Goal: Task Accomplishment & Management: Use online tool/utility

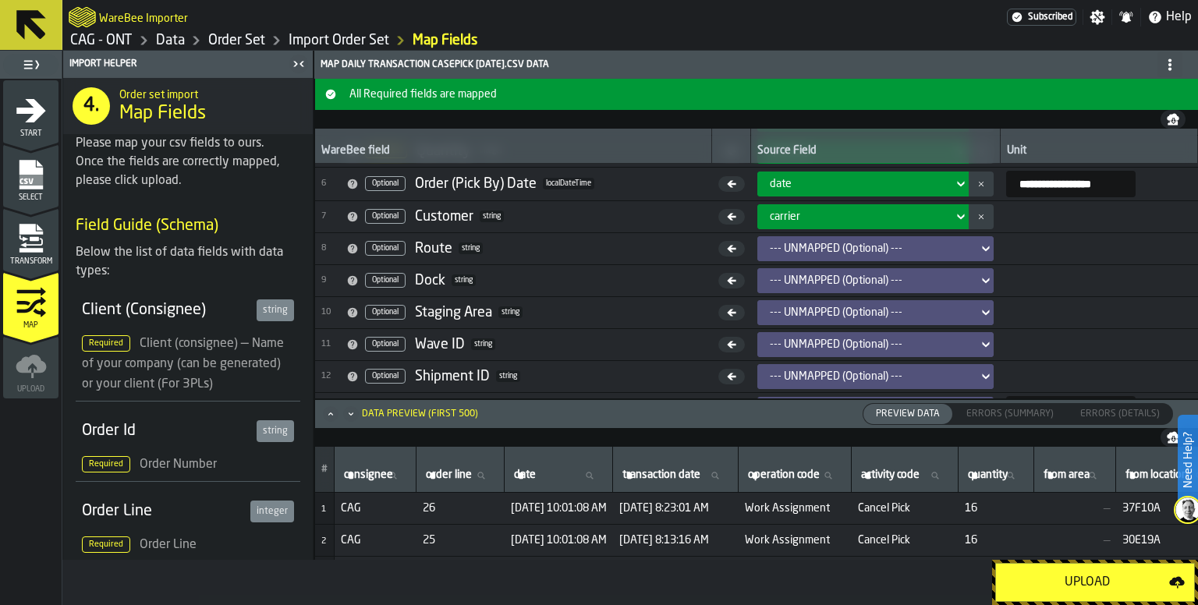
drag, startPoint x: 1076, startPoint y: 588, endPoint x: 1114, endPoint y: 577, distance: 39.0
click at [1077, 587] on div "Upload" at bounding box center [1087, 582] width 164 height 19
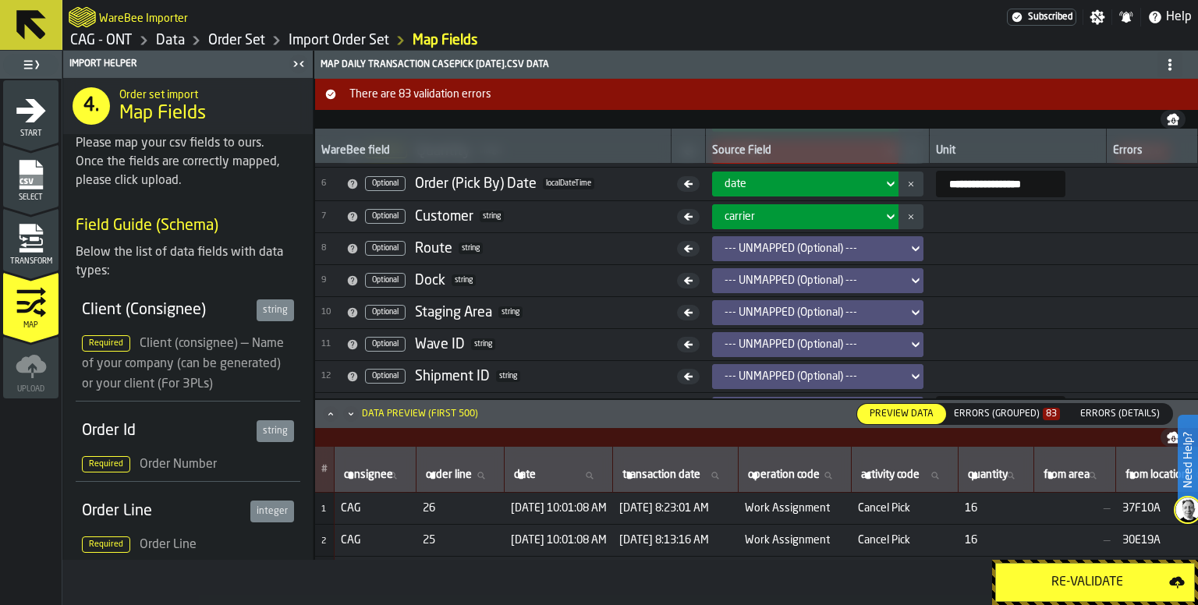
click at [1030, 418] on div "Errors (Grouped) 83" at bounding box center [1007, 414] width 106 height 11
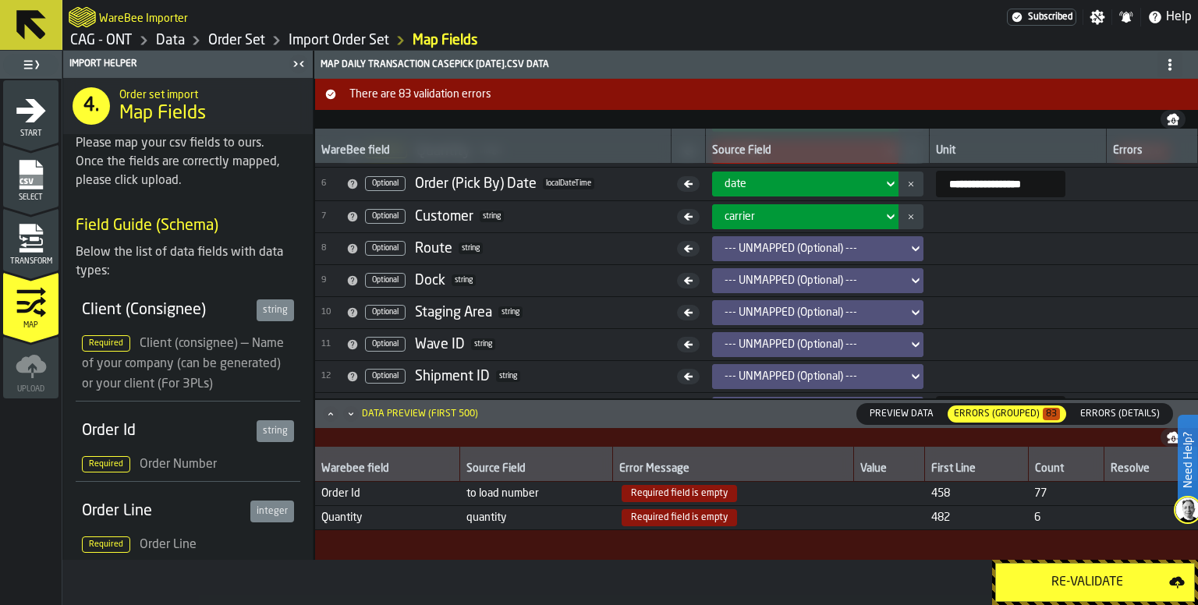
click at [998, 413] on div "Errors (Grouped) 83" at bounding box center [1007, 414] width 106 height 11
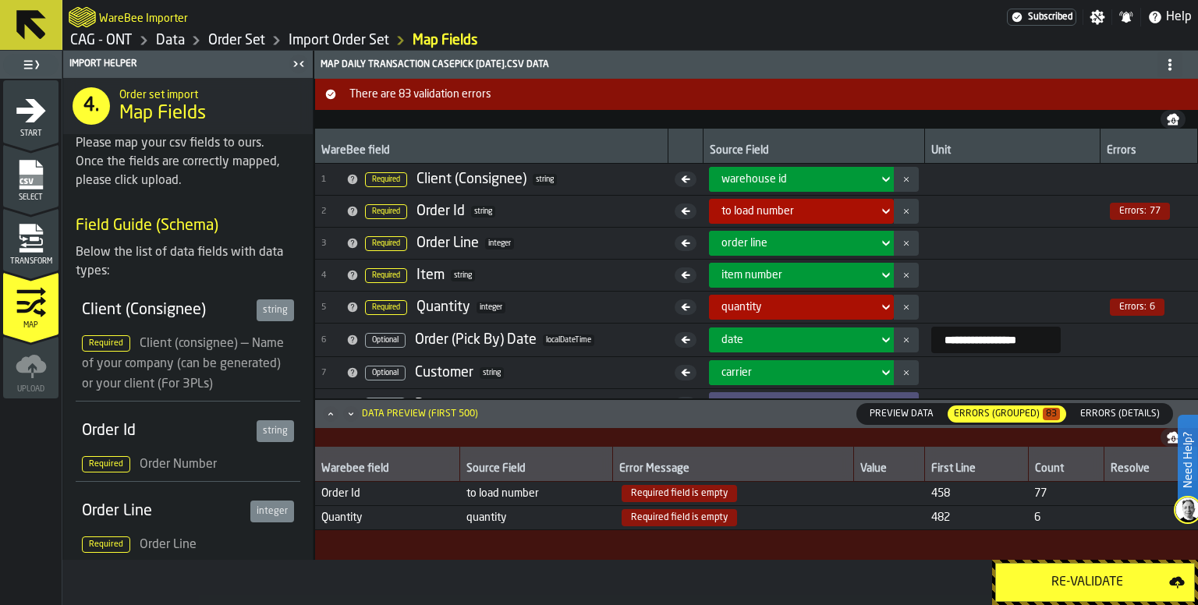
click at [1083, 590] on div "Re-Validate" at bounding box center [1087, 582] width 164 height 19
click at [37, 248] on icon "menu Transform" at bounding box center [30, 250] width 23 height 5
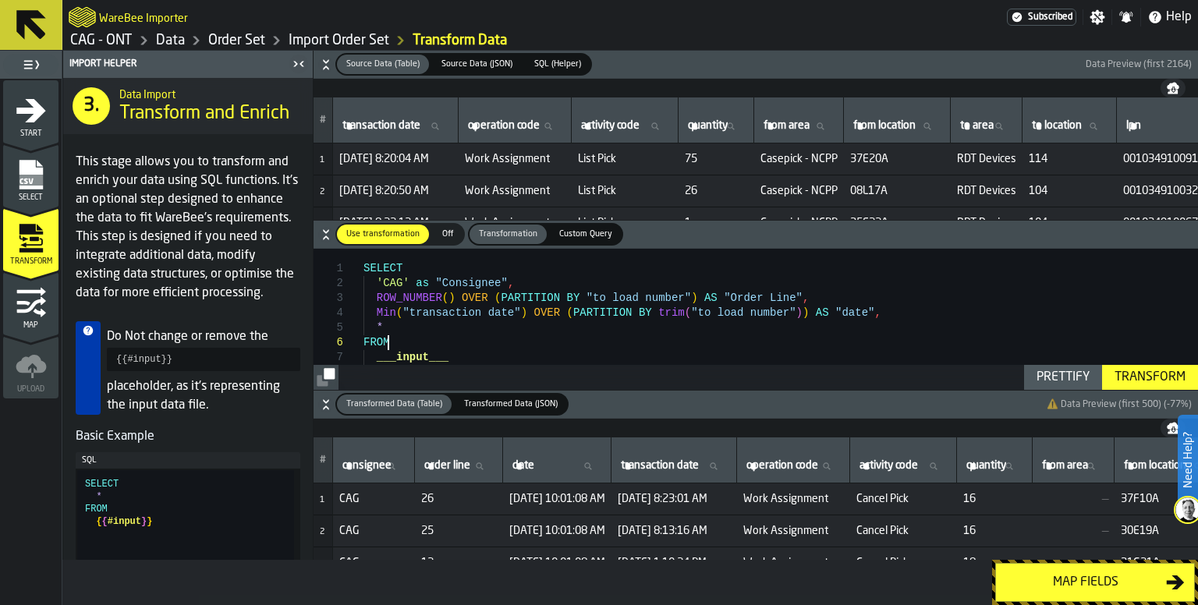
click at [515, 342] on div "SELECT 'CAG' as "Consignee" , ROW_NUMBER ( ) OVER ( PARTITION BY "to load numbe…" at bounding box center [781, 327] width 835 height 156
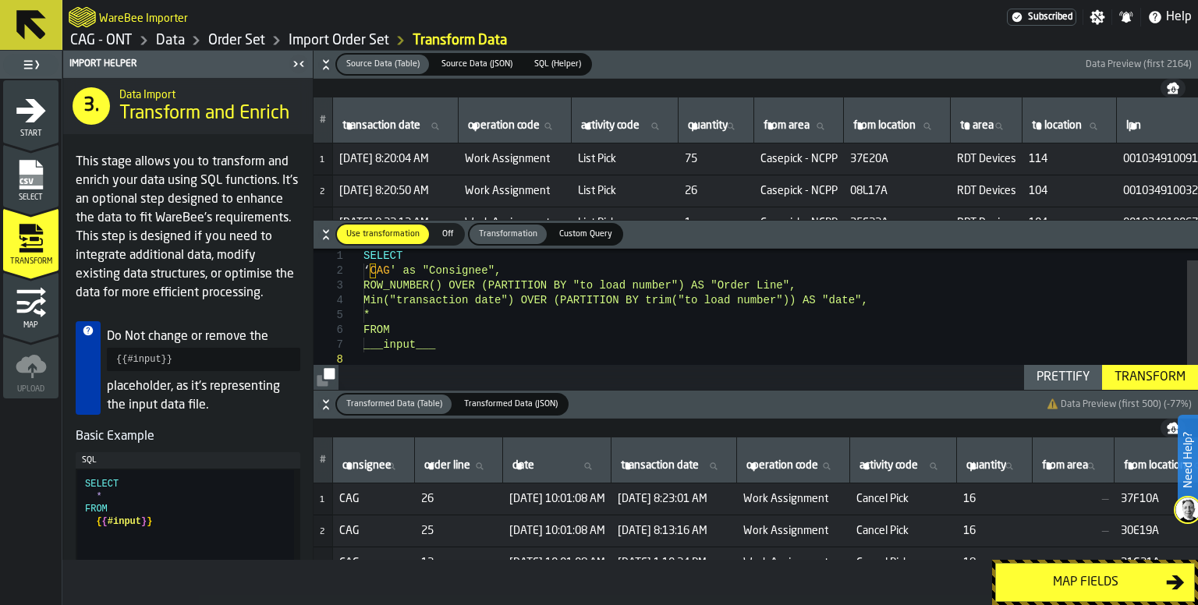
click at [1058, 372] on div "Prettify" at bounding box center [1063, 377] width 66 height 19
click at [686, 338] on div "SELECT ‘ CAG ' as "Consignee", ROW_NUMBER() OVER (PARTITION BY "to load number"…" at bounding box center [781, 320] width 835 height 168
click at [497, 322] on div "SELECT ‘ CAG ' as "Consignee", ROW_NUMBER() OVER (PARTITION BY "to load number"…" at bounding box center [781, 320] width 835 height 168
click at [403, 265] on div "SELECT ‘ CAG ' as "Consignee", ROW_NUMBER() OVER (PARTITION BY "to load number"…" at bounding box center [781, 320] width 835 height 168
click at [399, 268] on div "SELECT ‘ CAG ' as "Consignee", ROW_NUMBER() OVER (PARTITION BY "to load number"…" at bounding box center [781, 320] width 835 height 168
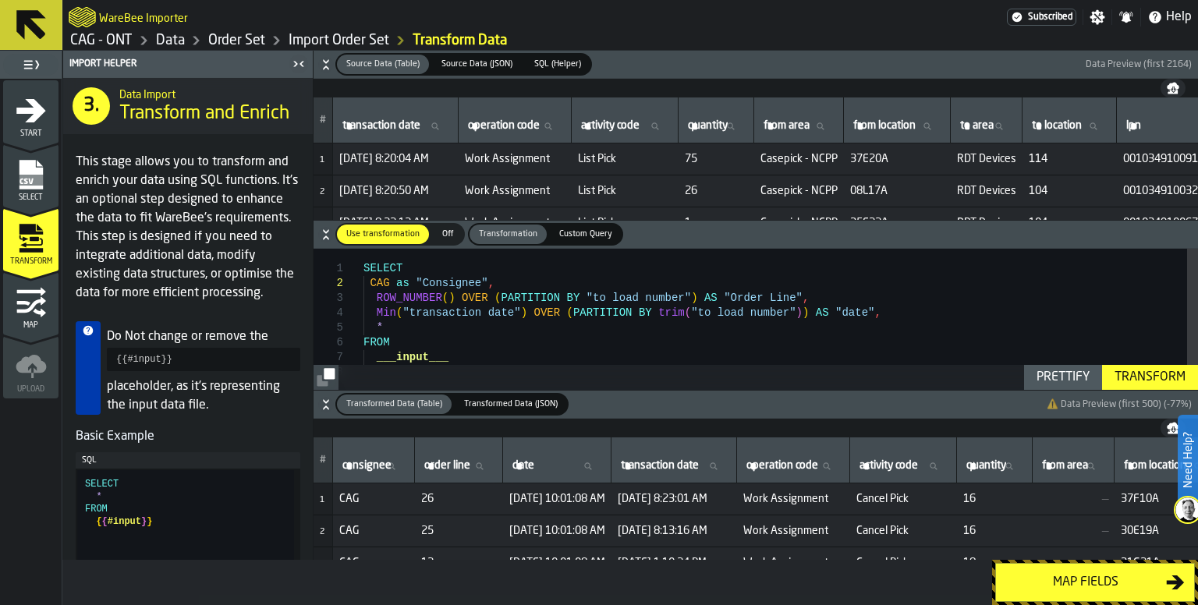
scroll to position [16, 0]
click at [1058, 377] on div "Prettify" at bounding box center [1063, 377] width 66 height 19
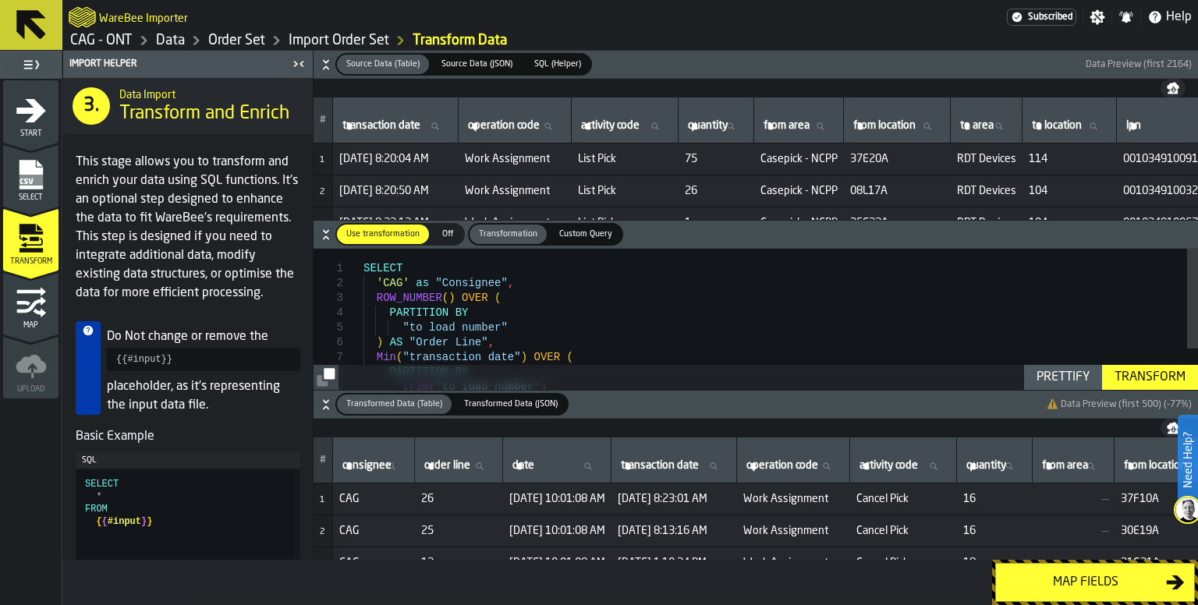
click at [1141, 374] on div "Transform" at bounding box center [1149, 377] width 83 height 19
click at [677, 336] on div "SELECT 'CAG' as "Consignee" , ROW_NUMBER ( ) OVER ( PARTITION BY "to load numbe…" at bounding box center [781, 370] width 835 height 243
click at [678, 323] on div ""to load number" ) AS "Order Line" , Min ( "transaction date" ) OVER ( PARTITIO…" at bounding box center [781, 370] width 835 height 243
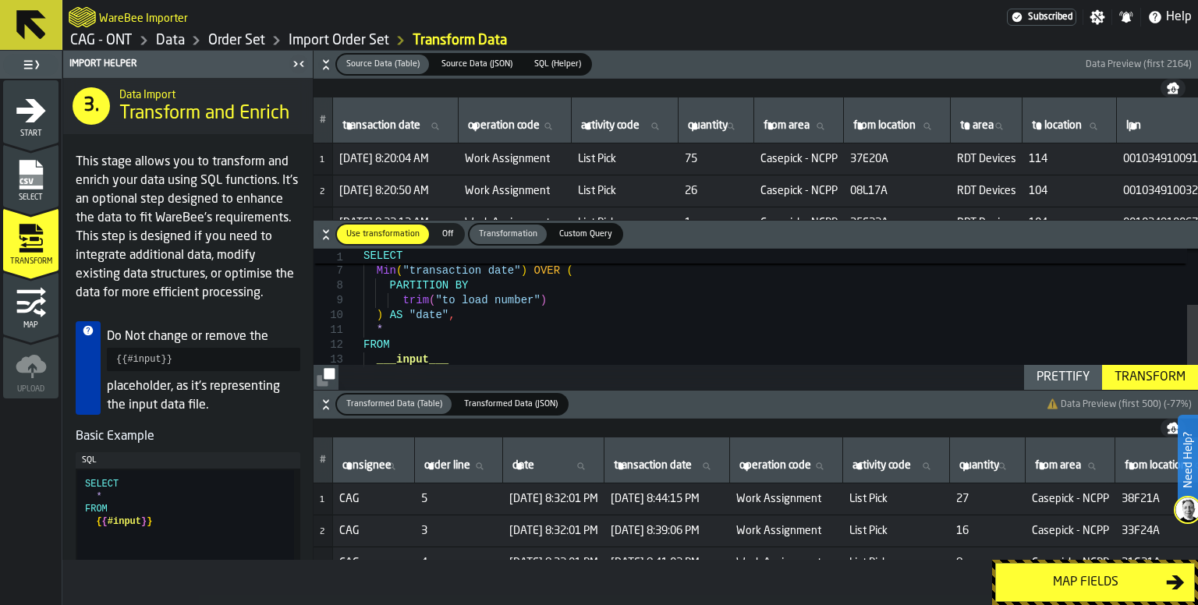
click at [481, 356] on div ") AS "Order Line" , Min ( "transaction date" ) OVER ( PARTITION BY trim ( "to l…" at bounding box center [781, 283] width 835 height 243
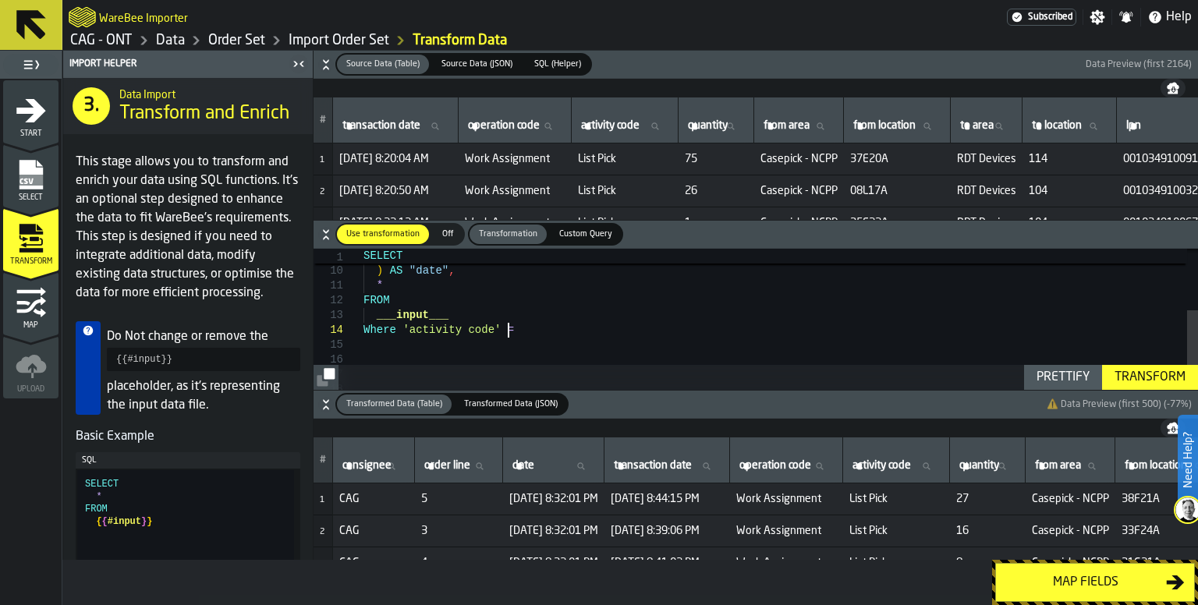
scroll to position [56, 0]
click at [1138, 381] on div "Transform" at bounding box center [1149, 377] width 83 height 19
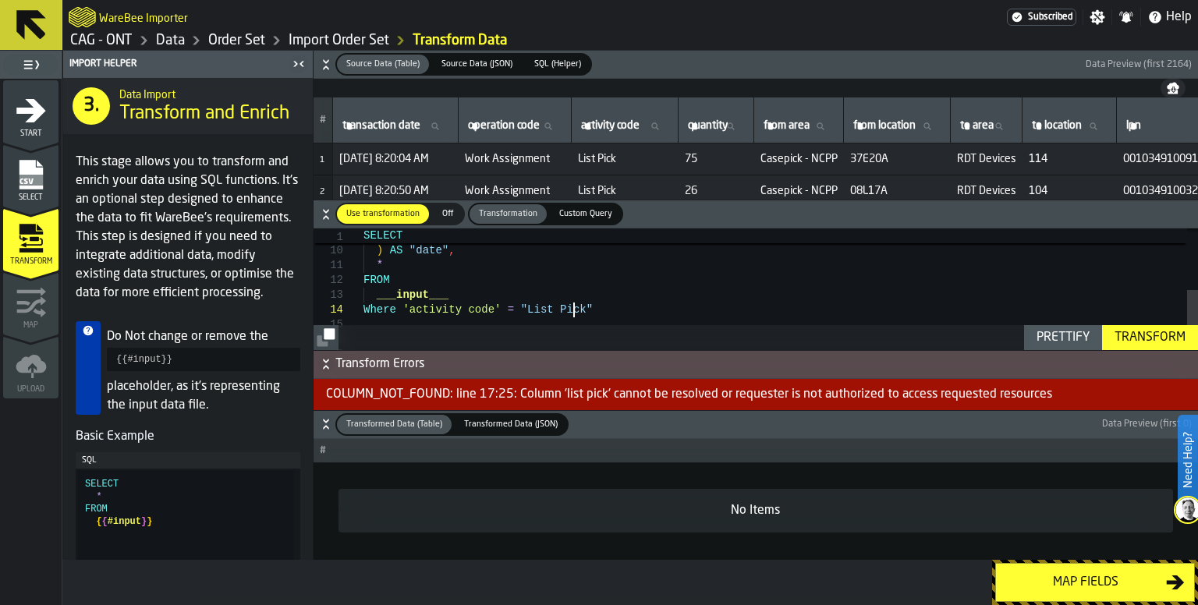
click at [690, 311] on div "FROM ___input___ Where 'activity code' = "List Pick" * ) AS "date" , trim ( "to…" at bounding box center [781, 264] width 835 height 332
click at [609, 311] on div "FROM ___input___ Where 'activity code' = "List Pick" * ) AS "date" , trim ( "to…" at bounding box center [781, 264] width 835 height 332
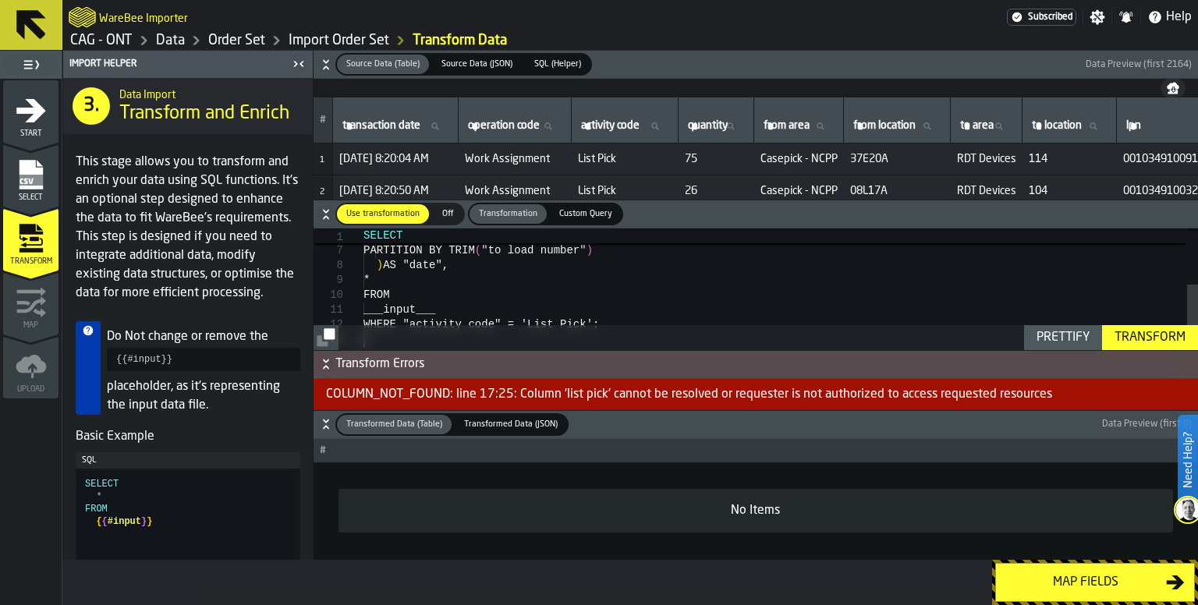
scroll to position [44, 0]
click at [1144, 333] on div "Transform" at bounding box center [1149, 337] width 83 height 19
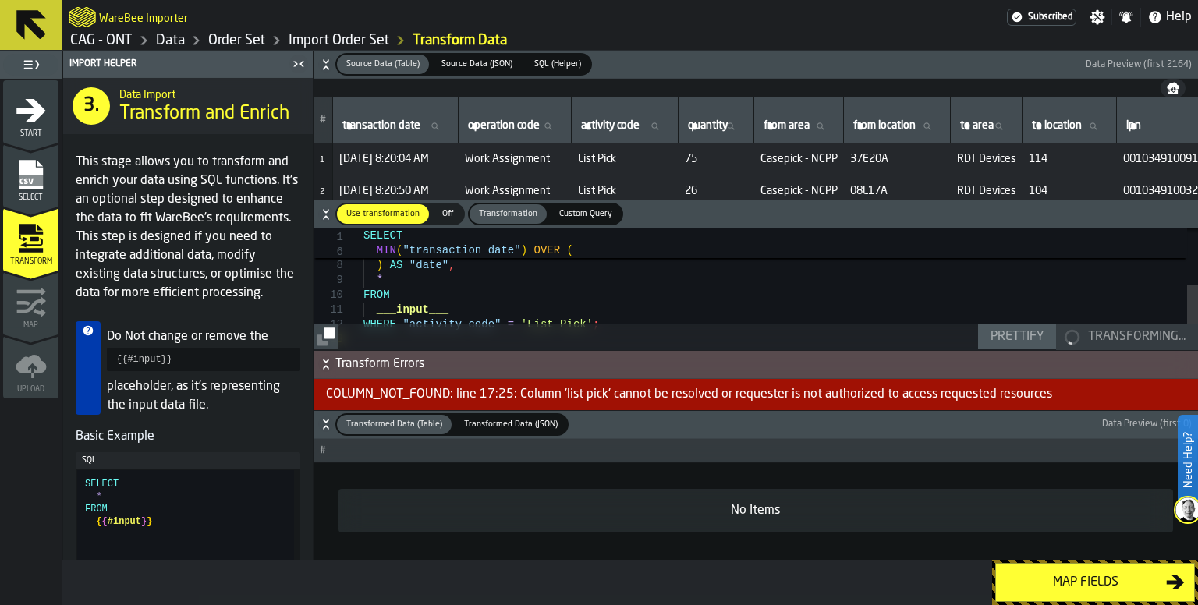
click at [669, 296] on div "WHERE "activity code" = 'List Pick' ; ___input___ FROM * MIN ( "transaction dat…" at bounding box center [781, 263] width 835 height 243
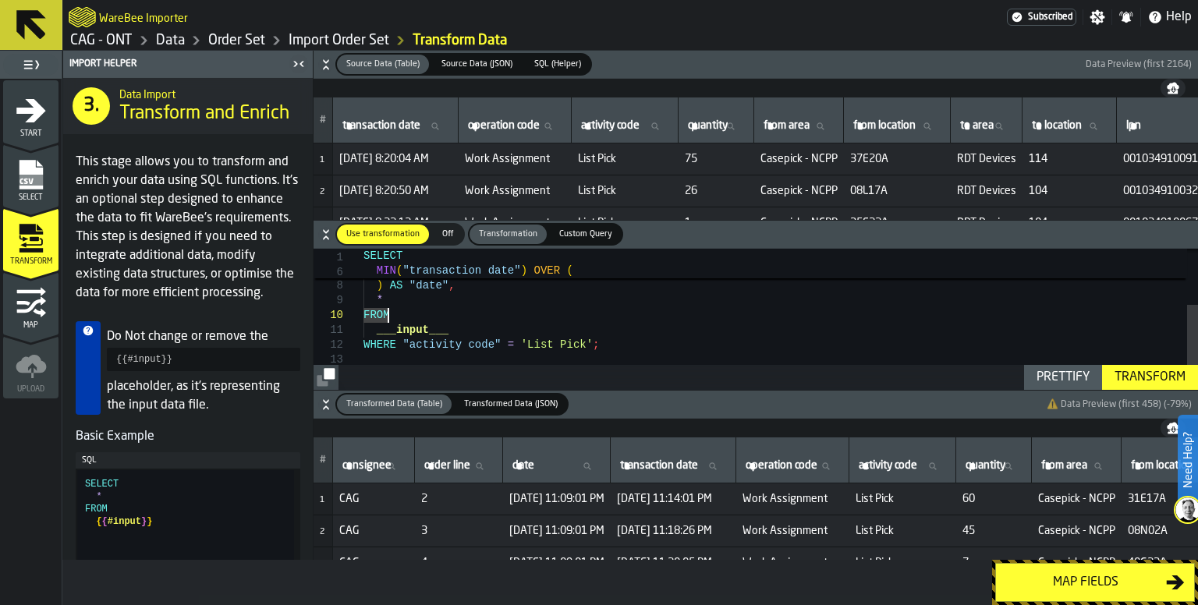
type textarea "**********"
click at [618, 341] on div "WHERE "activity code" = 'List Pick' ; ___input___ FROM * MIN ( "transaction dat…" at bounding box center [781, 283] width 835 height 243
click at [1089, 585] on div "Map fields" at bounding box center [1085, 582] width 161 height 19
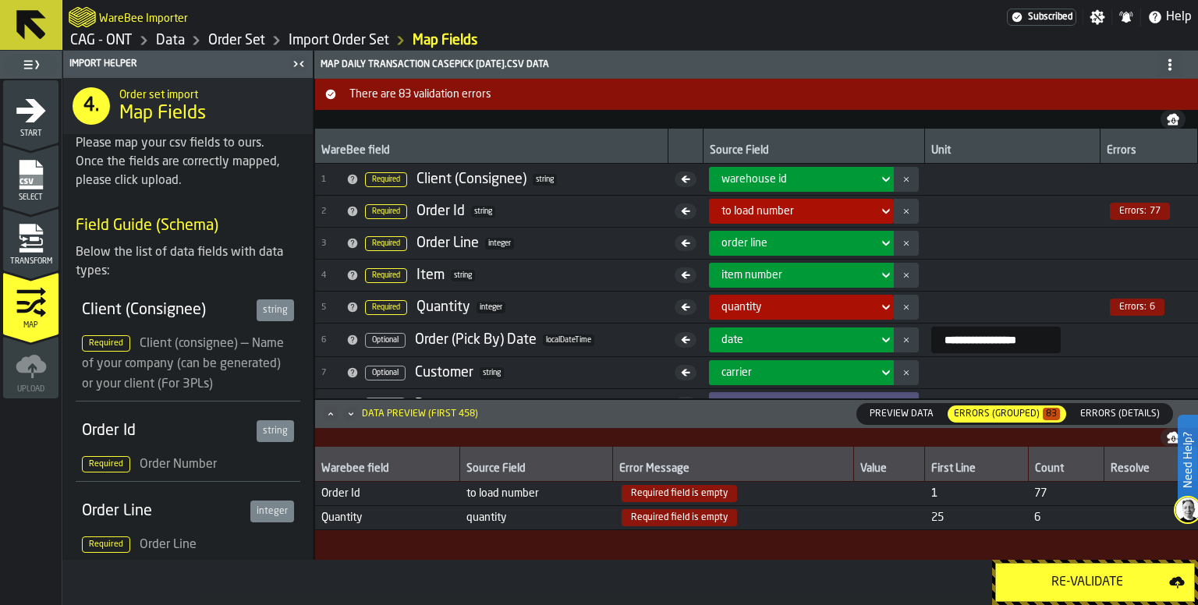
click at [1088, 580] on div "Re-Validate" at bounding box center [1087, 582] width 164 height 19
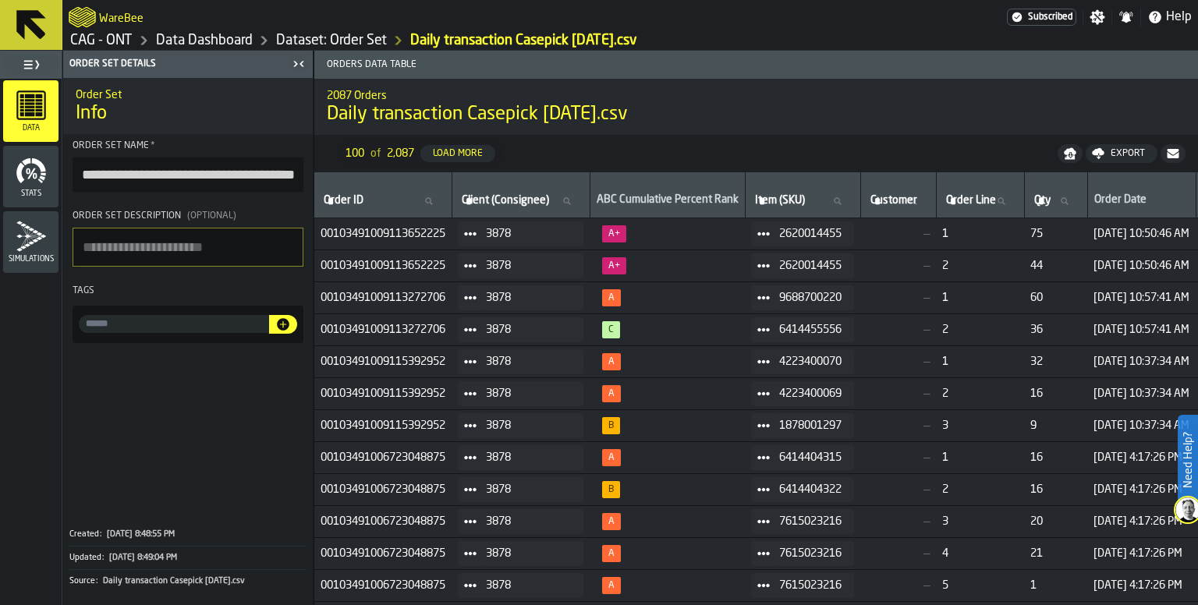
click at [32, 27] on icon at bounding box center [31, 25] width 30 height 30
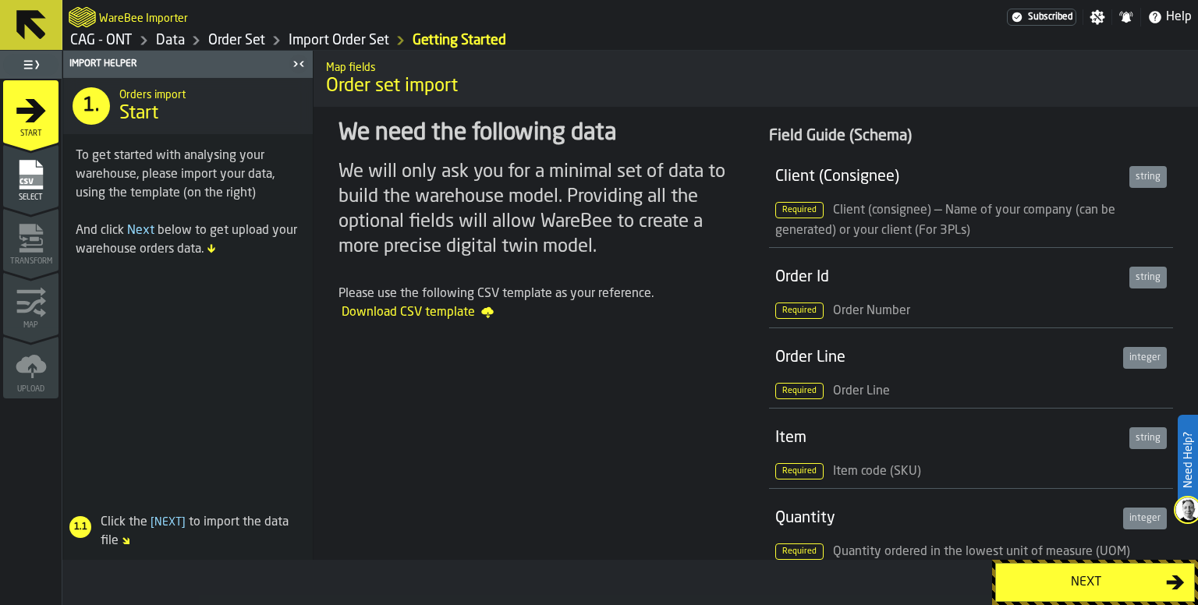
click at [1123, 584] on div "Next" at bounding box center [1085, 582] width 161 height 19
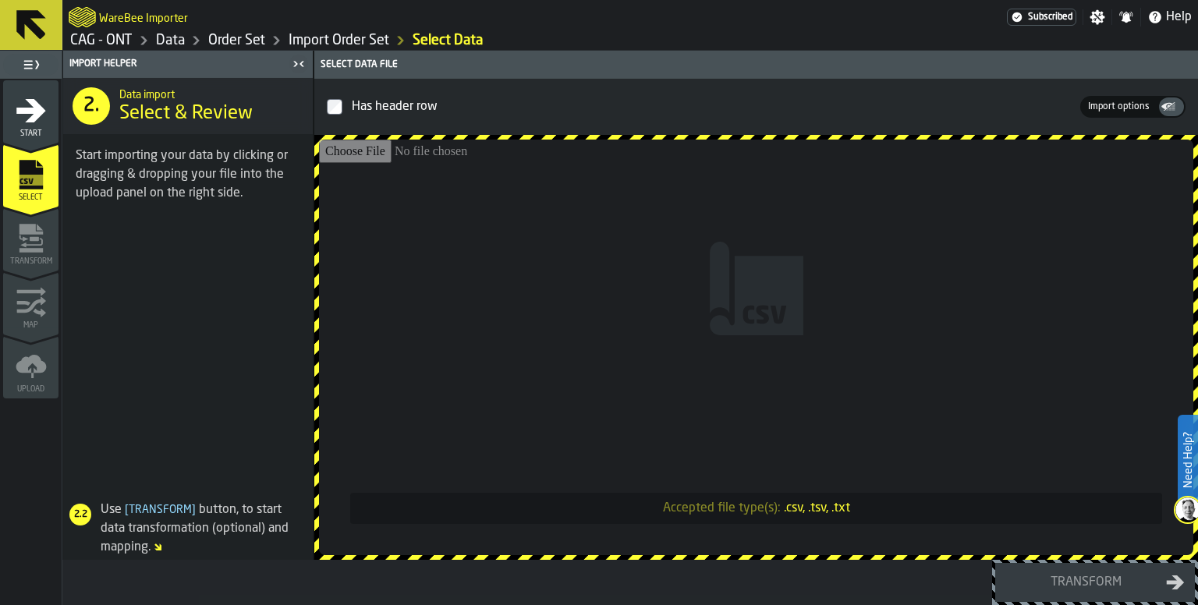
click at [729, 300] on input "Accepted file type(s): .csv, .tsv, .txt" at bounding box center [756, 348] width 874 height 416
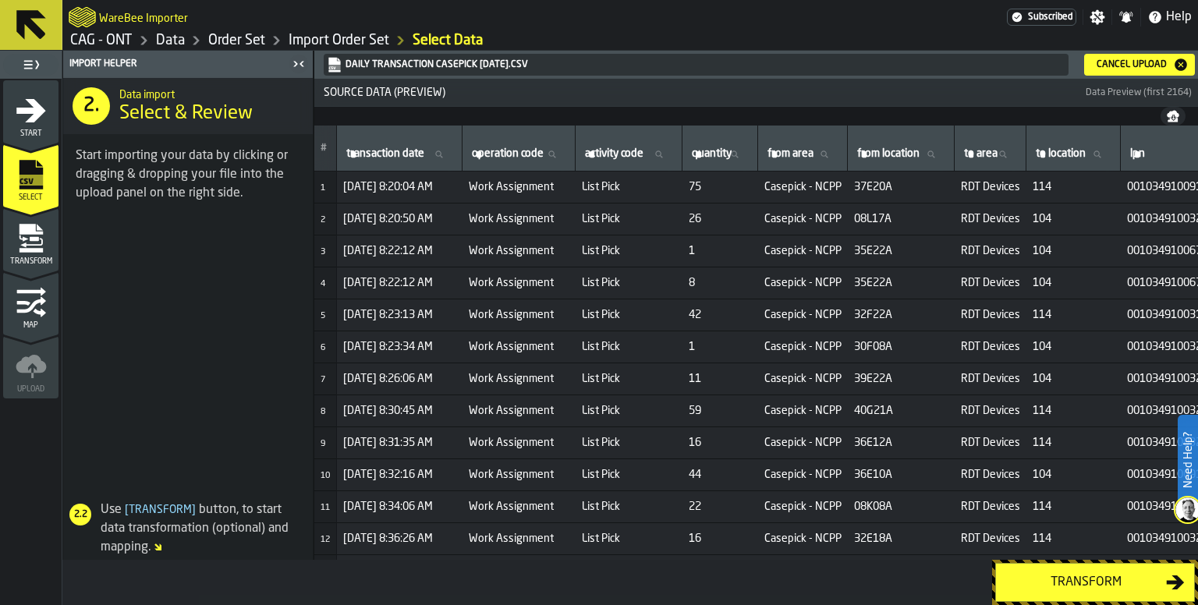
click at [1108, 585] on div "Transform" at bounding box center [1085, 582] width 161 height 19
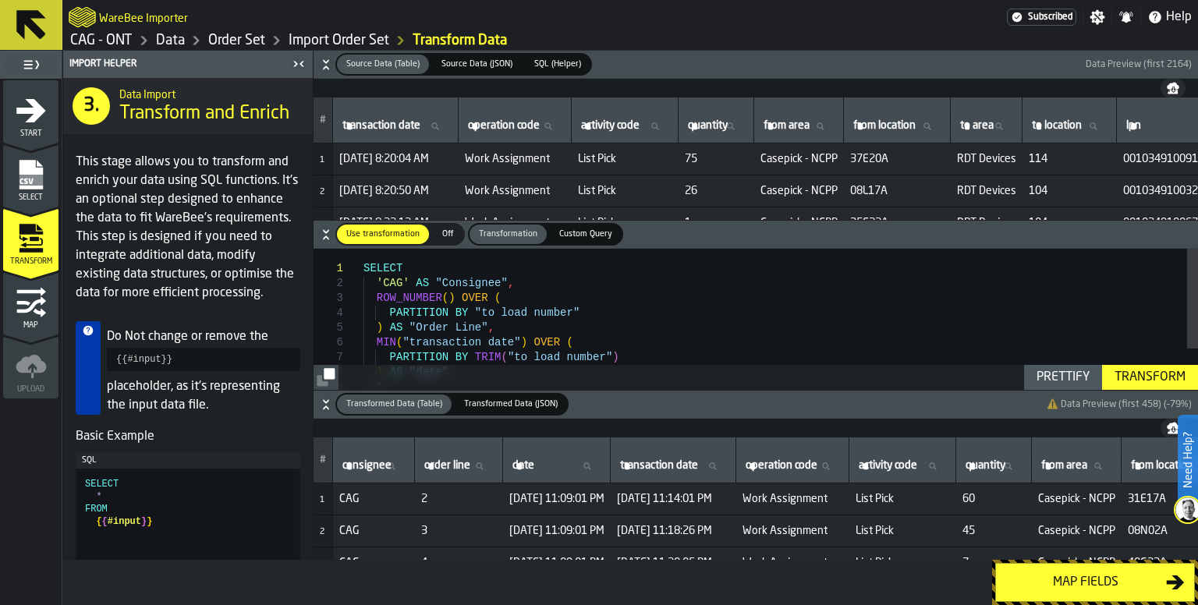
click at [1069, 583] on div "Map fields" at bounding box center [1085, 582] width 161 height 19
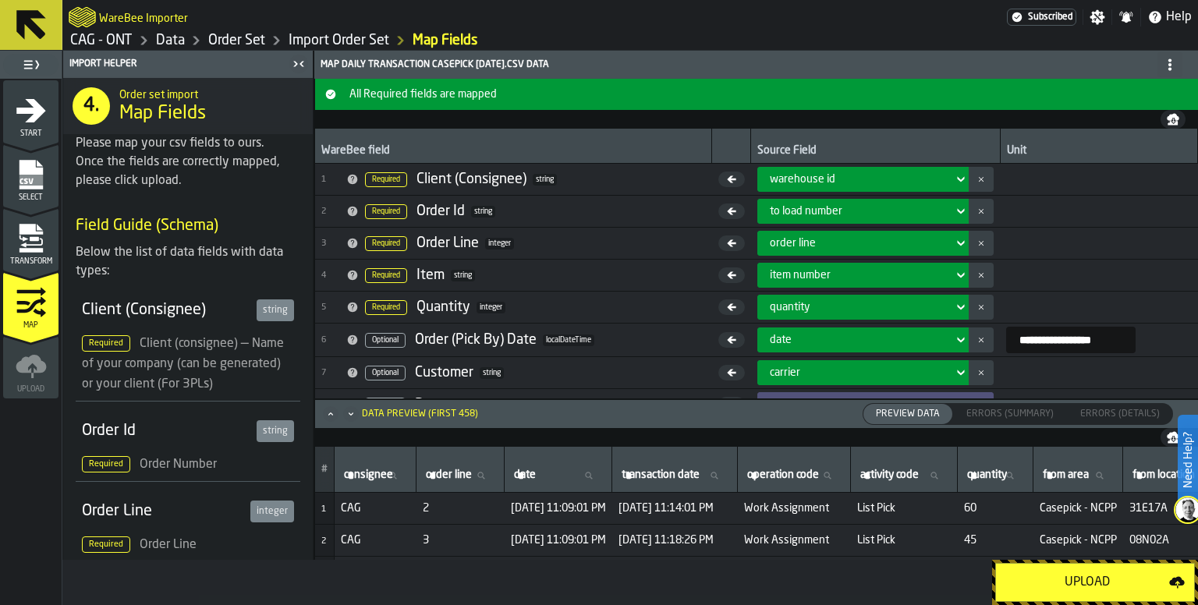
click at [877, 179] on div "warehouse id" at bounding box center [859, 179] width 178 height 12
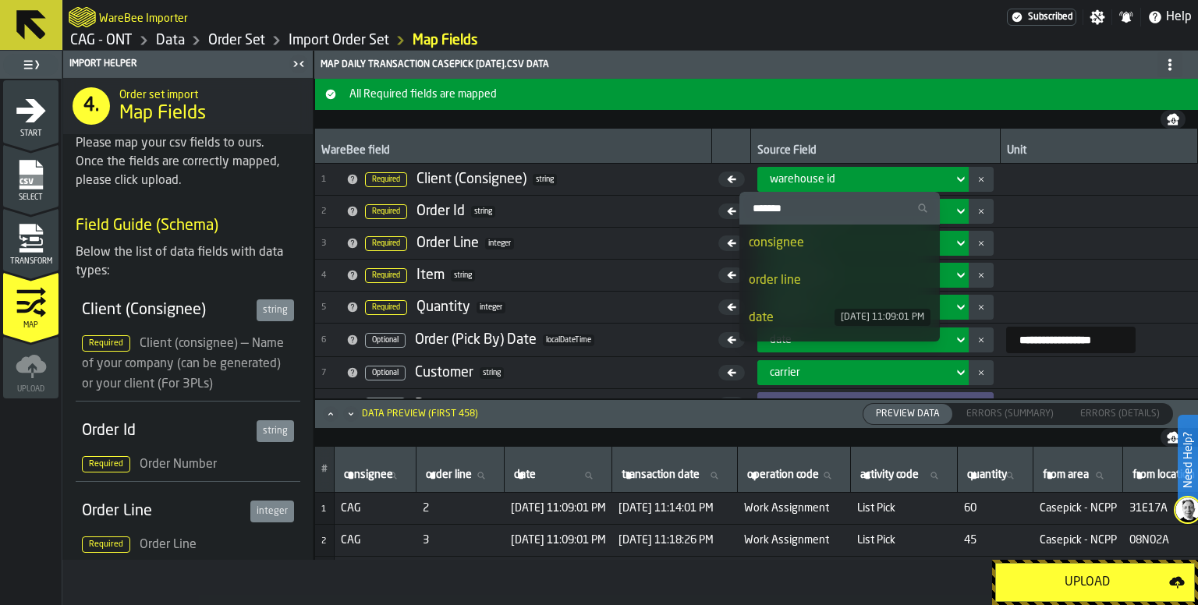
click at [818, 247] on div "consignee" at bounding box center [839, 243] width 181 height 19
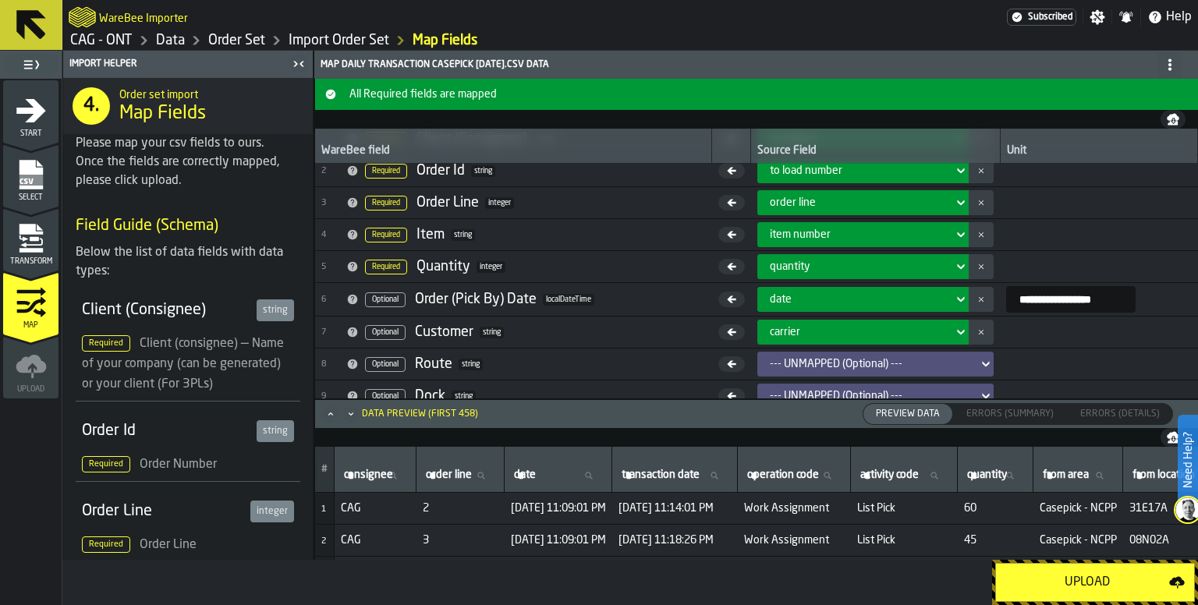
scroll to position [78, 0]
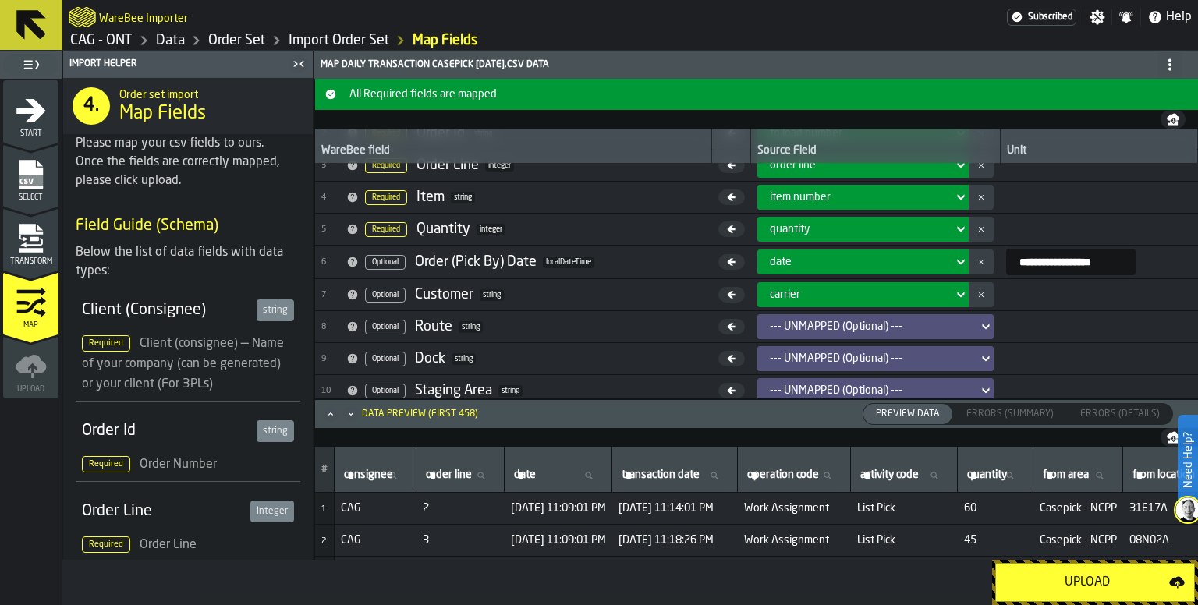
click at [1053, 579] on div "Upload" at bounding box center [1087, 582] width 164 height 19
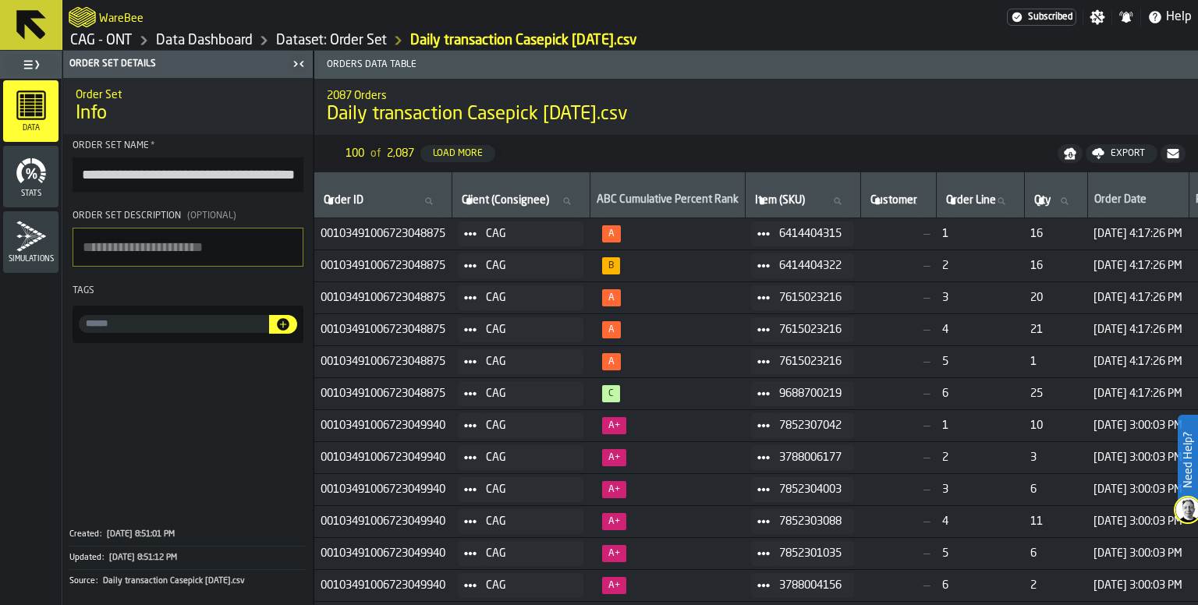
click at [37, 35] on icon at bounding box center [31, 25] width 30 height 30
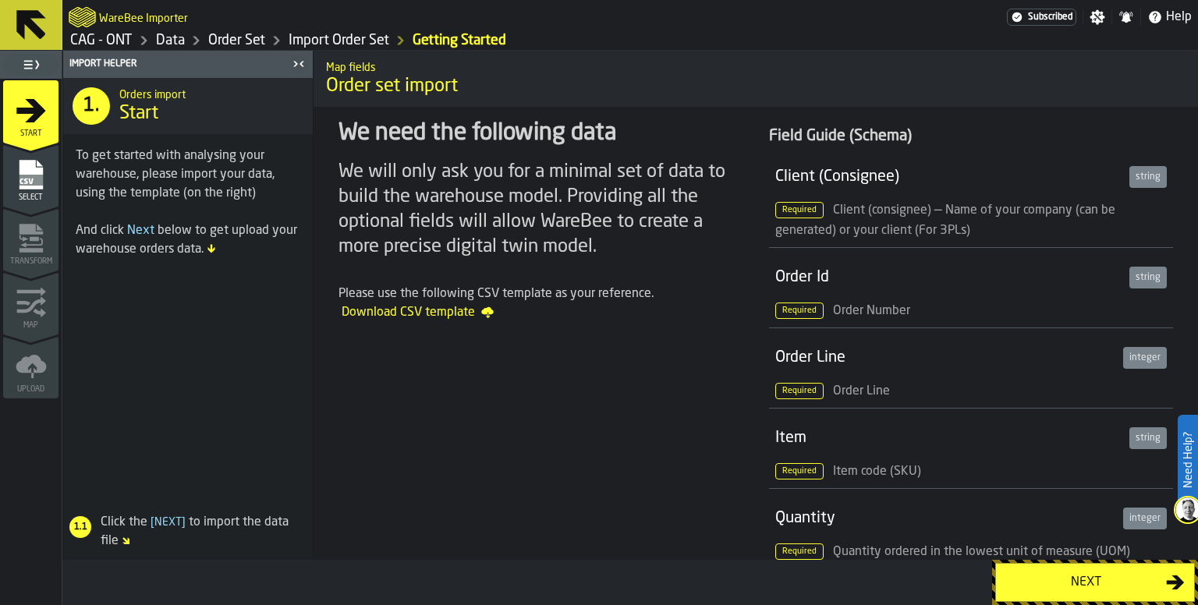
click at [41, 29] on icon at bounding box center [31, 25] width 30 height 30
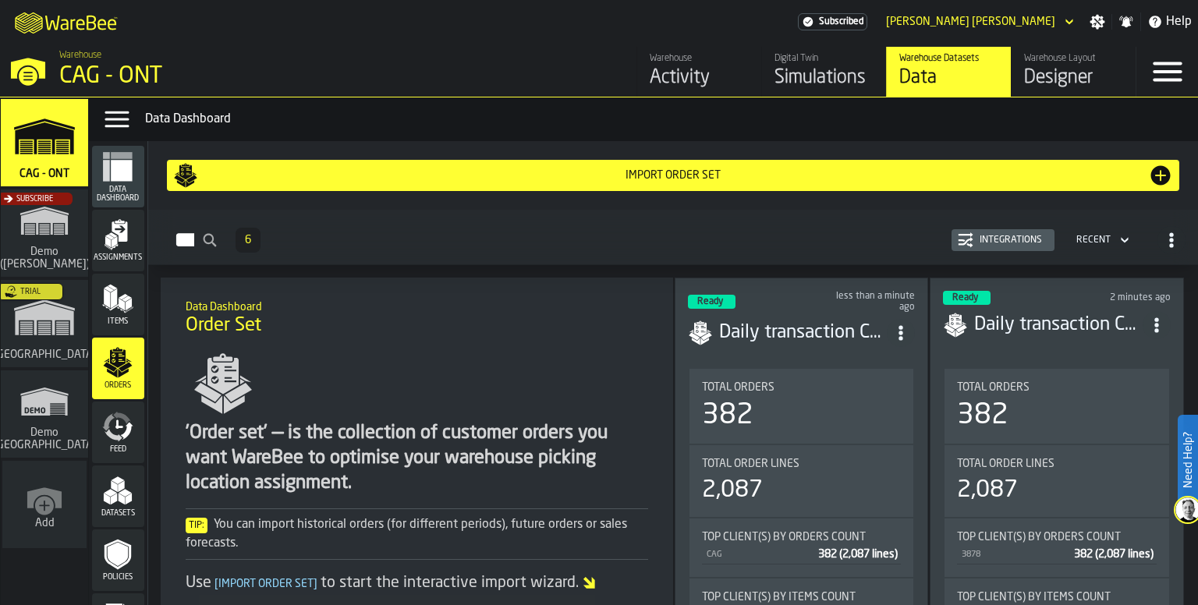
click at [1154, 322] on icon "ItemListCard-DashboardItemContainer" at bounding box center [1157, 325] width 16 height 16
click at [1101, 388] on div "Delete" at bounding box center [1120, 391] width 81 height 19
click at [1154, 323] on circle "ItemListCard-DashboardItemContainer" at bounding box center [1156, 325] width 4 height 4
click at [1101, 385] on div "Delete" at bounding box center [1120, 391] width 81 height 19
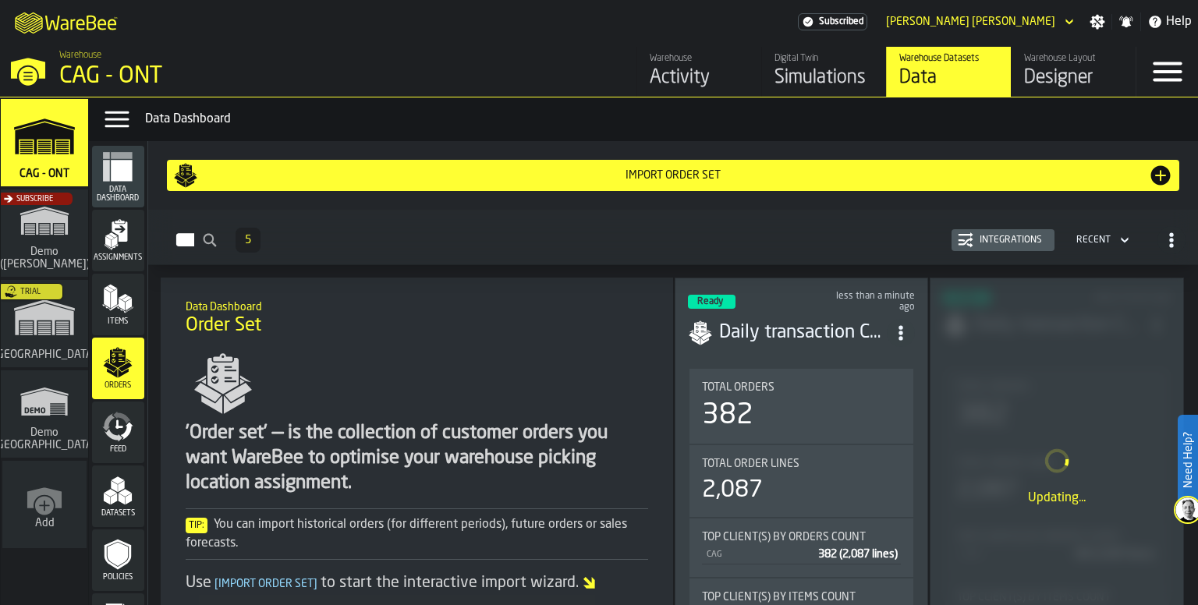
click at [126, 254] on span "Assignments" at bounding box center [118, 258] width 52 height 9
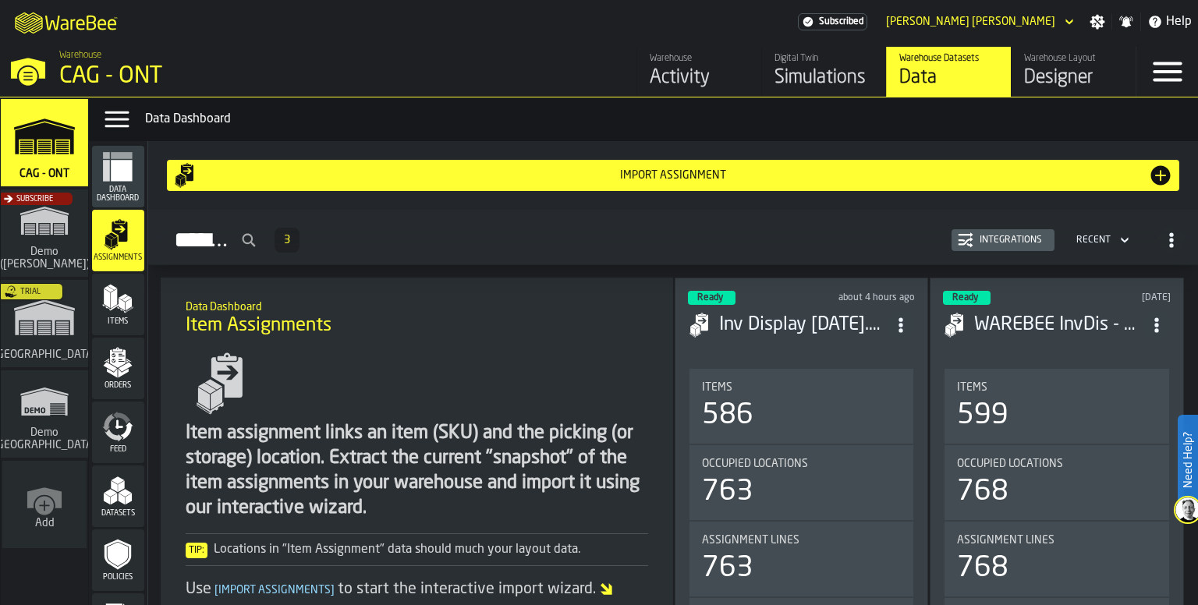
click at [814, 338] on header "Ready about 4 hours ago Inv Display [DATE].csv" at bounding box center [802, 322] width 228 height 62
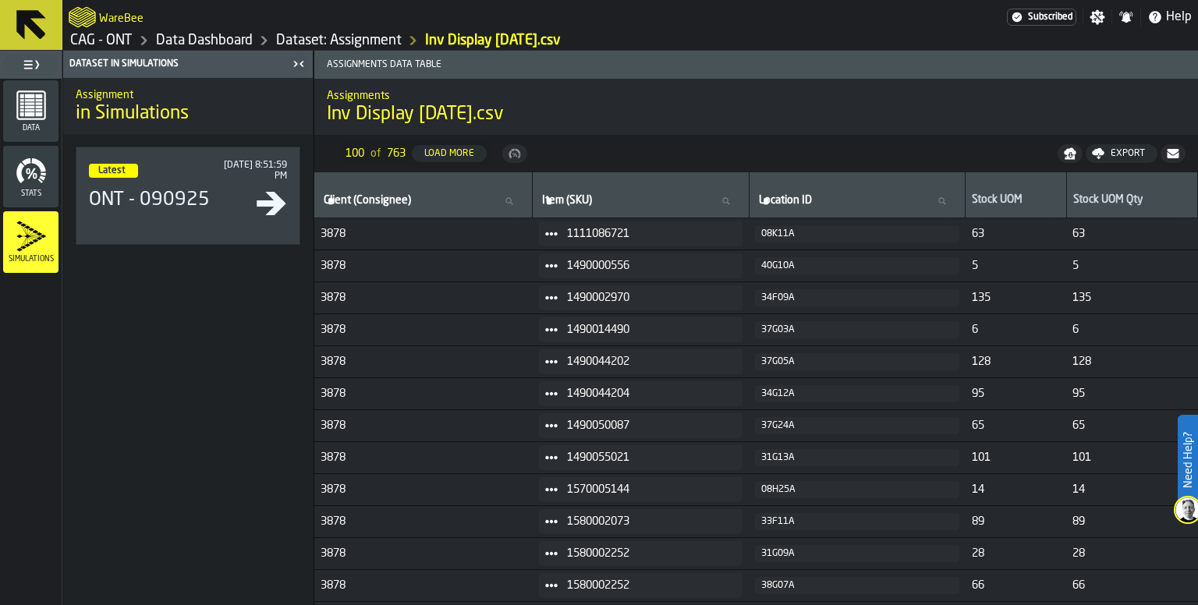
click at [30, 34] on icon at bounding box center [30, 24] width 37 height 37
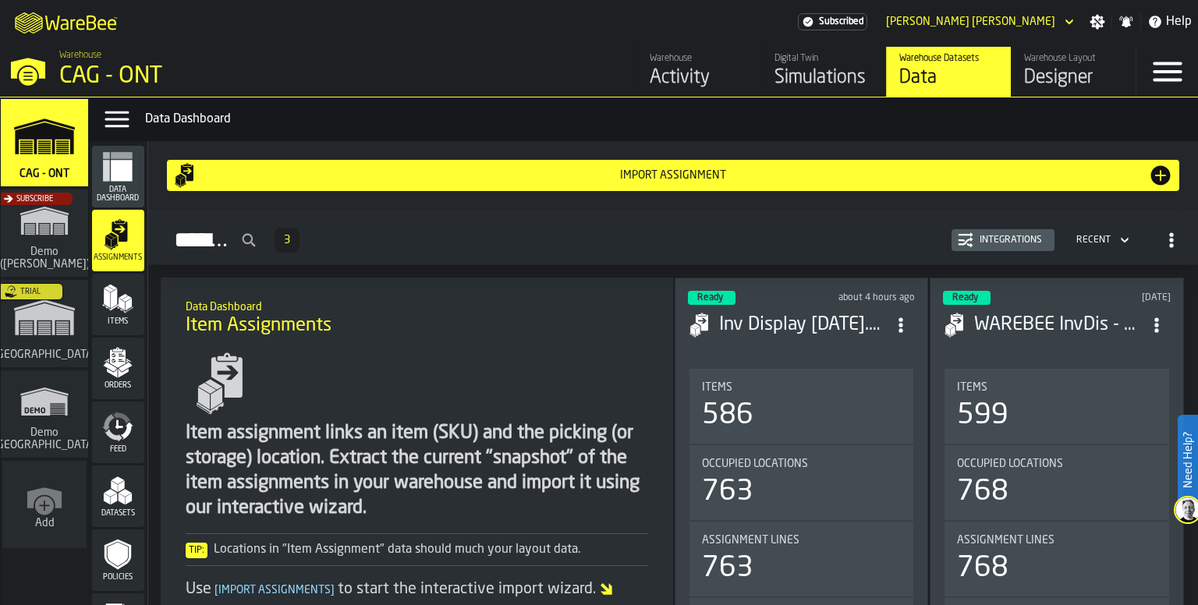
click at [693, 175] on div "Import assignment" at bounding box center [673, 175] width 950 height 12
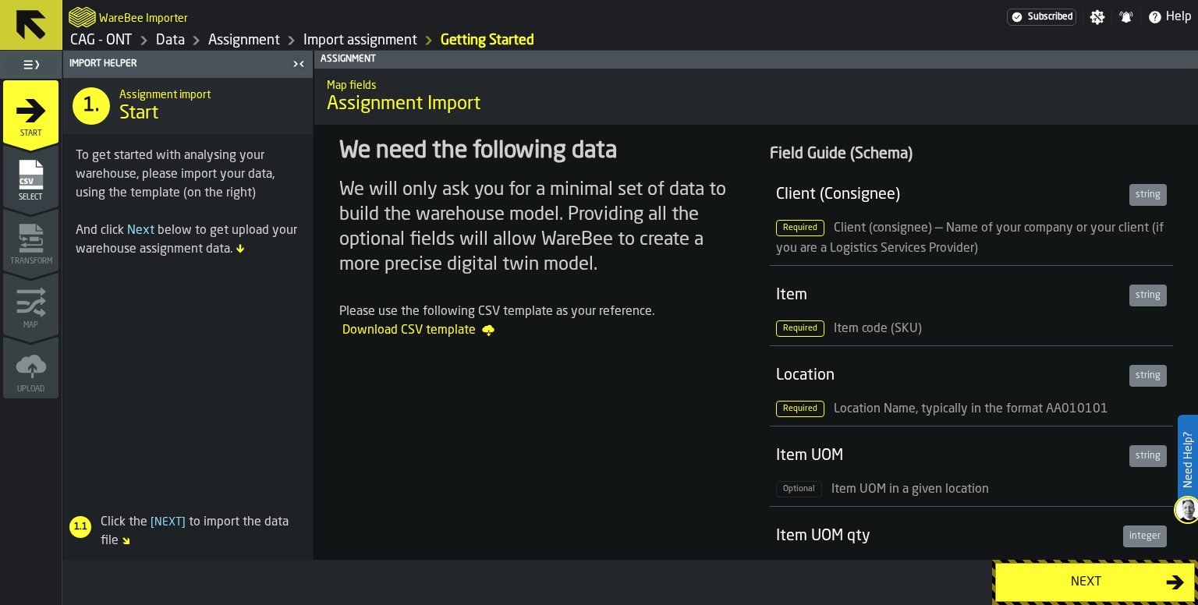
click at [1087, 578] on div "Next" at bounding box center [1085, 582] width 161 height 19
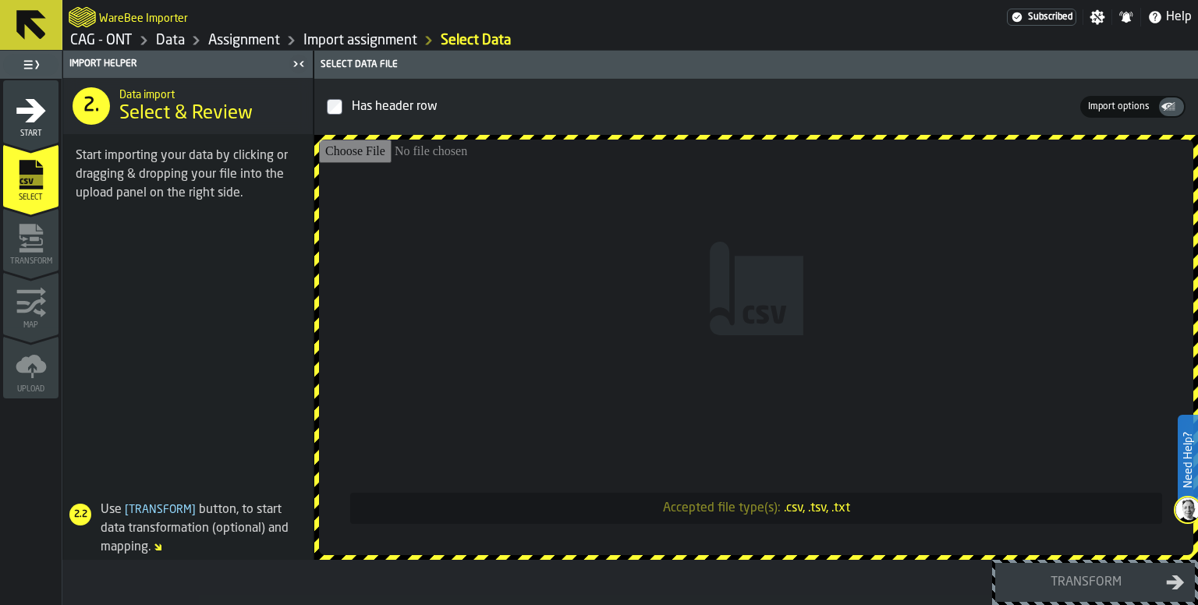
click at [597, 246] on input "Accepted file type(s): .csv, .tsv, .txt" at bounding box center [756, 348] width 874 height 416
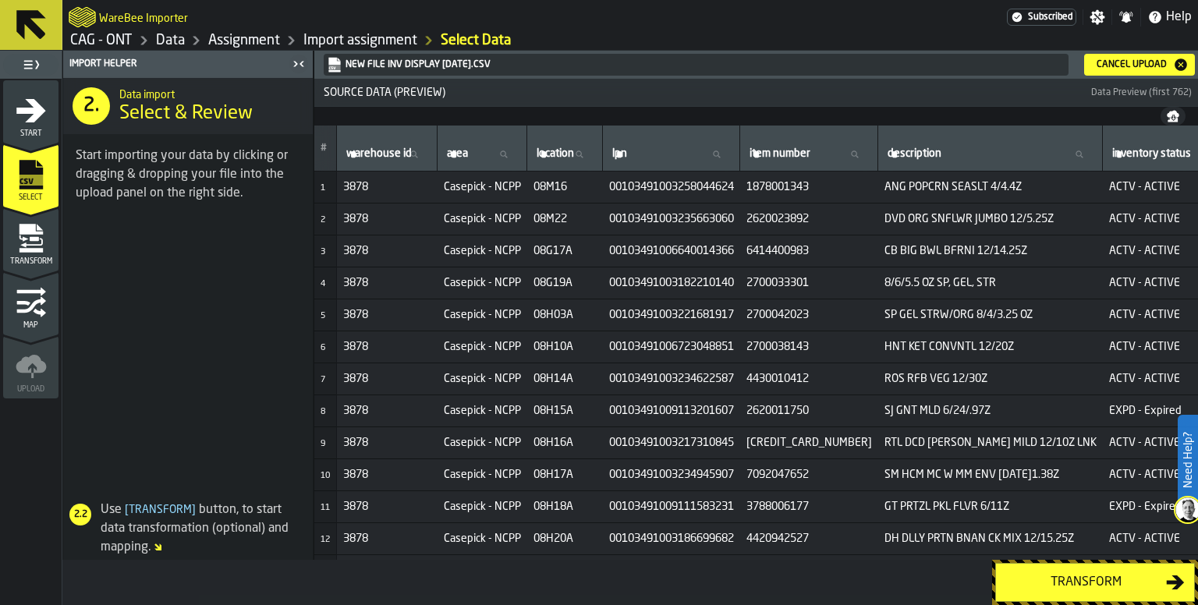
click at [1097, 583] on div "Transform" at bounding box center [1085, 582] width 161 height 19
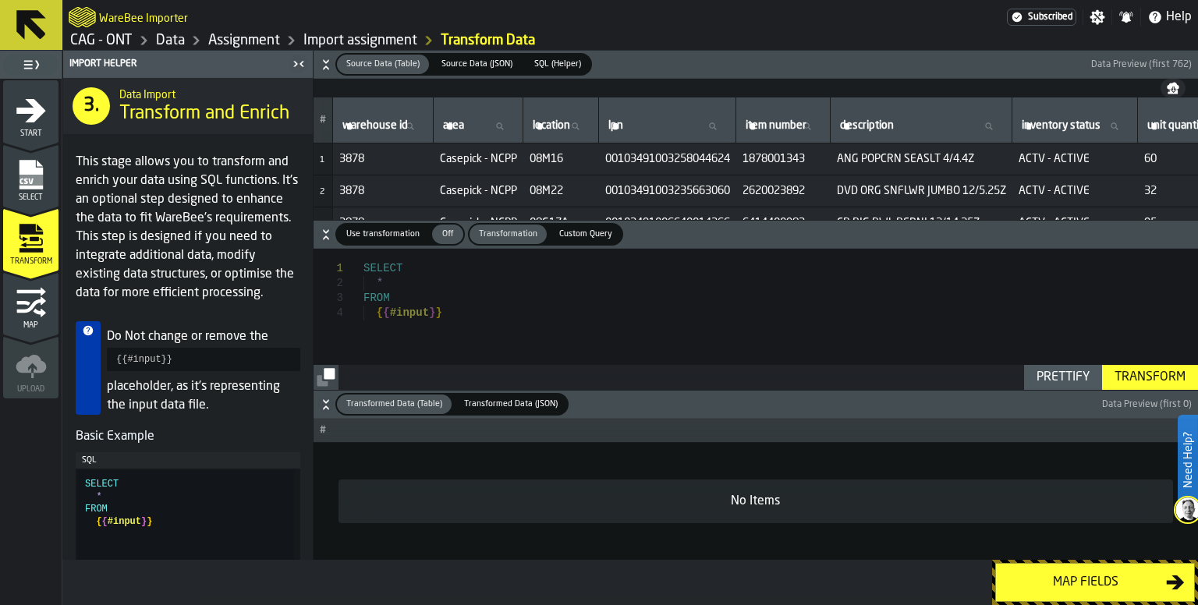
click at [569, 327] on div "SELECT * FROM { { #input } }" at bounding box center [781, 327] width 835 height 156
drag, startPoint x: 456, startPoint y: 328, endPoint x: 471, endPoint y: 328, distance: 15.6
click at [456, 328] on div "SELECT * FROM { { #input } }" at bounding box center [781, 327] width 835 height 156
click at [394, 282] on div "SELECT * FROM { { #input } }" at bounding box center [781, 327] width 835 height 156
click at [374, 282] on div "SELECT * FROM { { #input } }" at bounding box center [781, 327] width 835 height 156
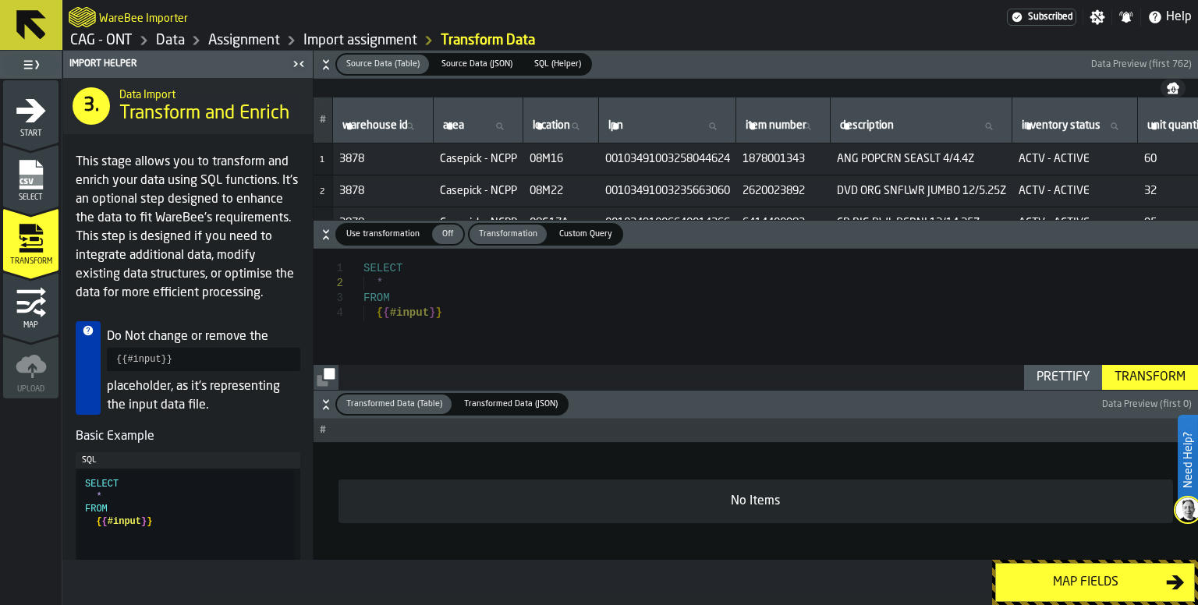
scroll to position [30, 0]
click at [702, 339] on div "SELECT SELECT FROM * 'CAG' AS "Consignee" , { { #input } }" at bounding box center [781, 327] width 835 height 156
click at [1151, 378] on div "Transform" at bounding box center [1149, 377] width 83 height 19
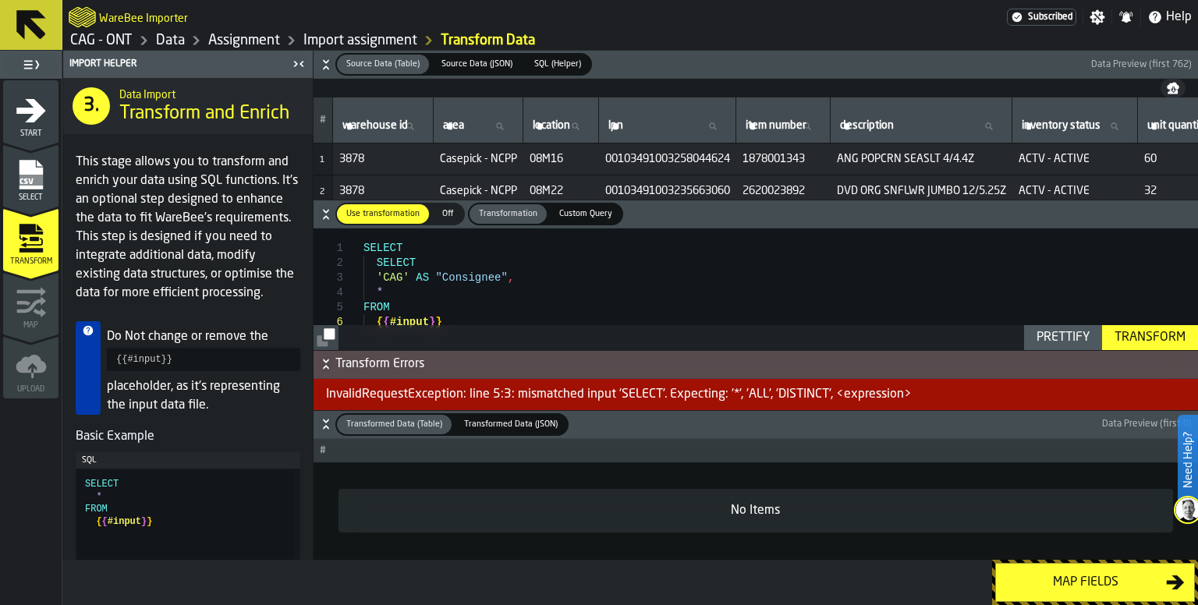
click at [462, 310] on div "SELECT SELECT FROM * 'CAG' AS "Consignee" , { { #input } }" at bounding box center [781, 307] width 835 height 156
click at [473, 319] on div "SELECT SELECT FROM * 'CAG' AS "Consignee" , { { #input } }" at bounding box center [781, 307] width 835 height 156
click at [503, 308] on div "SELECT SELECT FROM * 'CAG' AS "Consignee" , input" at bounding box center [781, 307] width 835 height 156
click at [1096, 335] on button "Prettify" at bounding box center [1063, 337] width 78 height 25
click at [1135, 335] on div "Transform" at bounding box center [1149, 337] width 83 height 19
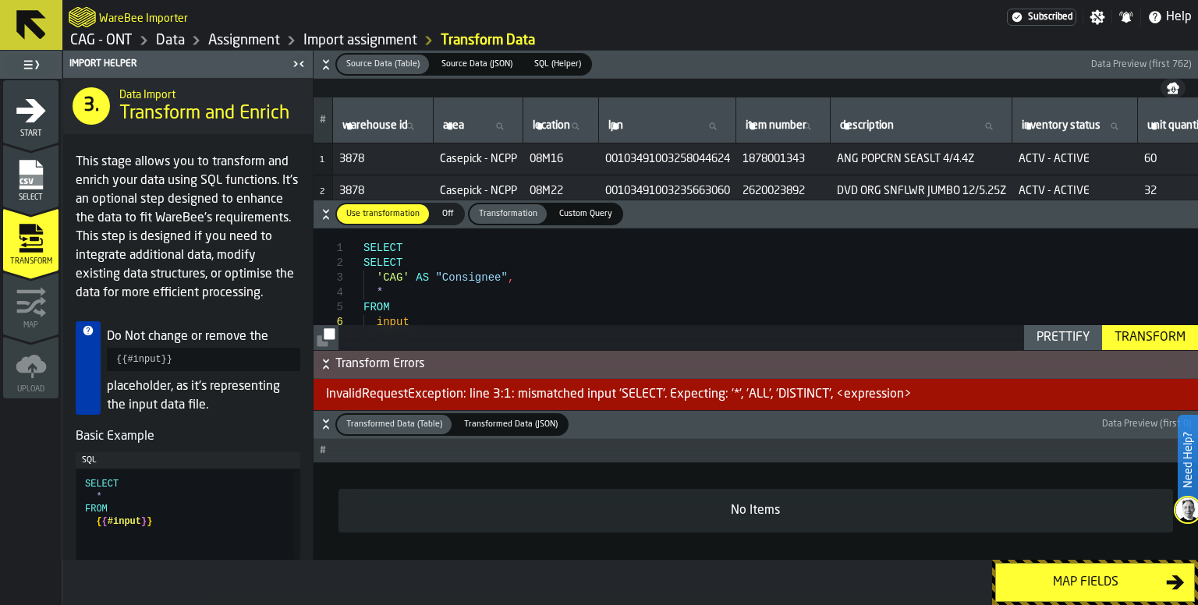
click at [456, 314] on div "SELECT SELECT FROM * 'CAG' AS "Consignee" , input" at bounding box center [781, 307] width 835 height 156
click at [442, 319] on div "SELECT SELECT FROM * 'CAG' AS "Consignee" , input" at bounding box center [781, 307] width 835 height 156
click at [1126, 335] on div "Transform" at bounding box center [1149, 337] width 83 height 19
click at [522, 297] on div "SELECT SELECT FROM * 'CAG' AS "Consignee" , input ;" at bounding box center [781, 307] width 835 height 156
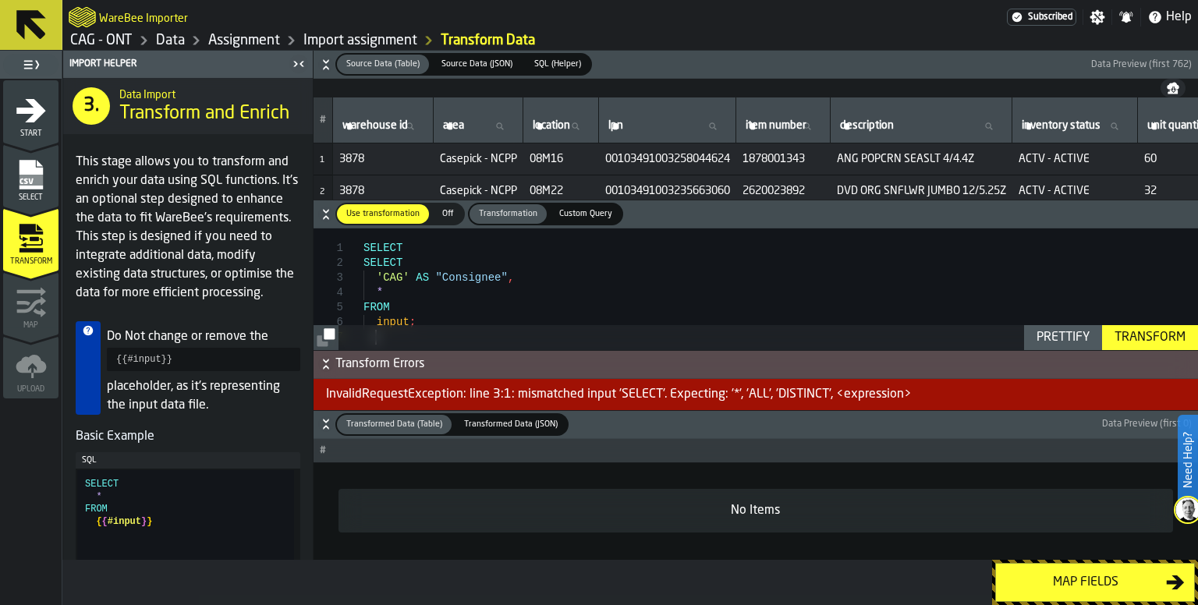
scroll to position [89, 0]
click at [331, 367] on icon "button-" at bounding box center [326, 364] width 16 height 16
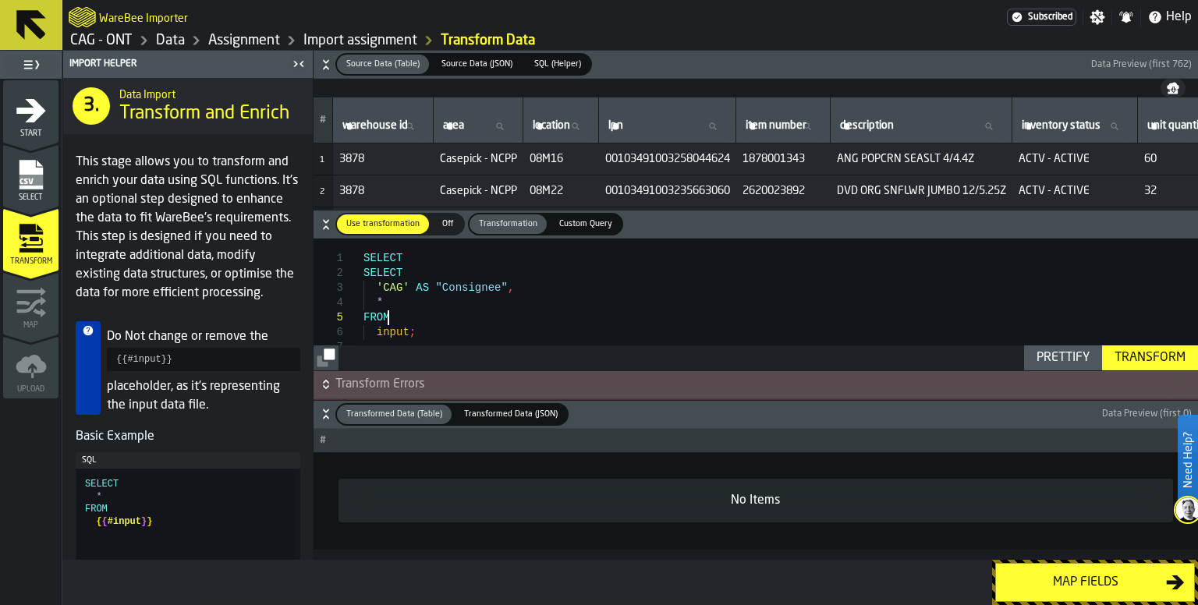
click at [454, 325] on div "SELECT SELECT FROM * 'CAG' AS "Consignee" , input ;" at bounding box center [781, 317] width 835 height 156
click at [1063, 362] on div "Prettify" at bounding box center [1063, 358] width 66 height 19
click at [658, 350] on div "Prettify Transform" at bounding box center [756, 358] width 885 height 25
click at [505, 323] on div "SELECT SELECT FROM * 'CAG' AS "Consignee" , input ;" at bounding box center [781, 317] width 835 height 156
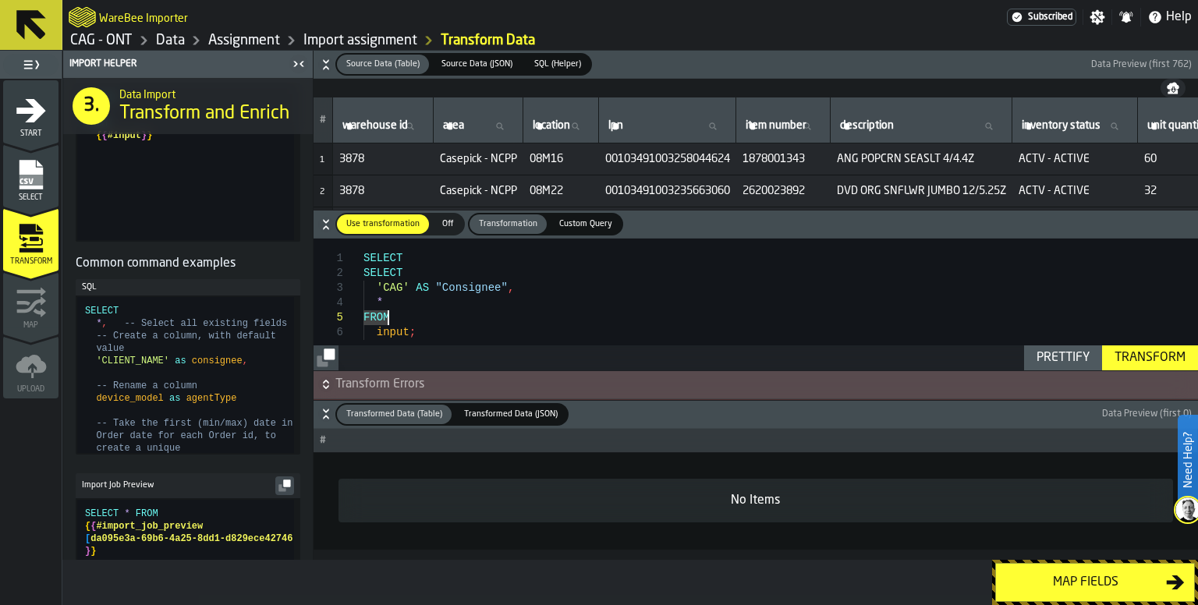
scroll to position [390, 0]
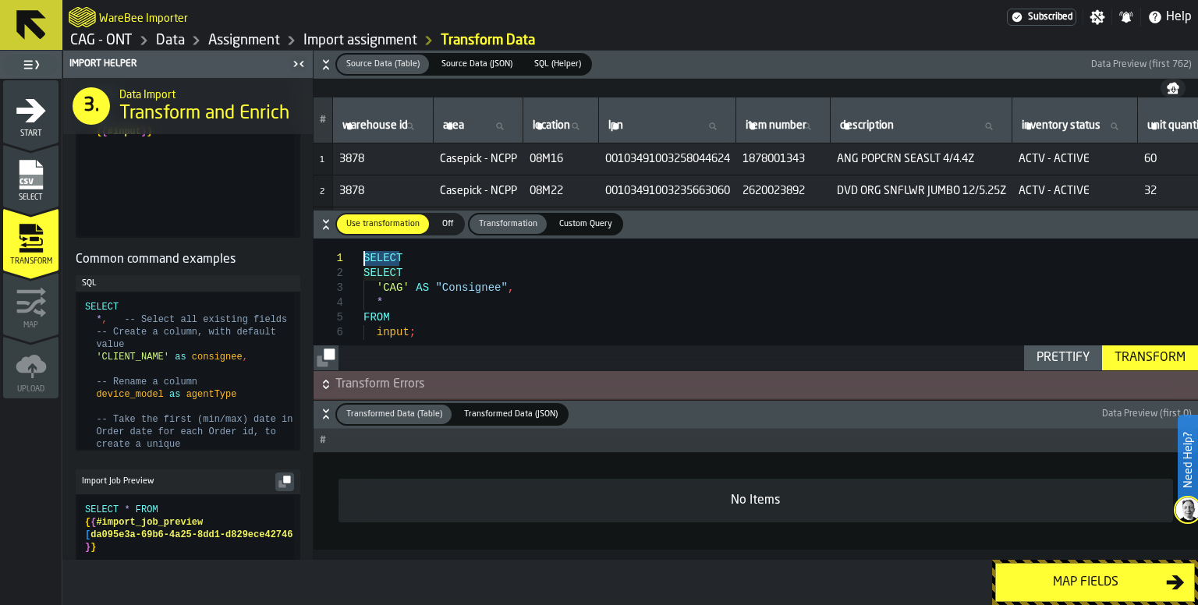
drag, startPoint x: 408, startPoint y: 258, endPoint x: 347, endPoint y: 257, distance: 60.8
click at [364, 257] on div "SELECT SELECT FROM * 'CAG' AS "Consignee" , input ;" at bounding box center [781, 317] width 835 height 156
click at [1154, 357] on div "Transform" at bounding box center [1149, 358] width 83 height 19
click at [463, 325] on div "SELECT FROM * 'CAG' AS "Consignee" , input ;" at bounding box center [781, 317] width 835 height 156
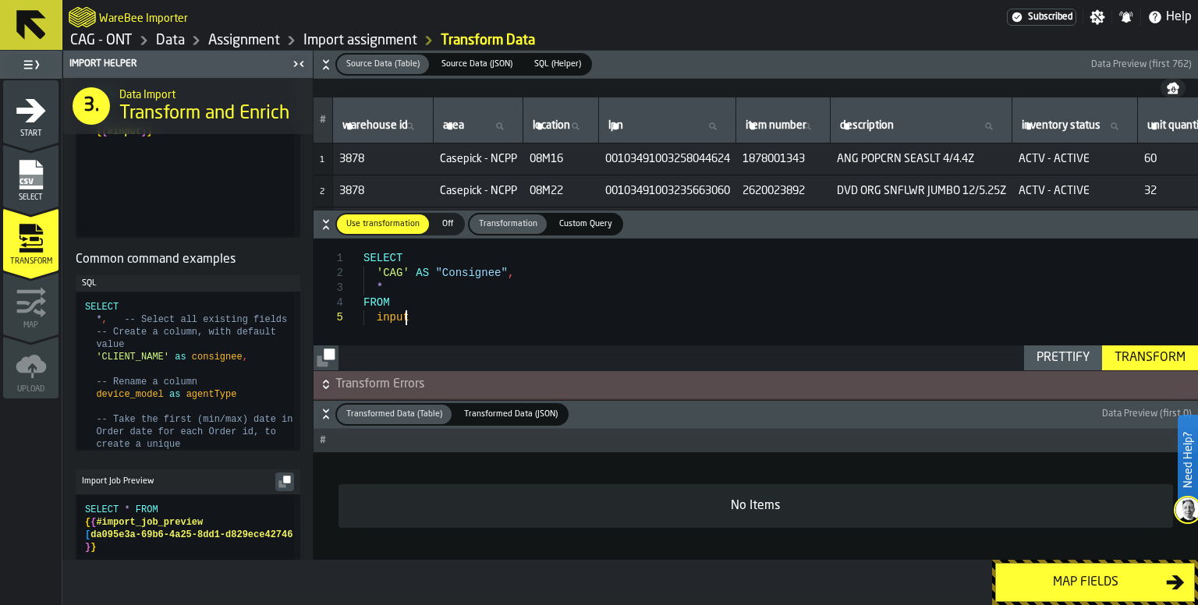
scroll to position [72, 0]
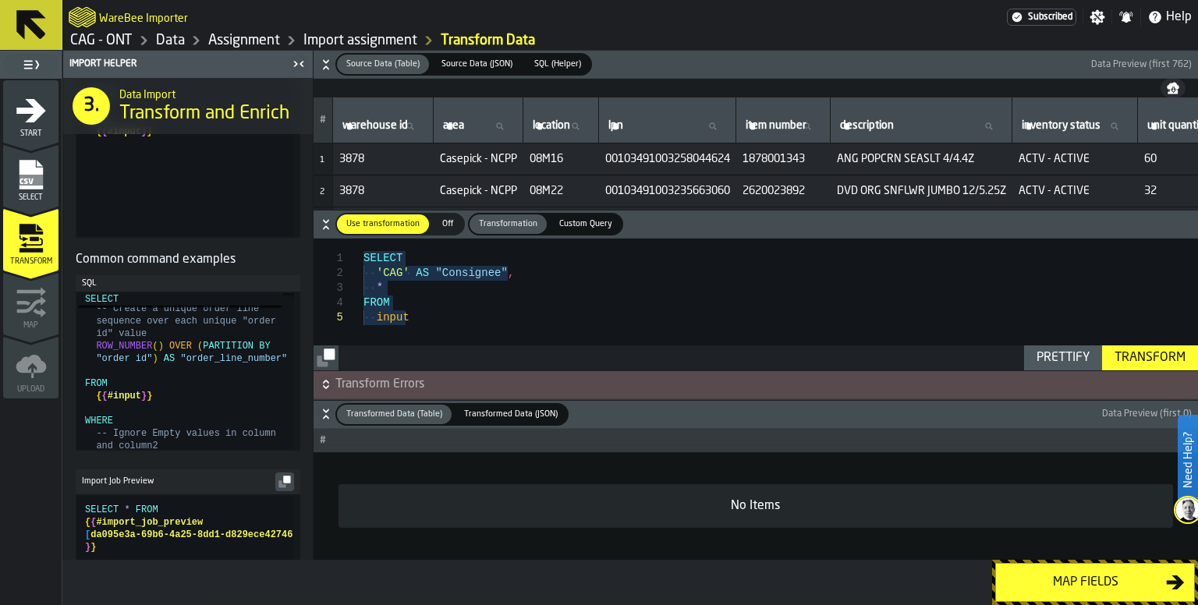
click at [489, 322] on div "SELECT FROM * 'CAG' AS "Consignee" , input" at bounding box center [781, 317] width 835 height 156
type textarea "**********"
click at [1140, 353] on div "Transform" at bounding box center [1149, 358] width 83 height 19
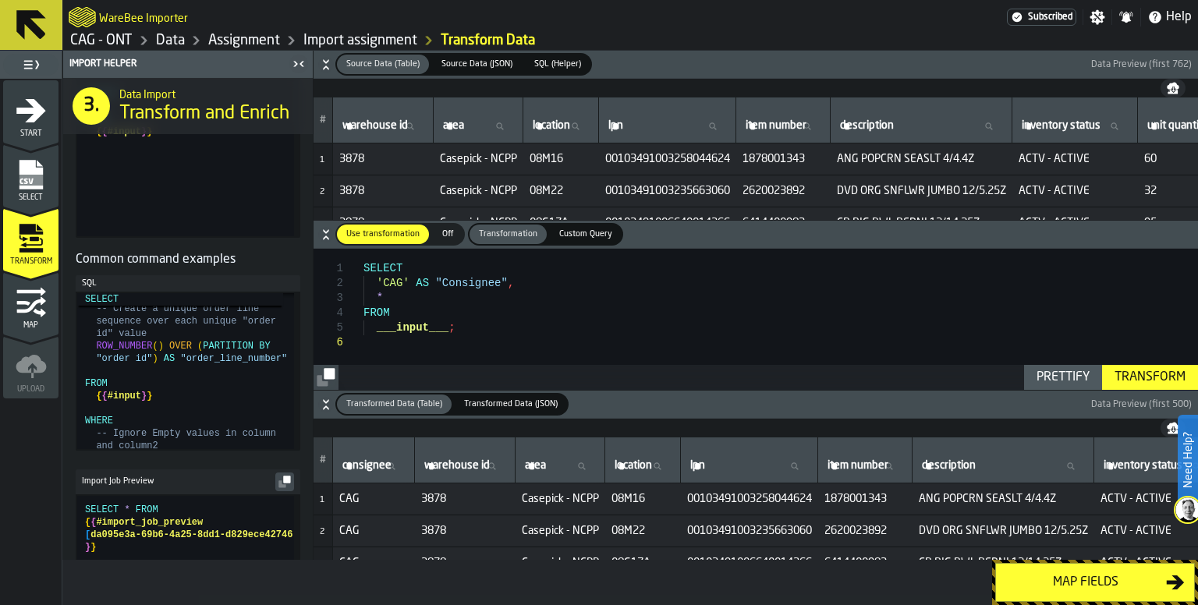
click at [1076, 580] on div "Map fields" at bounding box center [1085, 582] width 161 height 19
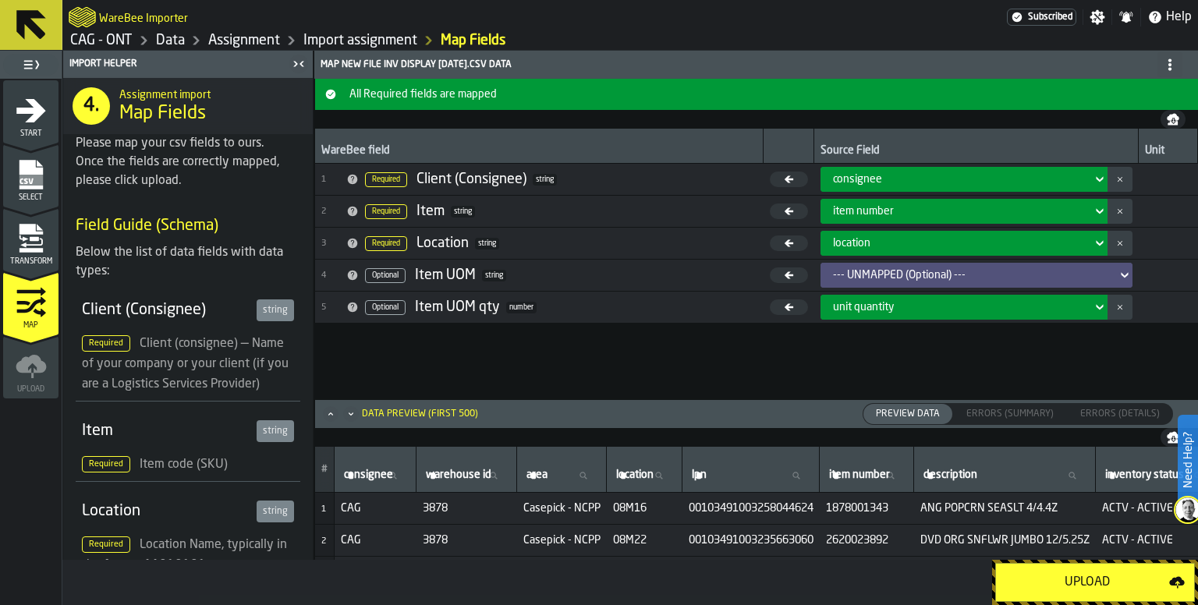
click at [891, 179] on div "consignee" at bounding box center [959, 179] width 253 height 12
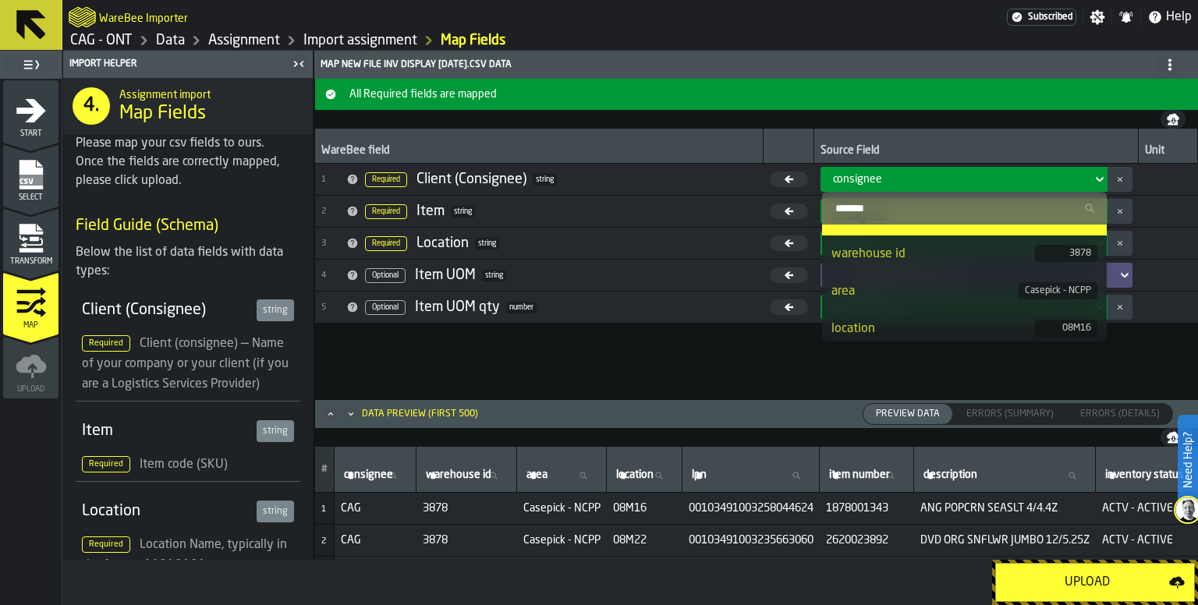
scroll to position [0, 0]
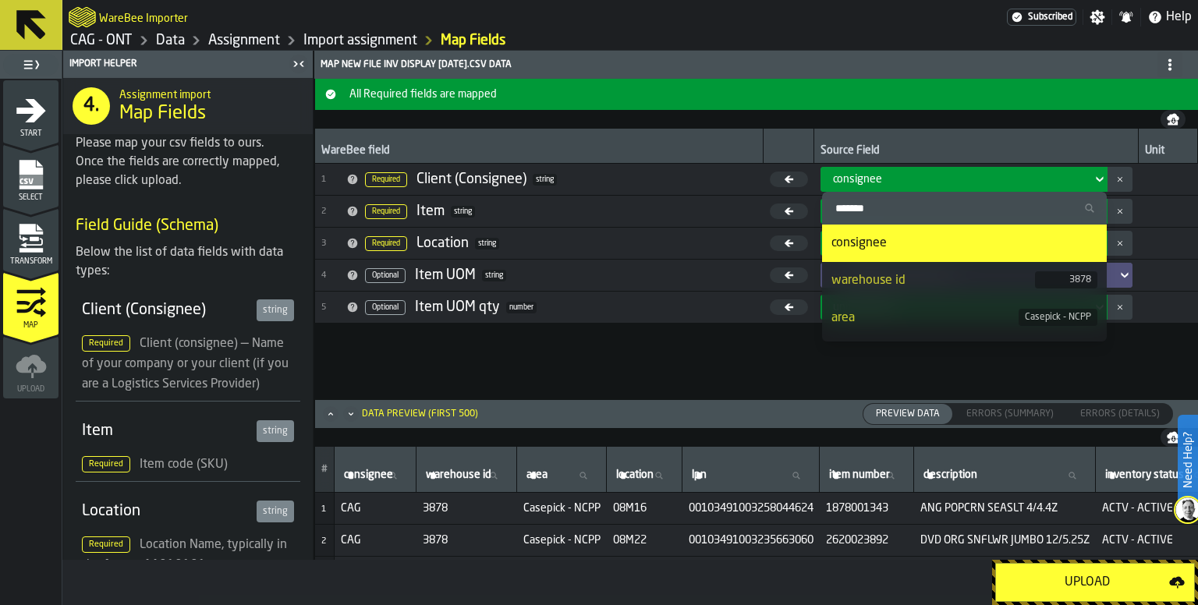
click at [917, 244] on div "consignee" at bounding box center [965, 243] width 266 height 19
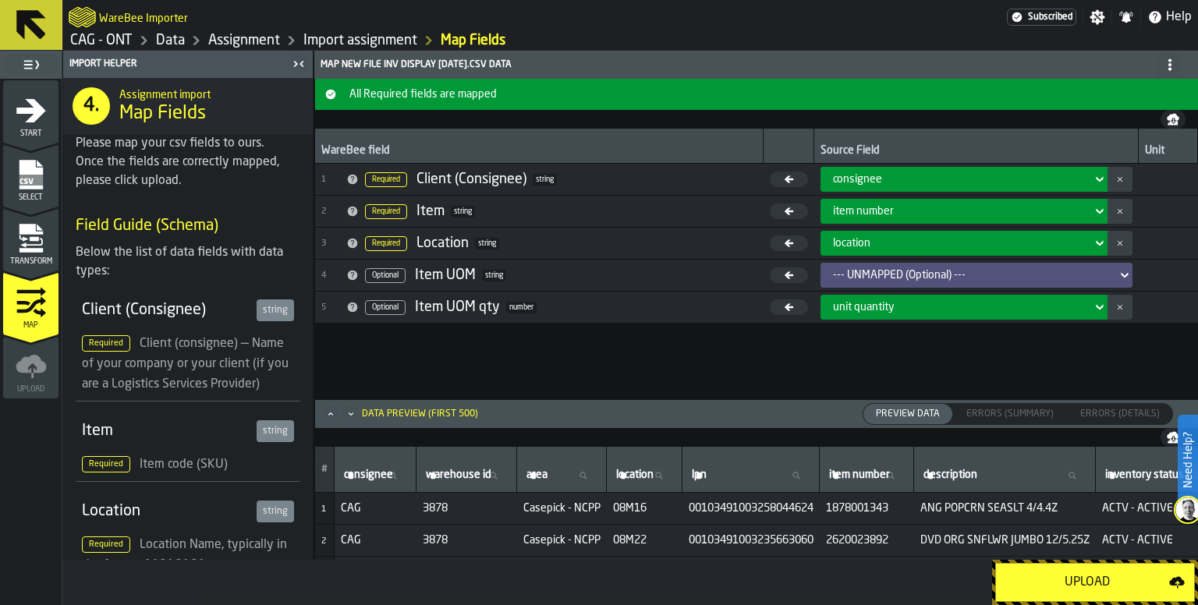
click at [1092, 585] on div "Upload" at bounding box center [1087, 582] width 164 height 19
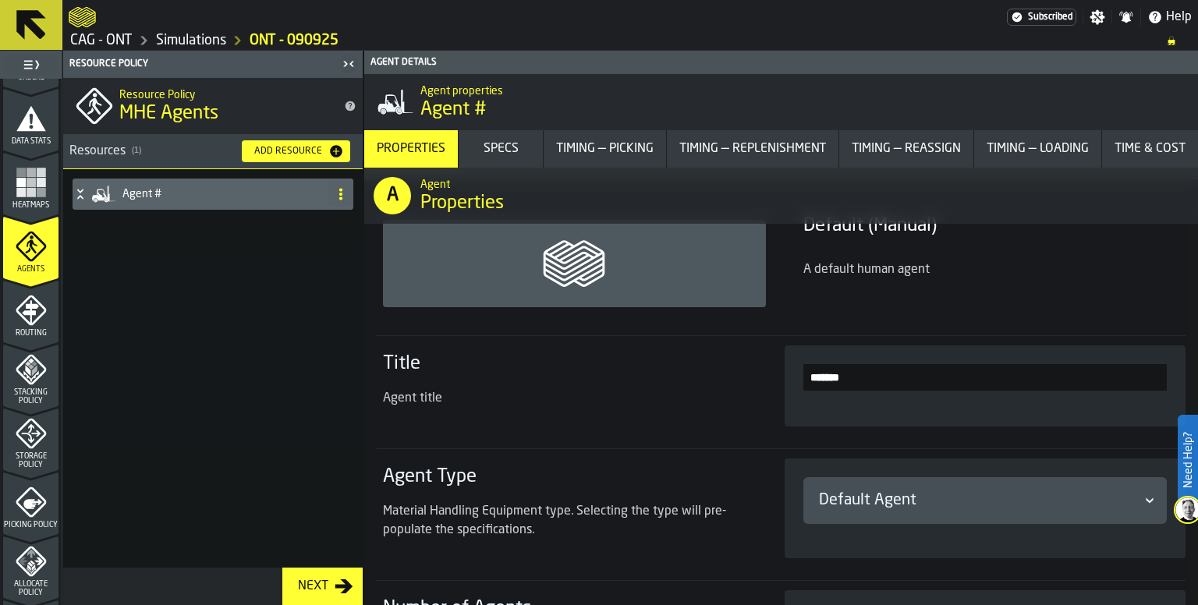
click at [851, 378] on input "*******" at bounding box center [985, 377] width 364 height 27
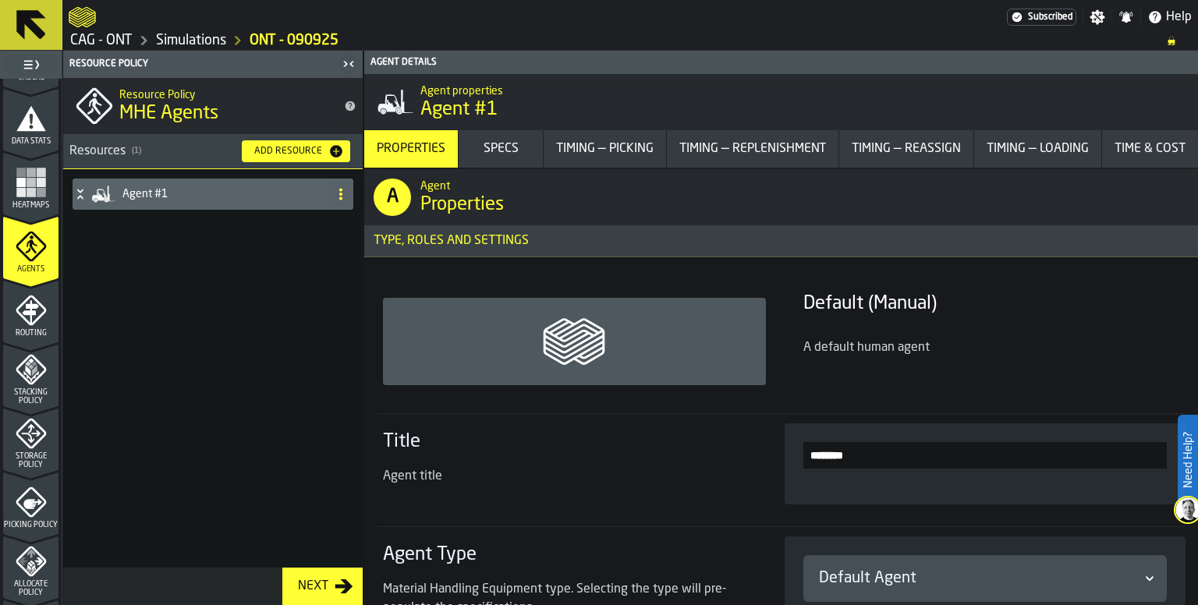
type input "********"
click at [335, 590] on icon "button-Next" at bounding box center [344, 586] width 19 height 19
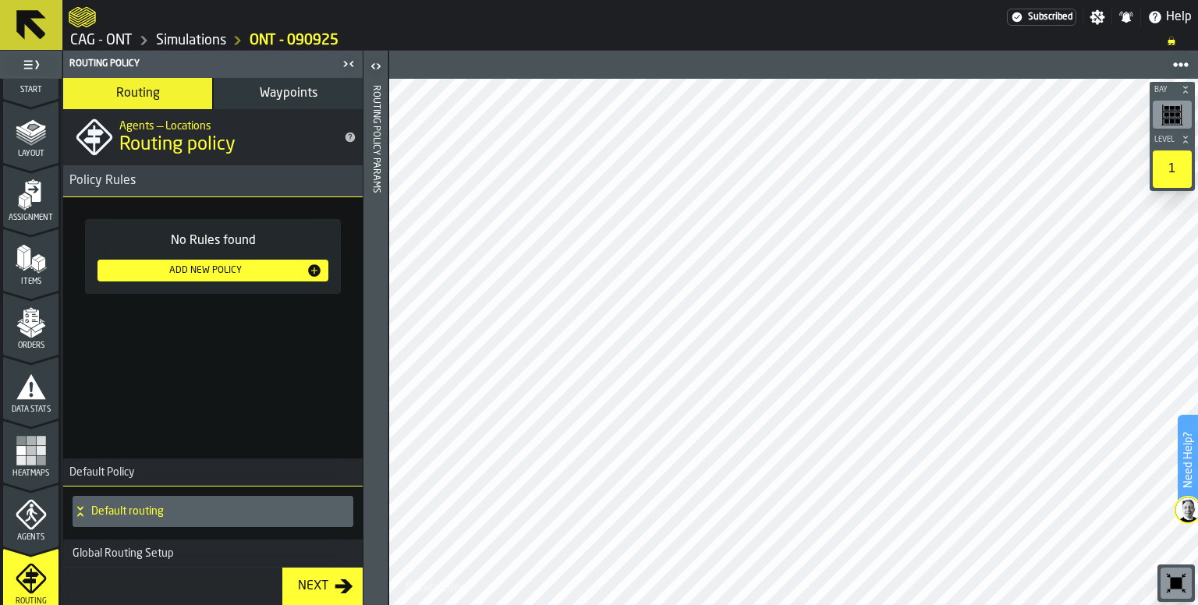
scroll to position [78, 0]
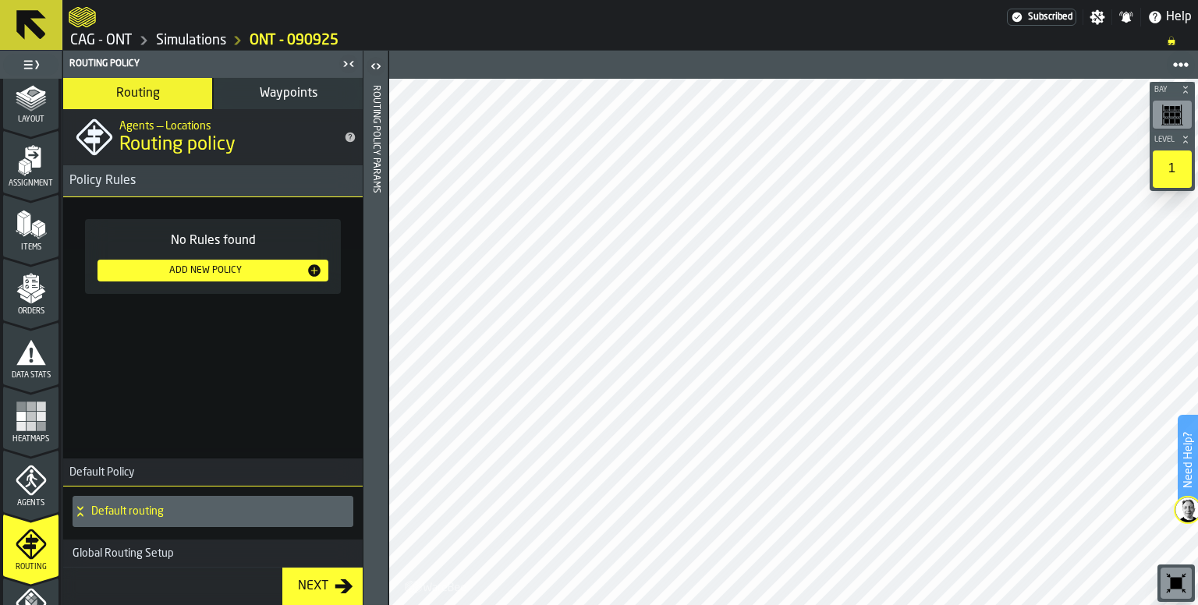
click at [223, 385] on div "No Rules found Add New Policy" at bounding box center [213, 324] width 300 height 255
click at [239, 269] on div "Add New Policy" at bounding box center [205, 270] width 203 height 11
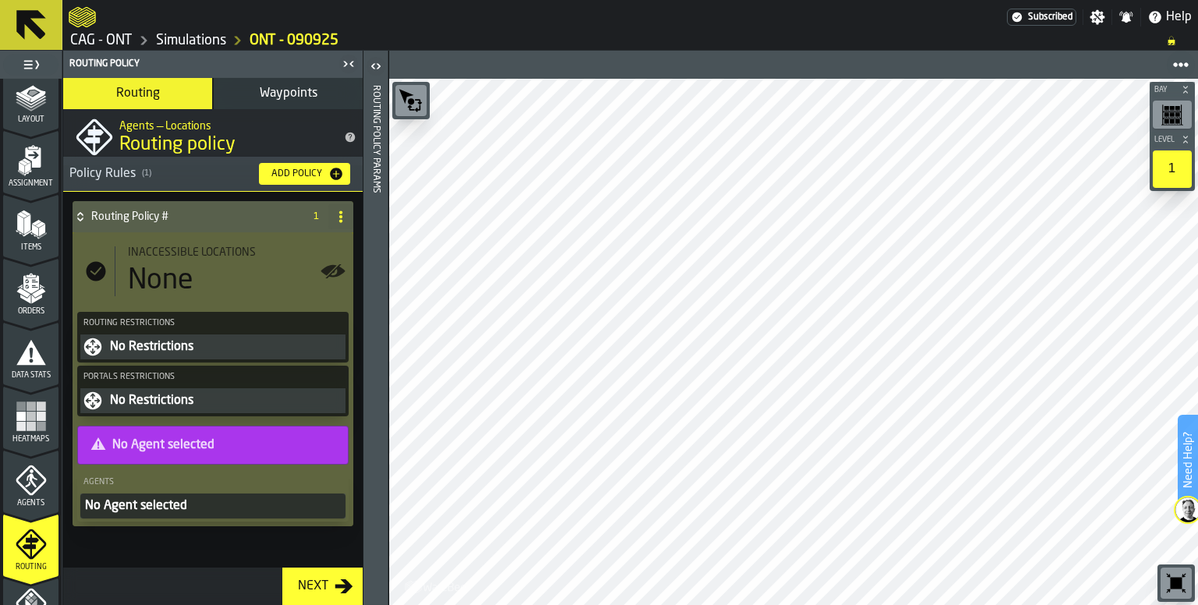
scroll to position [0, 0]
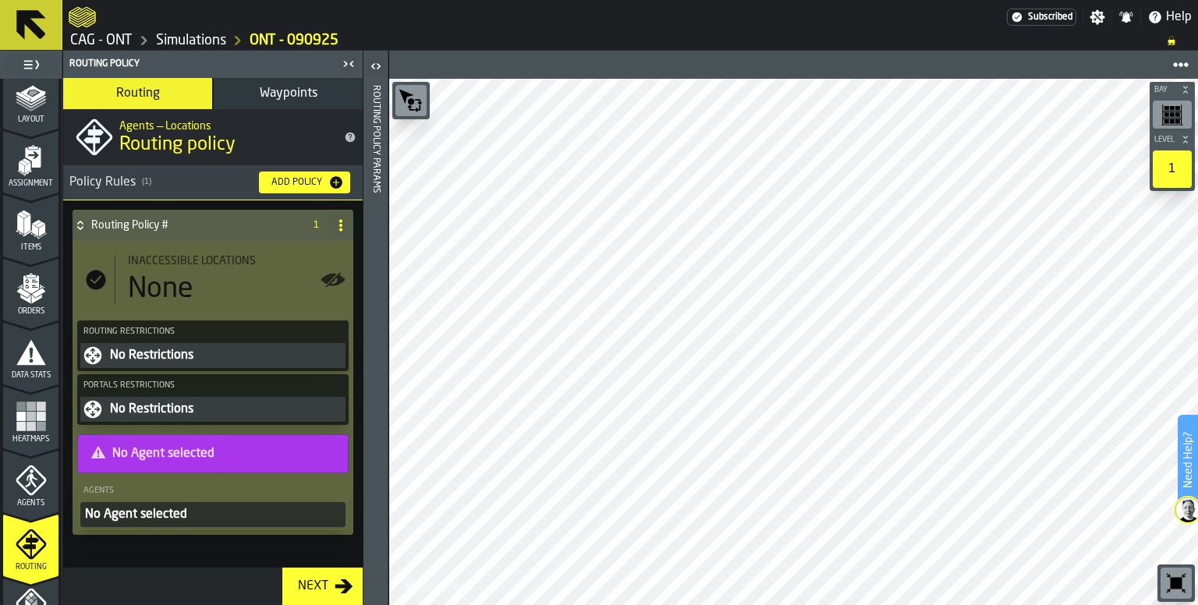
click at [409, 103] on circle "button-toolbar-undefined" at bounding box center [411, 101] width 6 height 6
click at [418, 109] on icon "button-toolbar-undefined" at bounding box center [417, 108] width 5 height 7
click at [472, 194] on div "Bay Level 1 M A K I N G W A R E H O U S E S M O R E EF F I C I E N T Aisle 40 A…" at bounding box center [793, 342] width 809 height 527
click at [377, 66] on icon "button-toggle-Open" at bounding box center [376, 66] width 19 height 19
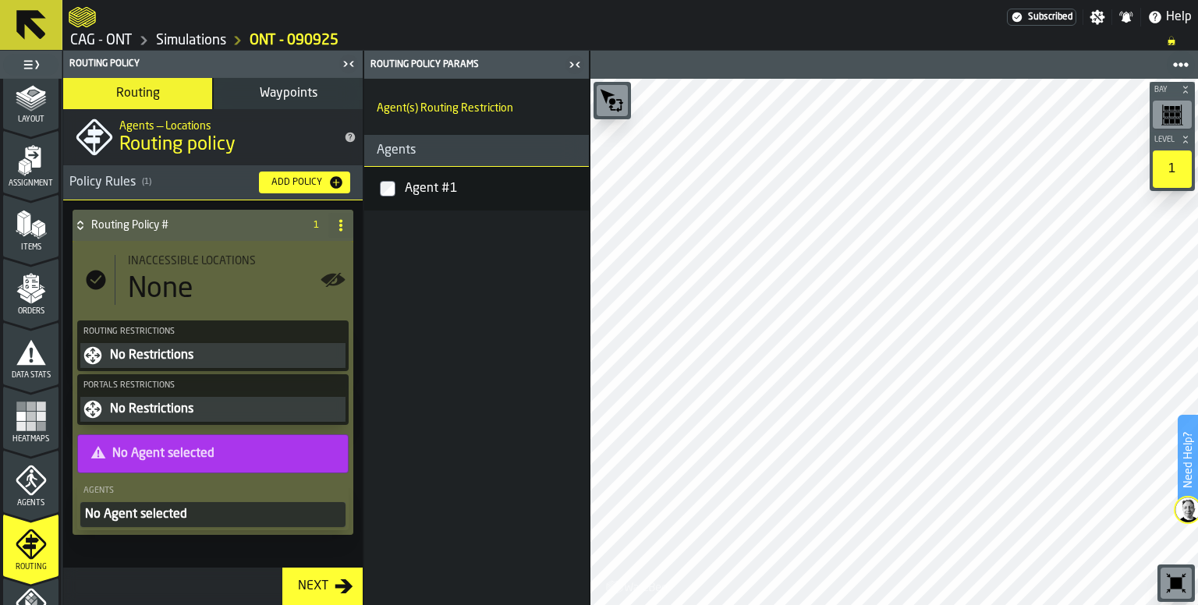
click at [278, 98] on span "Waypoints" at bounding box center [289, 93] width 58 height 12
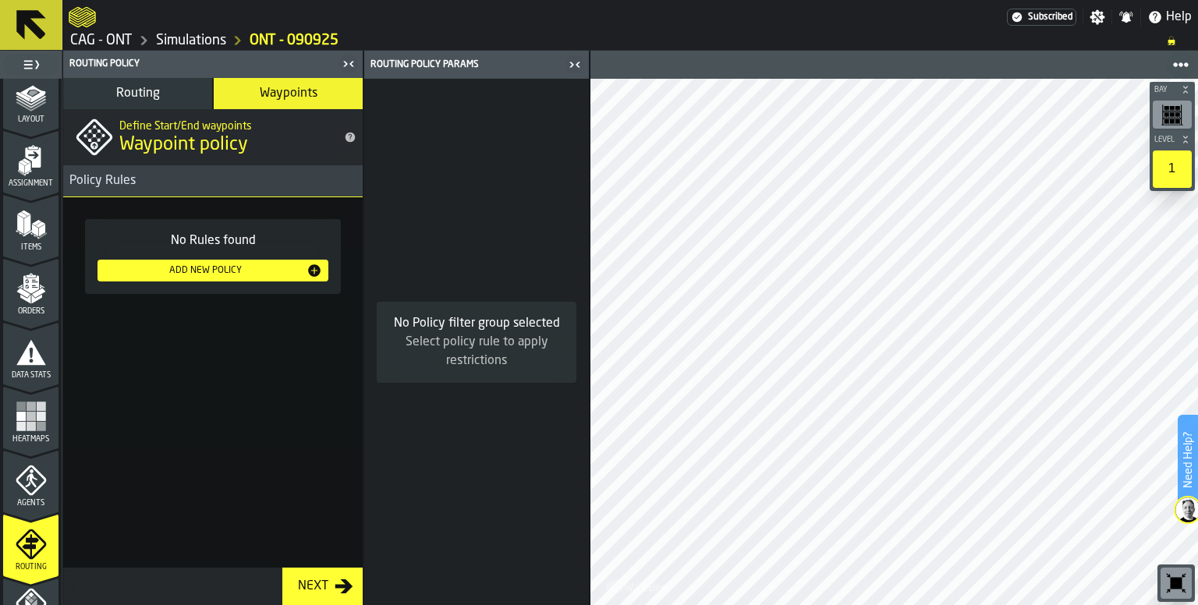
click at [159, 94] on button "Routing" at bounding box center [137, 93] width 149 height 31
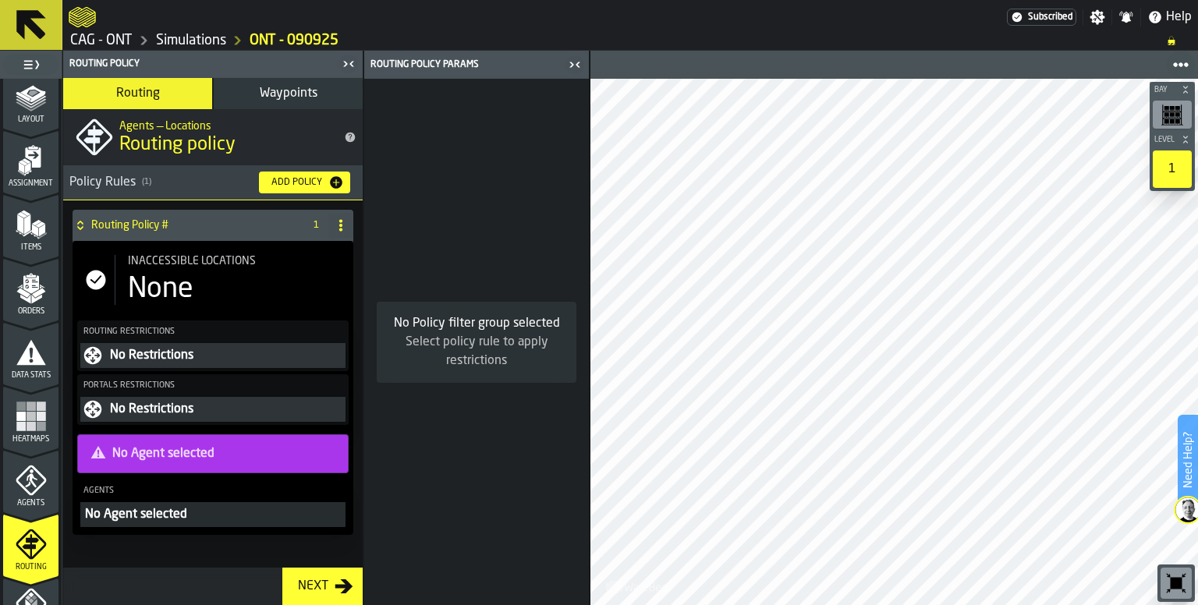
click at [322, 587] on div "Next" at bounding box center [313, 586] width 43 height 19
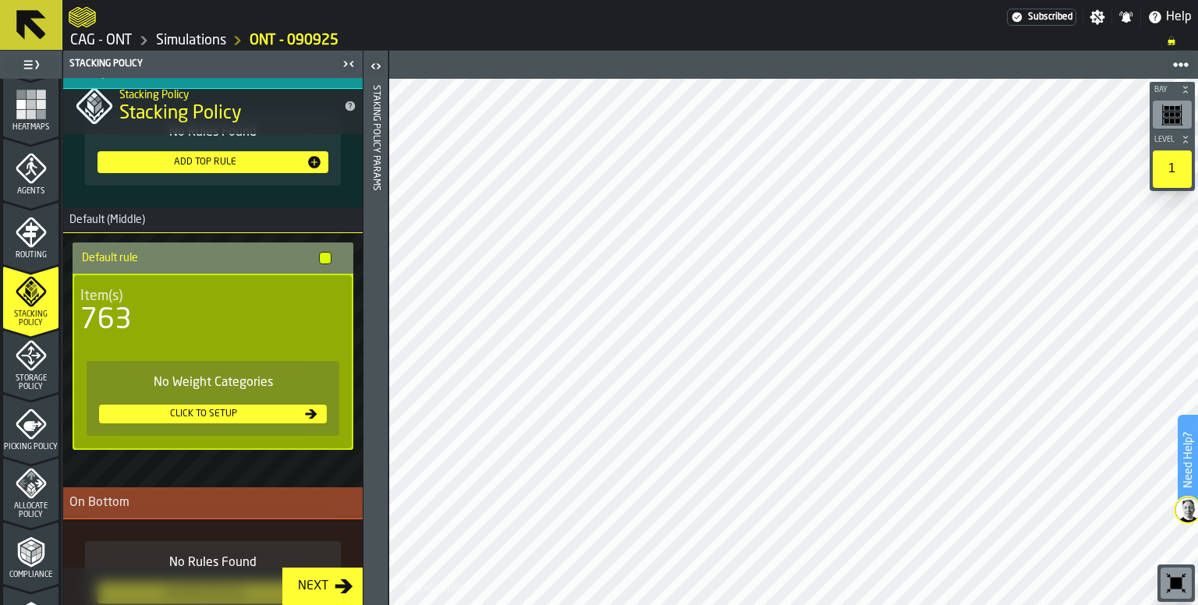
scroll to position [78, 0]
click at [212, 412] on div "Click to setup" at bounding box center [203, 413] width 197 height 11
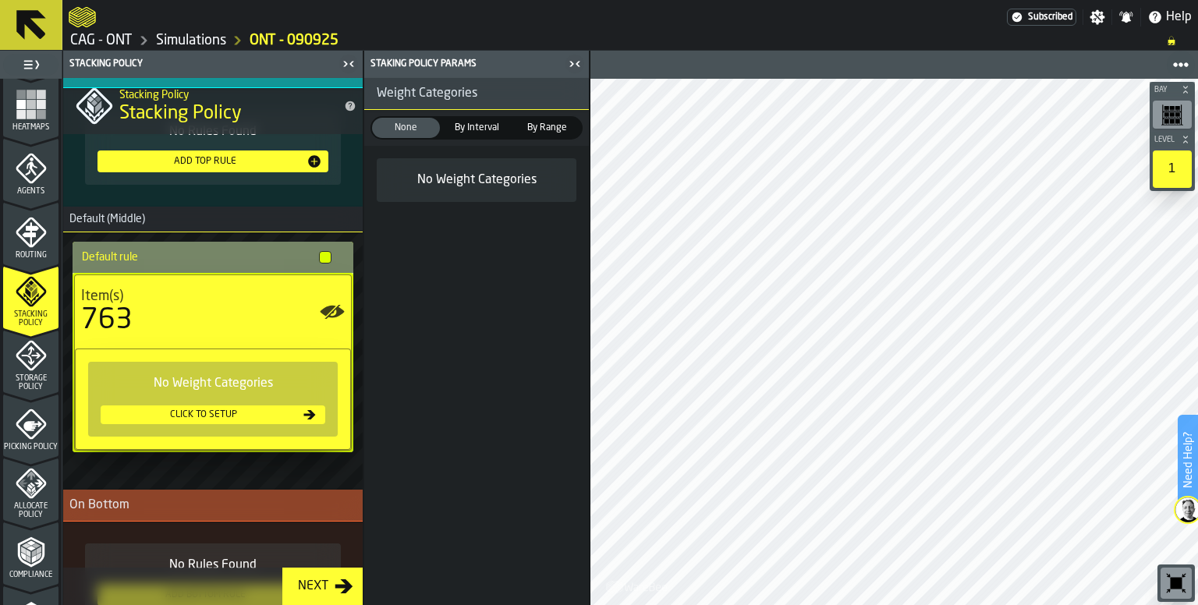
click at [477, 126] on span "By Interval" at bounding box center [477, 128] width 62 height 14
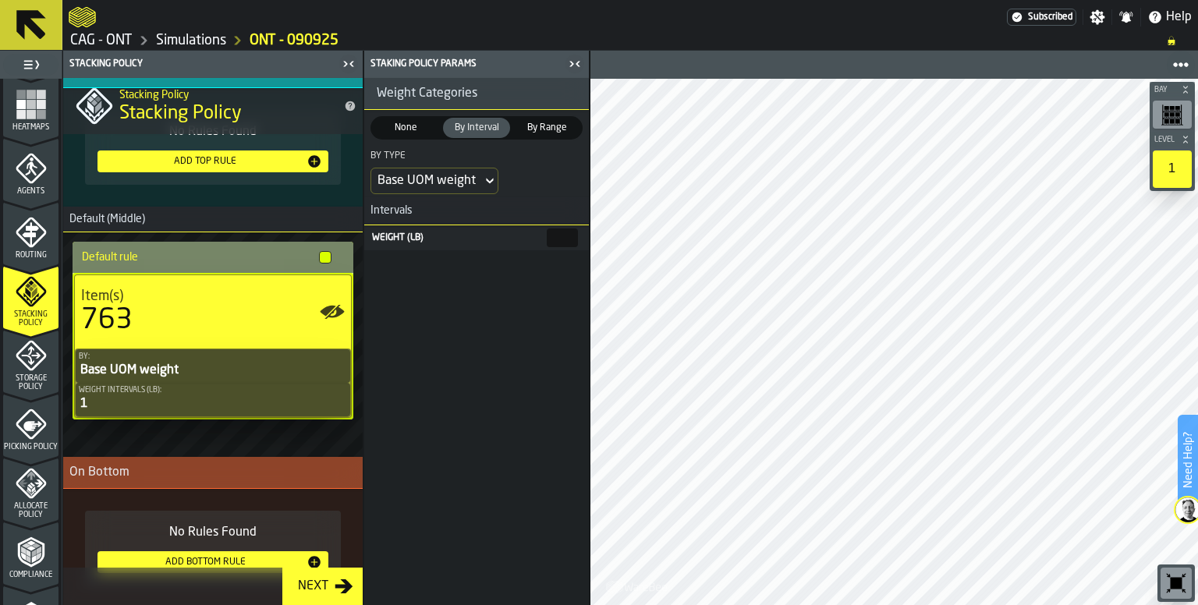
click at [473, 182] on div "Base UOM weight" at bounding box center [427, 181] width 98 height 19
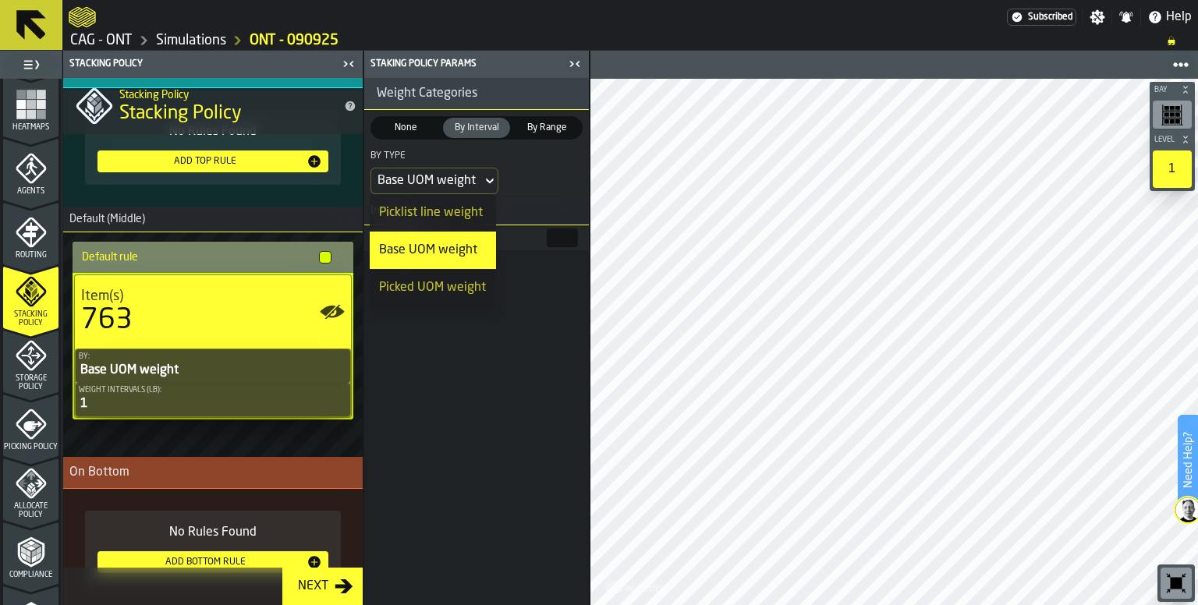
click at [445, 429] on div "Weight Categories None None By Interval By Interval By Range By Range By Type B…" at bounding box center [476, 341] width 225 height 527
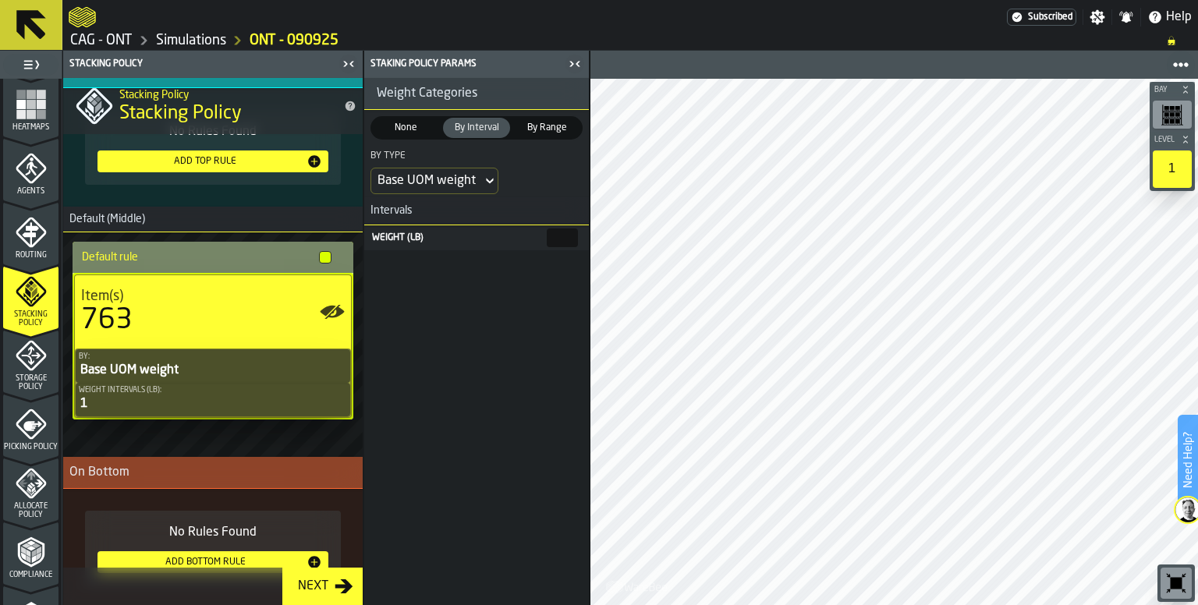
click at [414, 130] on span "None" at bounding box center [406, 128] width 62 height 14
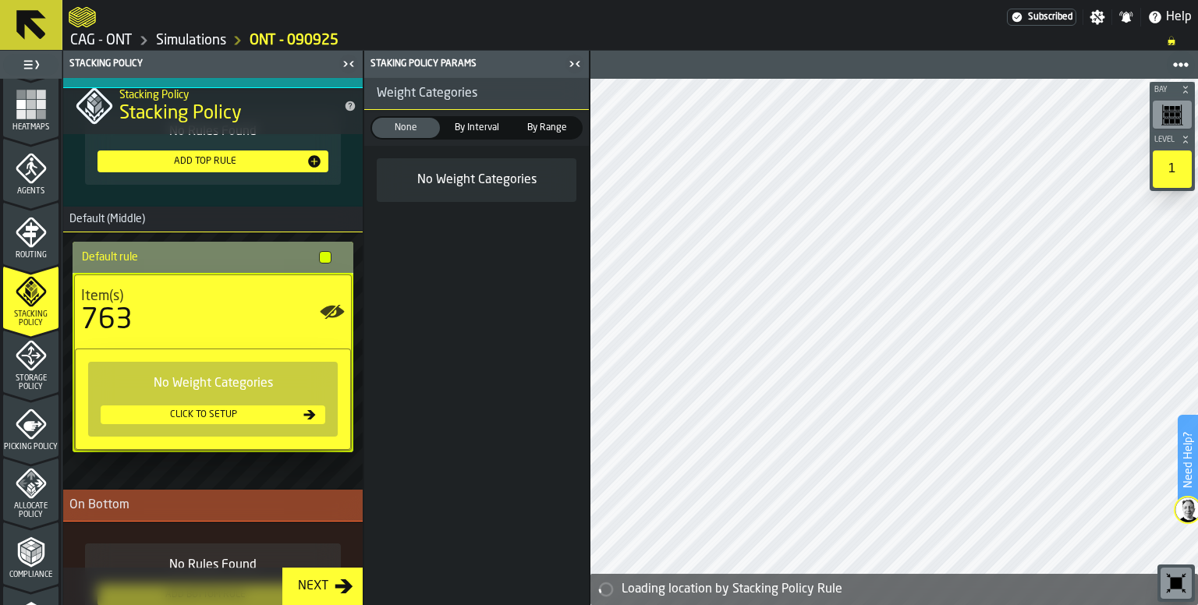
click at [529, 126] on span "By Range" at bounding box center [547, 128] width 62 height 14
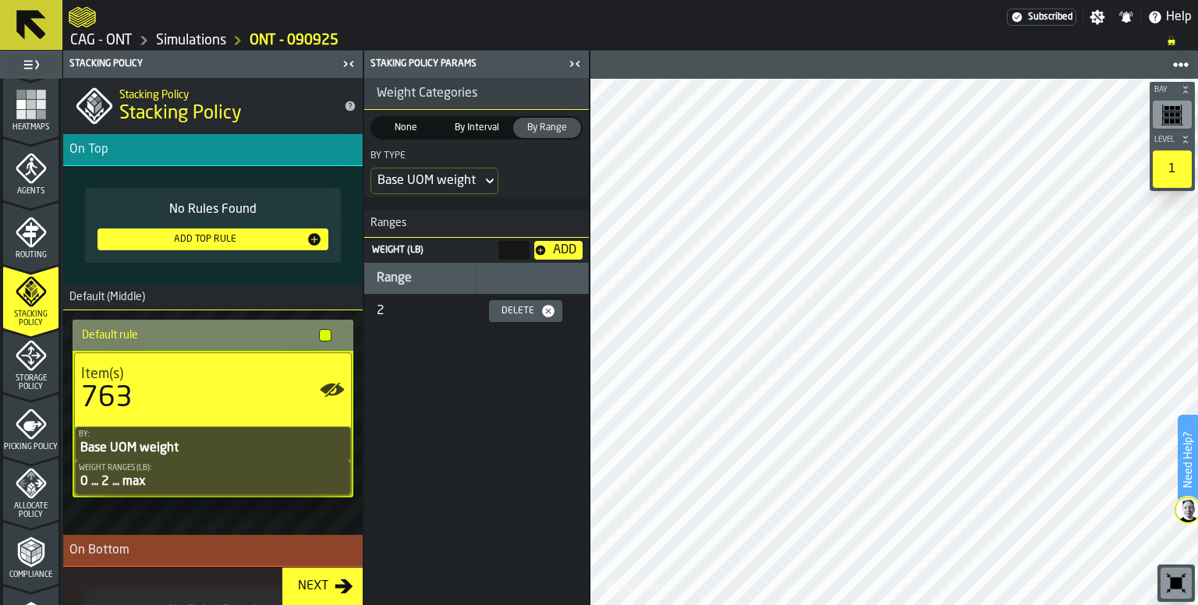
scroll to position [0, 0]
click at [186, 465] on div "Weight Ranges (lb):" at bounding box center [213, 468] width 268 height 9
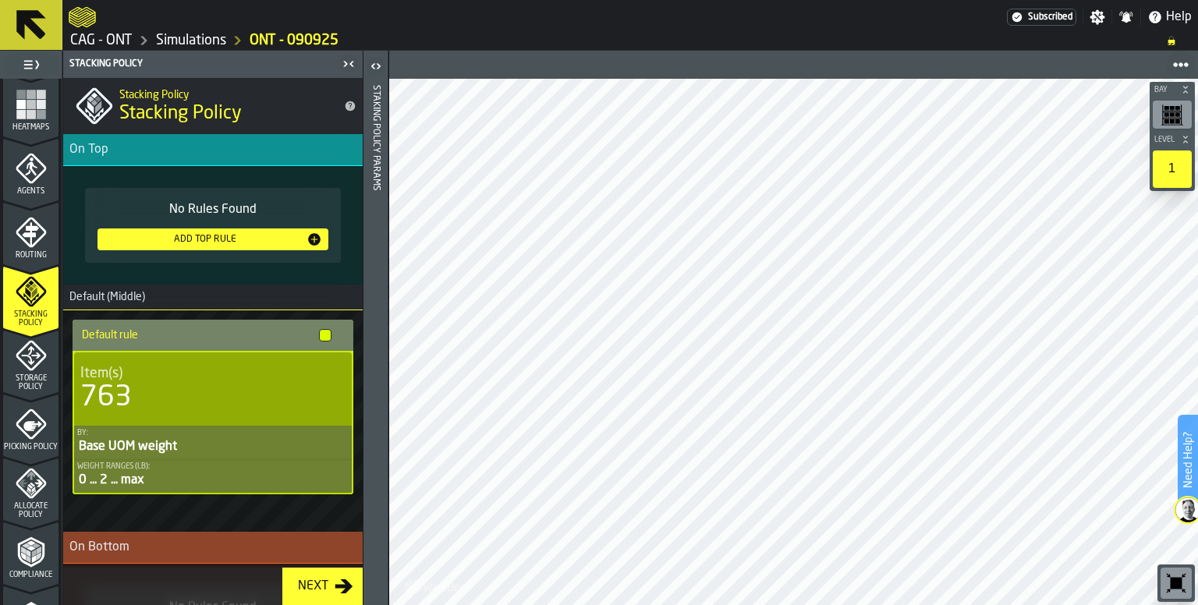
click at [219, 478] on div "0 ... 2 ... max" at bounding box center [212, 480] width 271 height 19
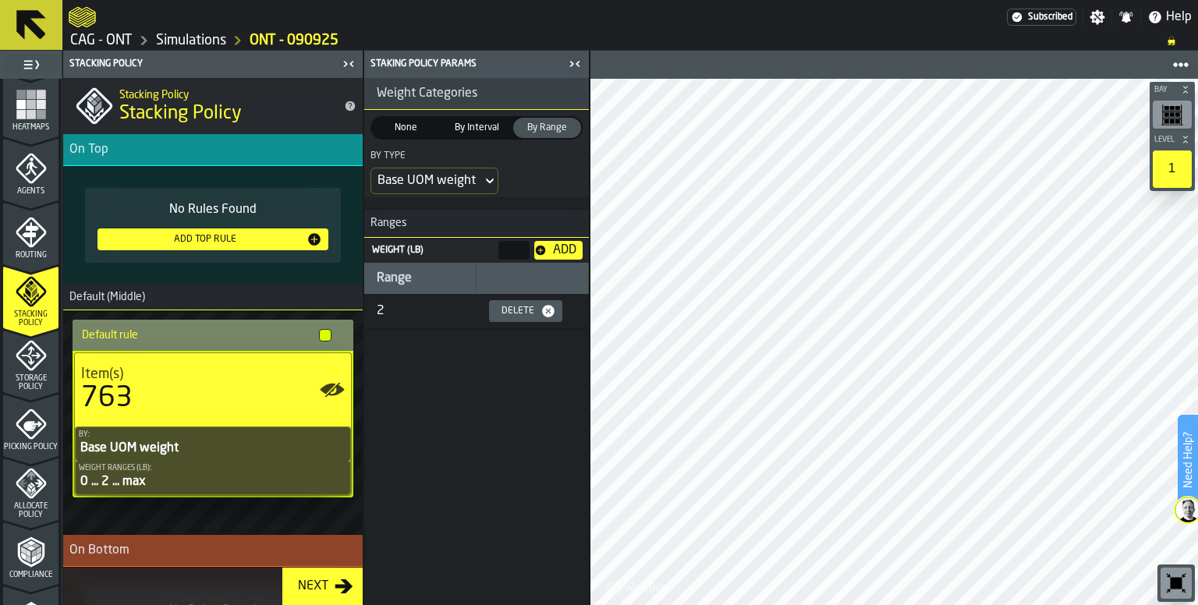
click at [232, 439] on div "Base UOM weight" at bounding box center [213, 448] width 268 height 19
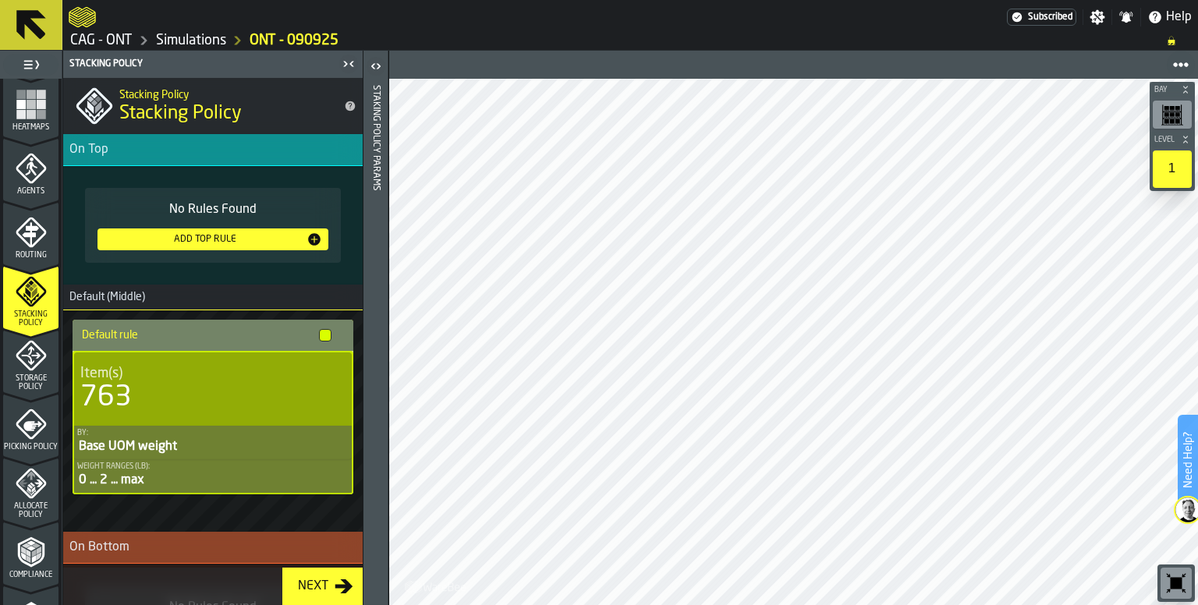
click at [232, 436] on div "By:" at bounding box center [212, 433] width 271 height 9
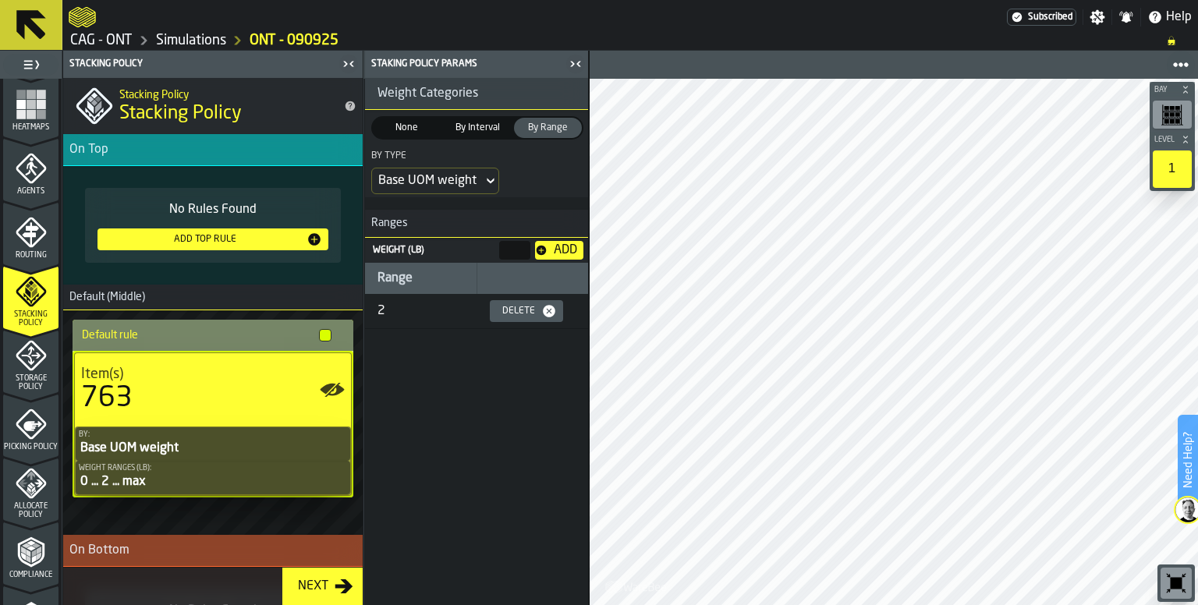
click at [231, 385] on div "763" at bounding box center [213, 398] width 264 height 31
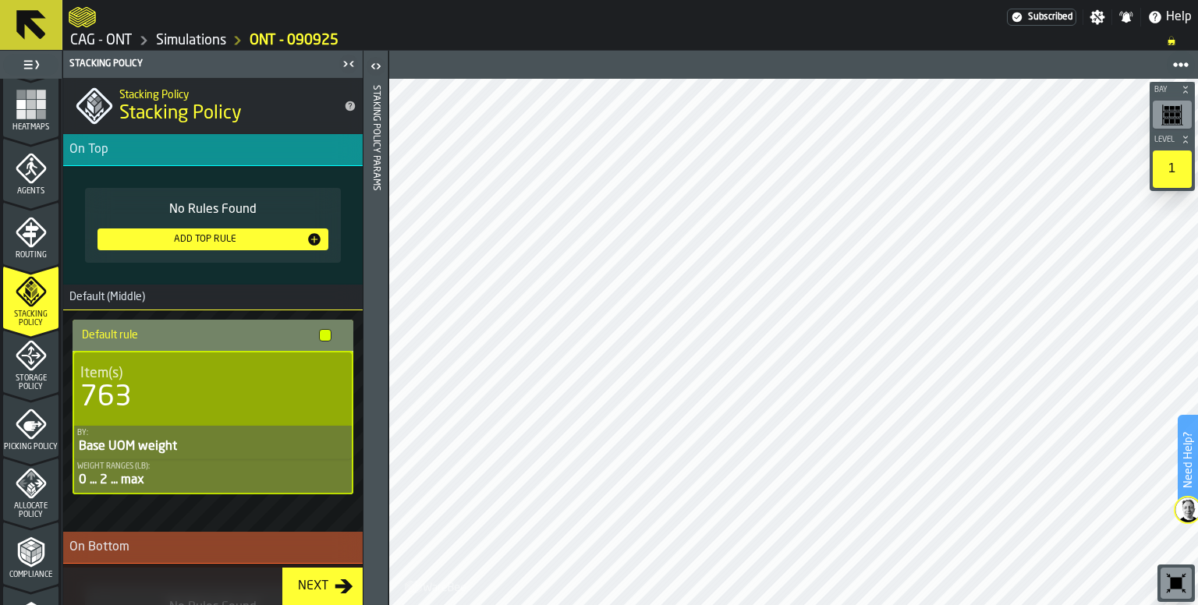
click at [332, 384] on icon "button-toggle-Show on Map" at bounding box center [333, 389] width 24 height 12
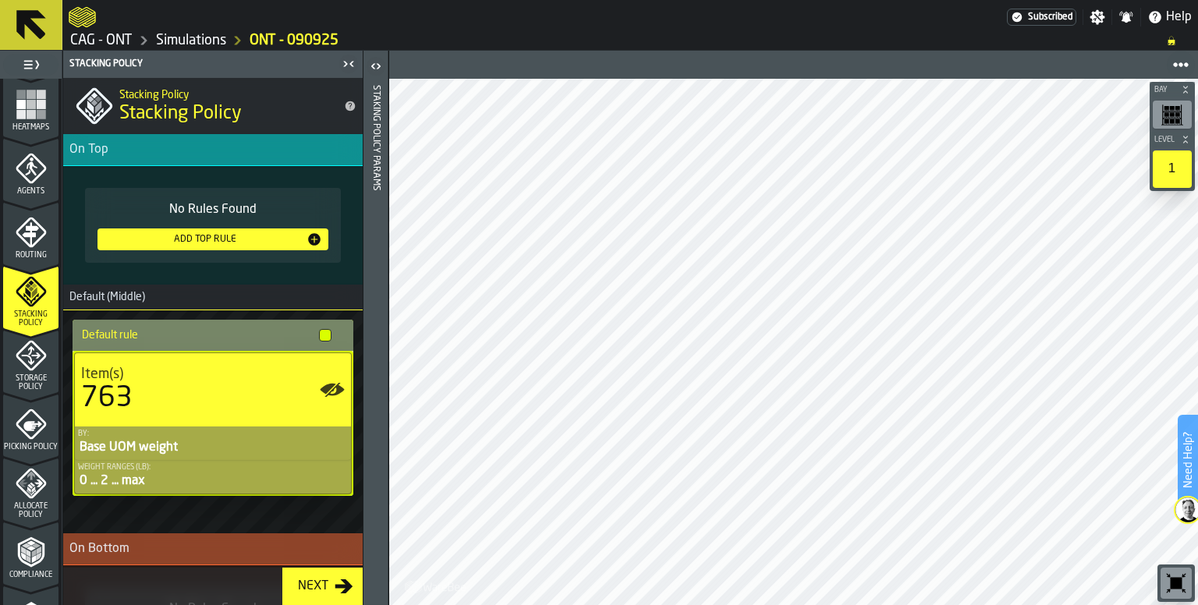
click at [328, 385] on icon "button-toggle-Show on Map" at bounding box center [328, 388] width 16 height 11
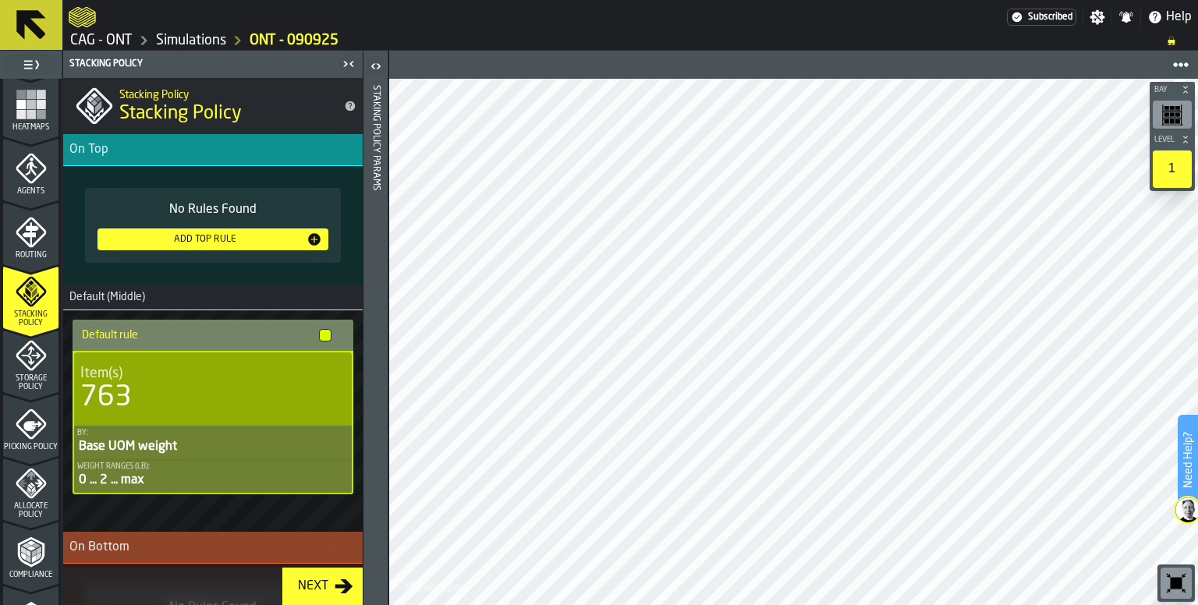
click at [331, 388] on circle "button-toggle-Show on Map" at bounding box center [333, 388] width 5 height 5
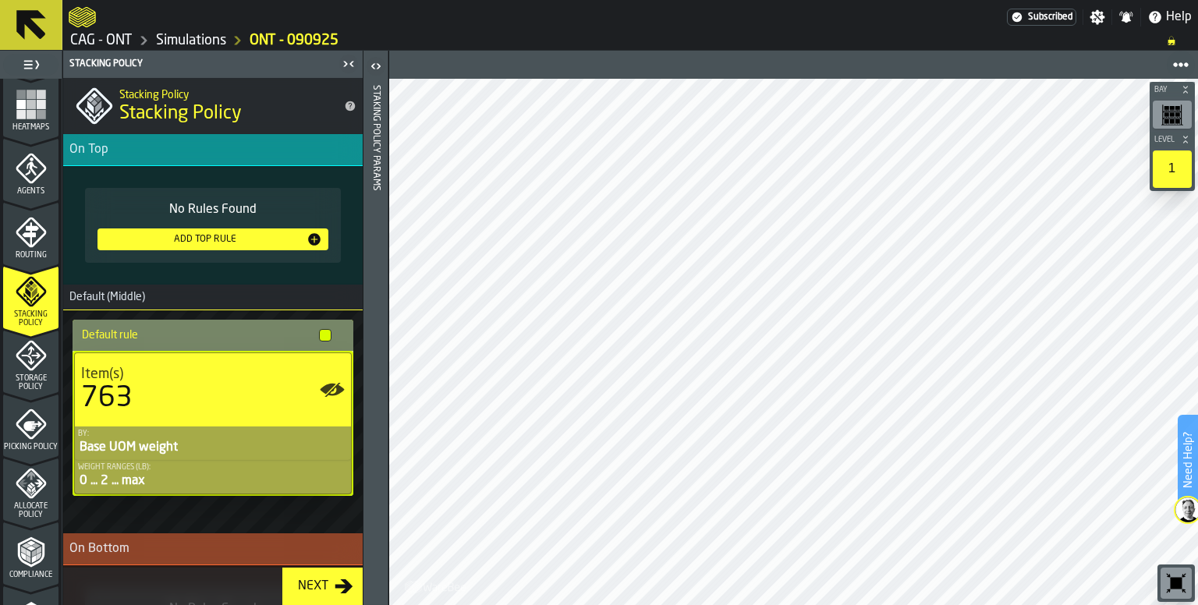
click at [321, 332] on div at bounding box center [325, 335] width 12 height 12
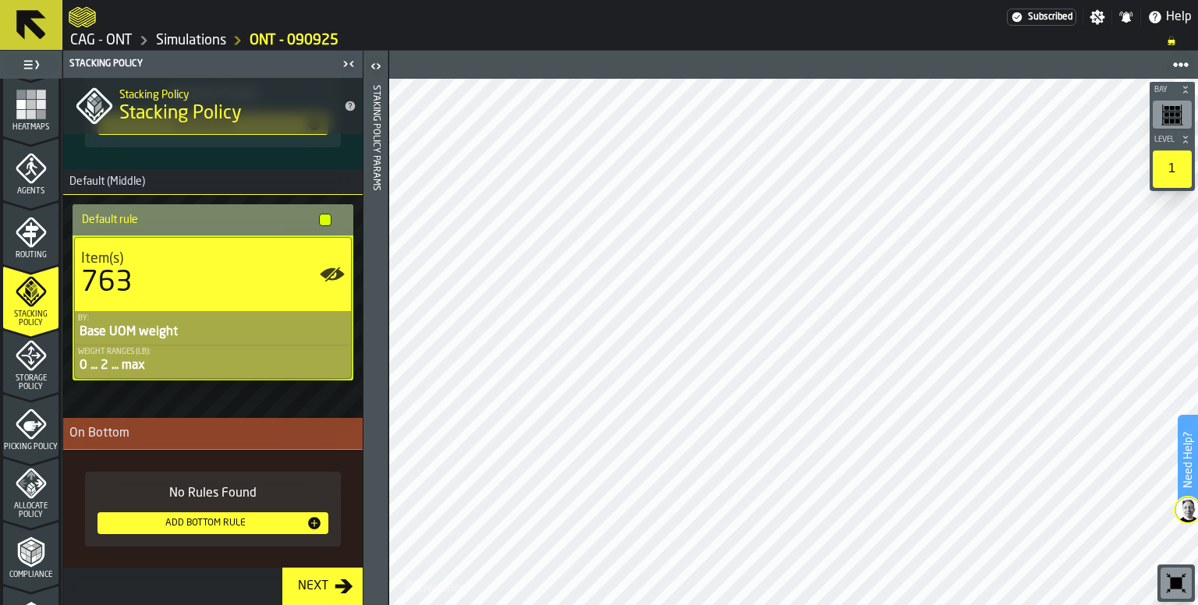
click at [183, 290] on div "763" at bounding box center [213, 283] width 264 height 31
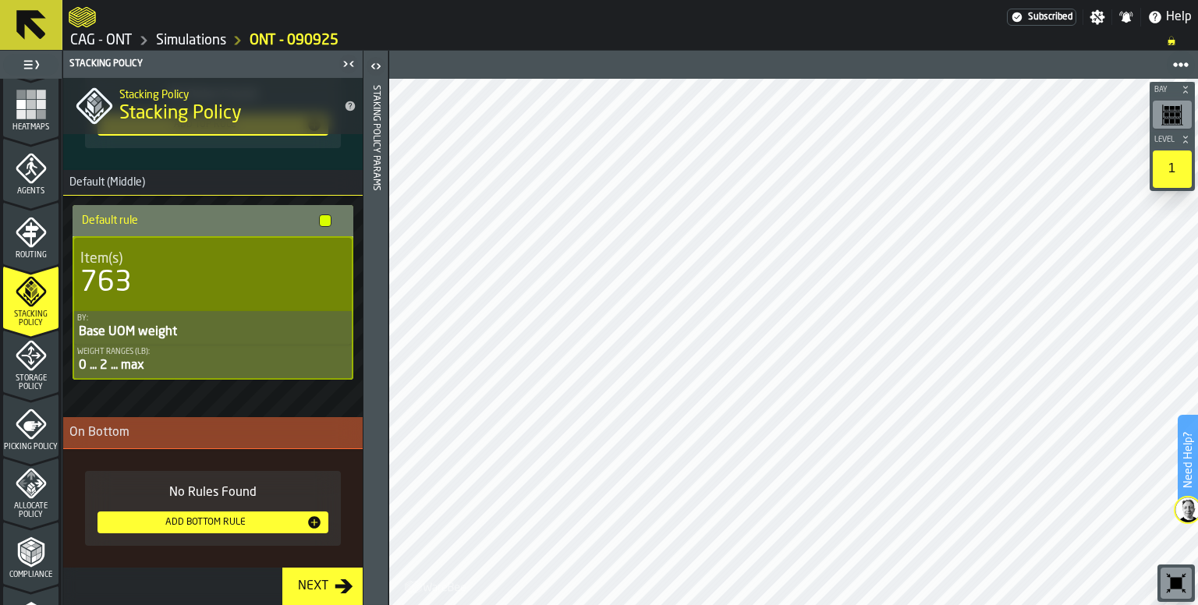
click at [374, 70] on icon "button-toggle-Open" at bounding box center [376, 66] width 19 height 19
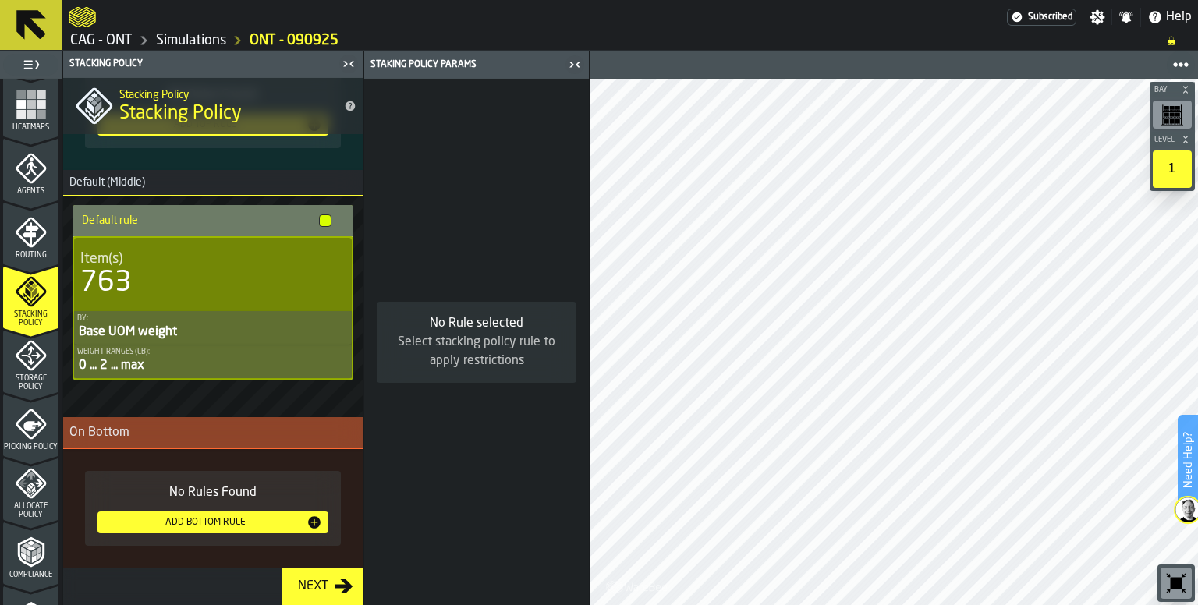
click at [459, 335] on div "Select stacking policy rule to apply restrictions" at bounding box center [476, 351] width 175 height 37
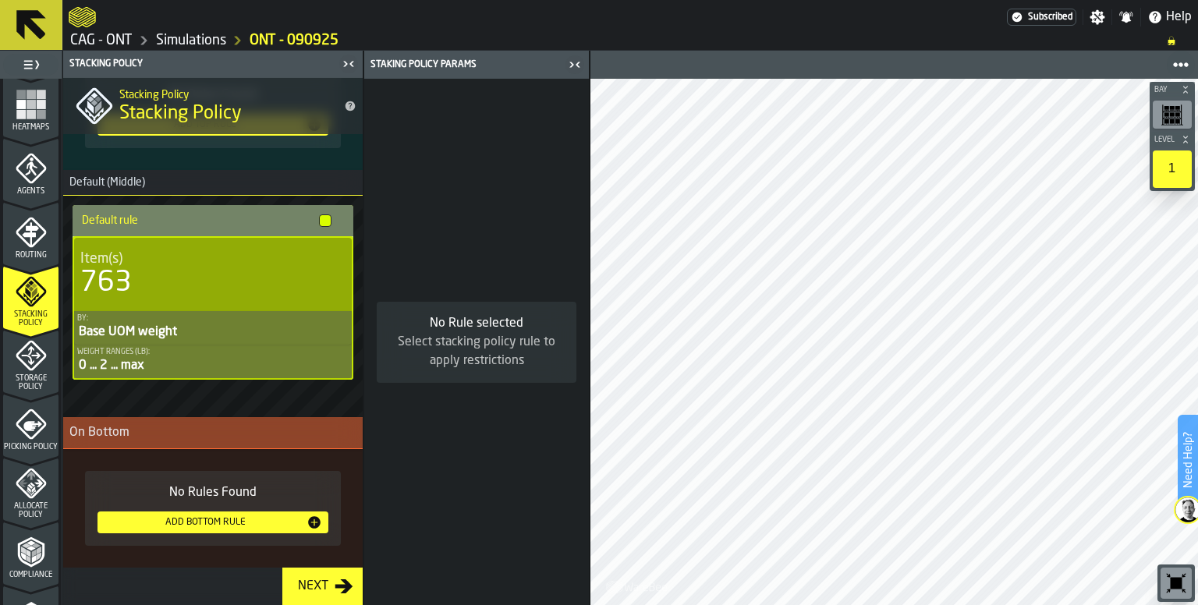
click at [253, 273] on div "763" at bounding box center [212, 283] width 265 height 31
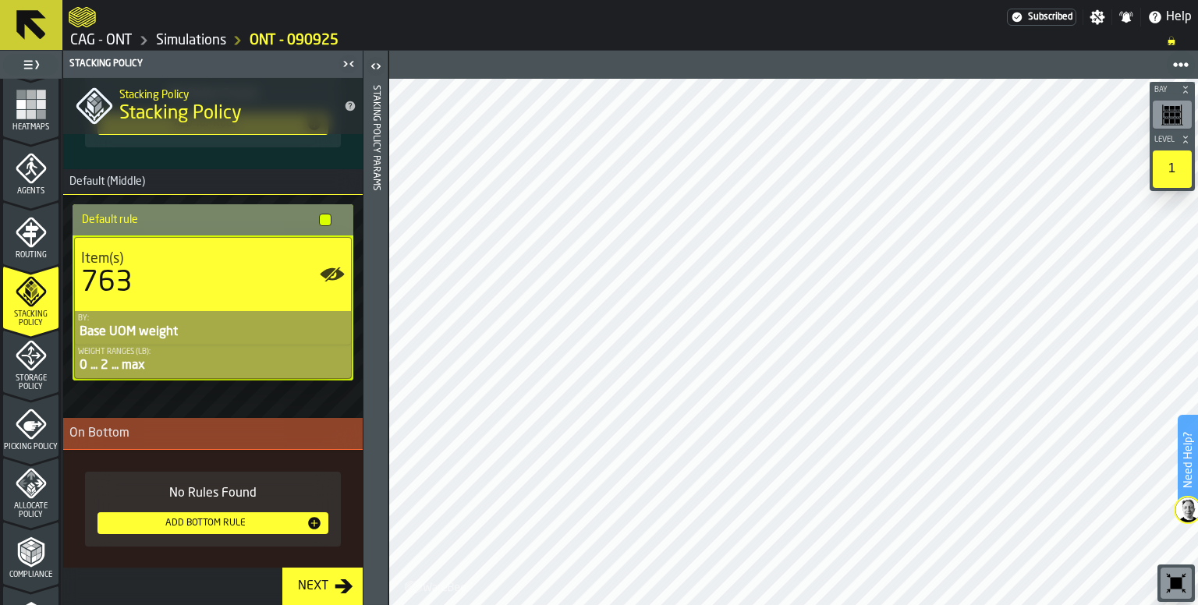
click at [328, 589] on div "Next" at bounding box center [313, 586] width 43 height 19
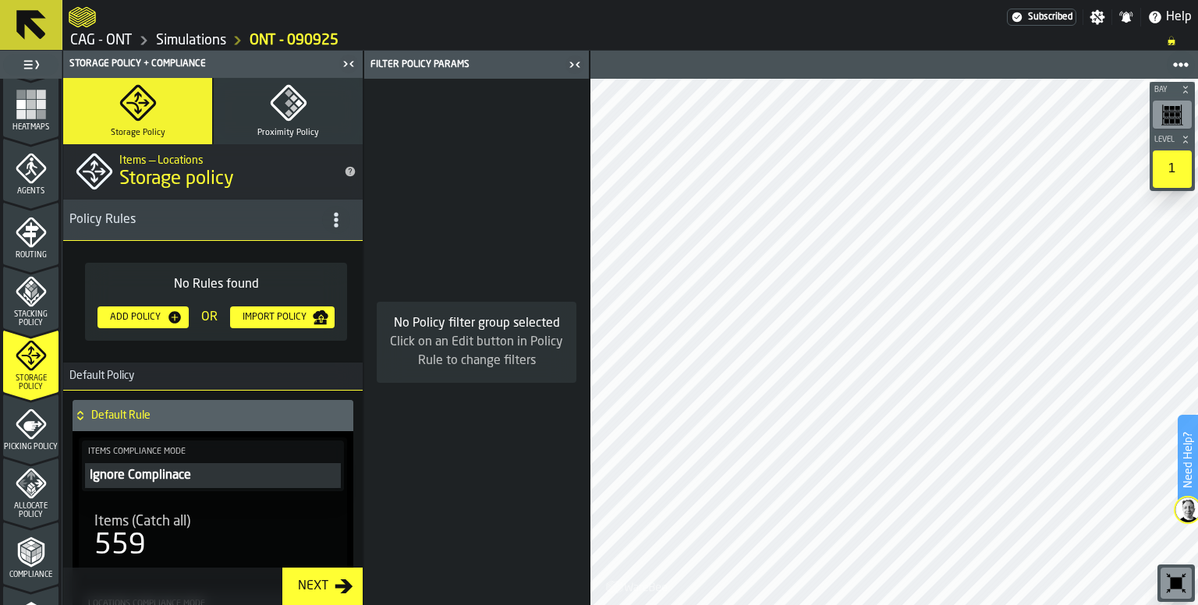
scroll to position [0, 0]
click at [328, 222] on icon "title-section-[object Object]" at bounding box center [336, 221] width 16 height 16
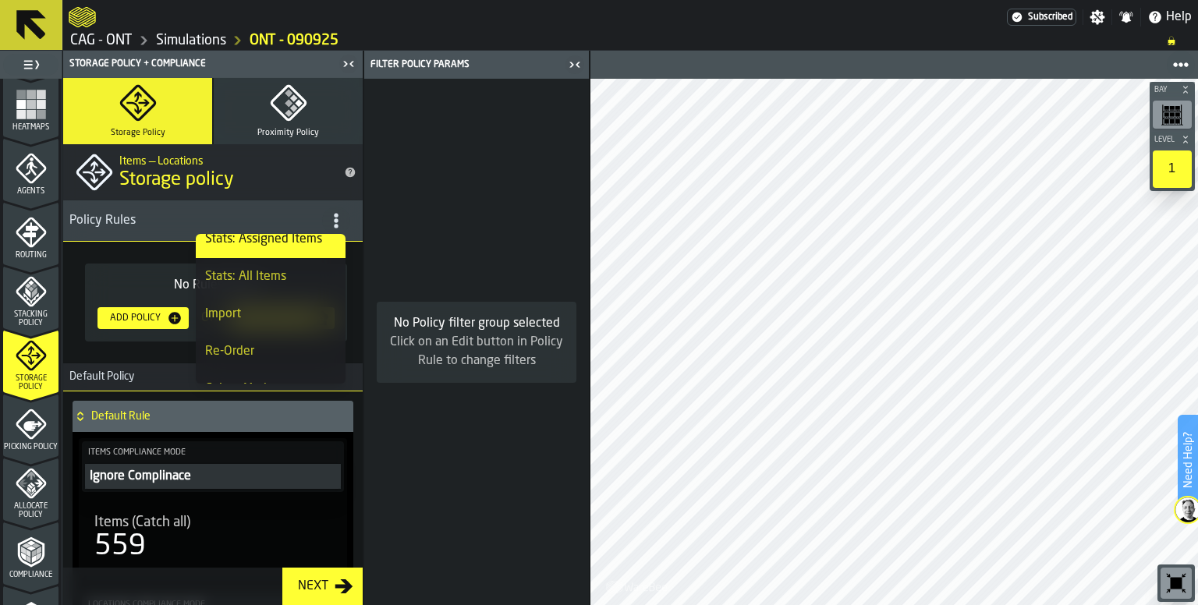
scroll to position [37, 0]
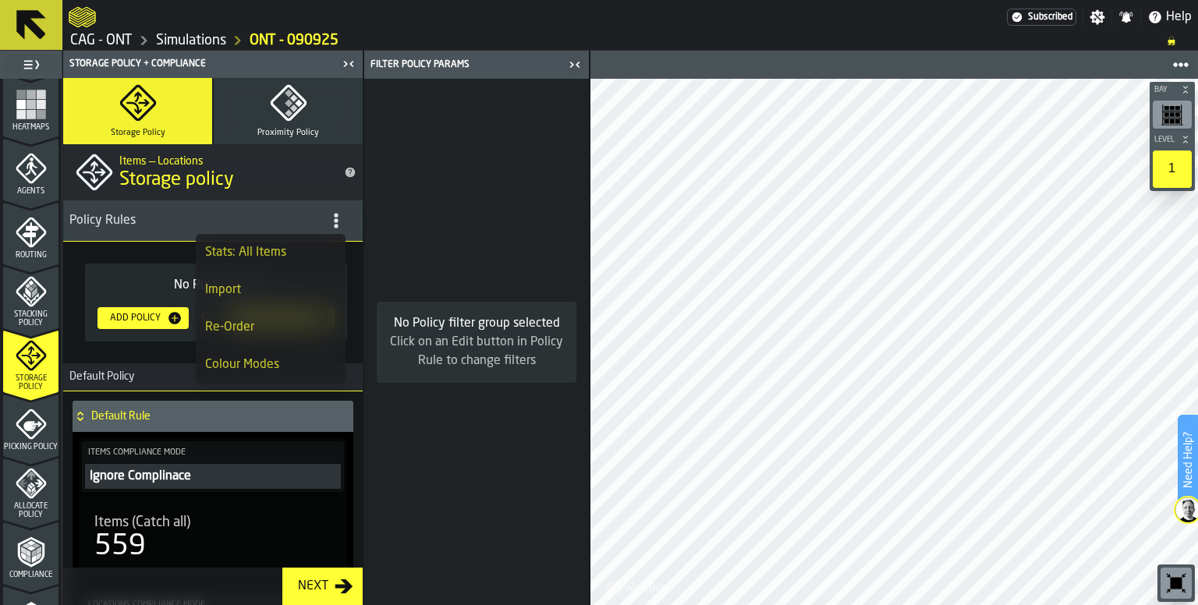
click at [446, 244] on div "No Policy filter group selected Click on an Edit button in Policy Rule to chang…" at bounding box center [476, 342] width 225 height 527
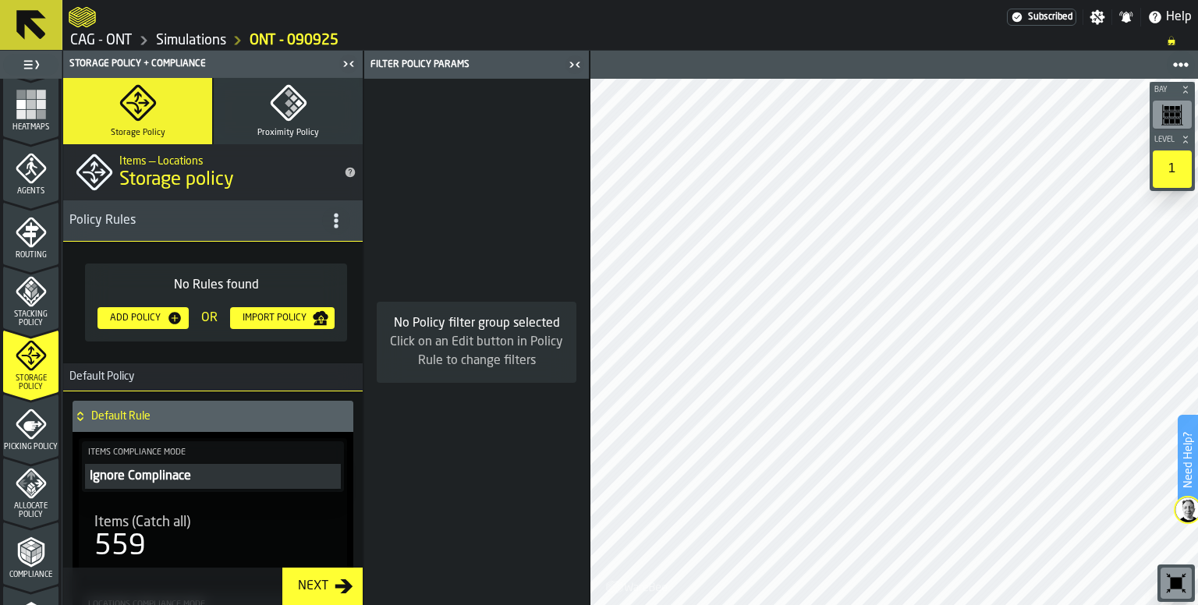
click at [278, 104] on icon "button" at bounding box center [288, 102] width 37 height 37
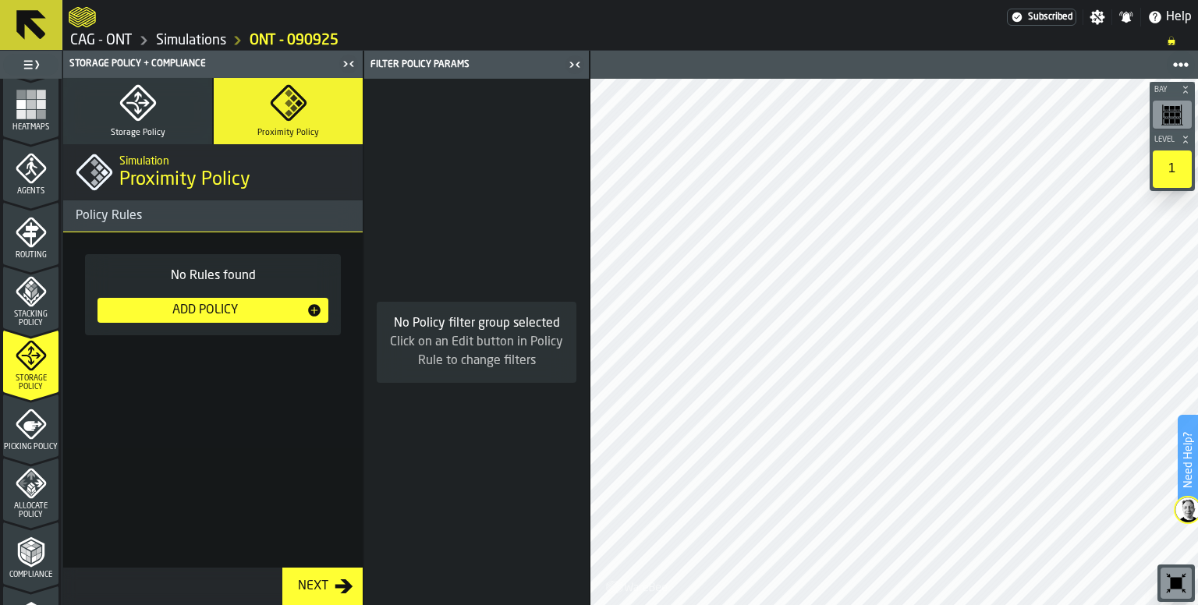
click at [168, 101] on button "Storage Policy" at bounding box center [137, 111] width 149 height 66
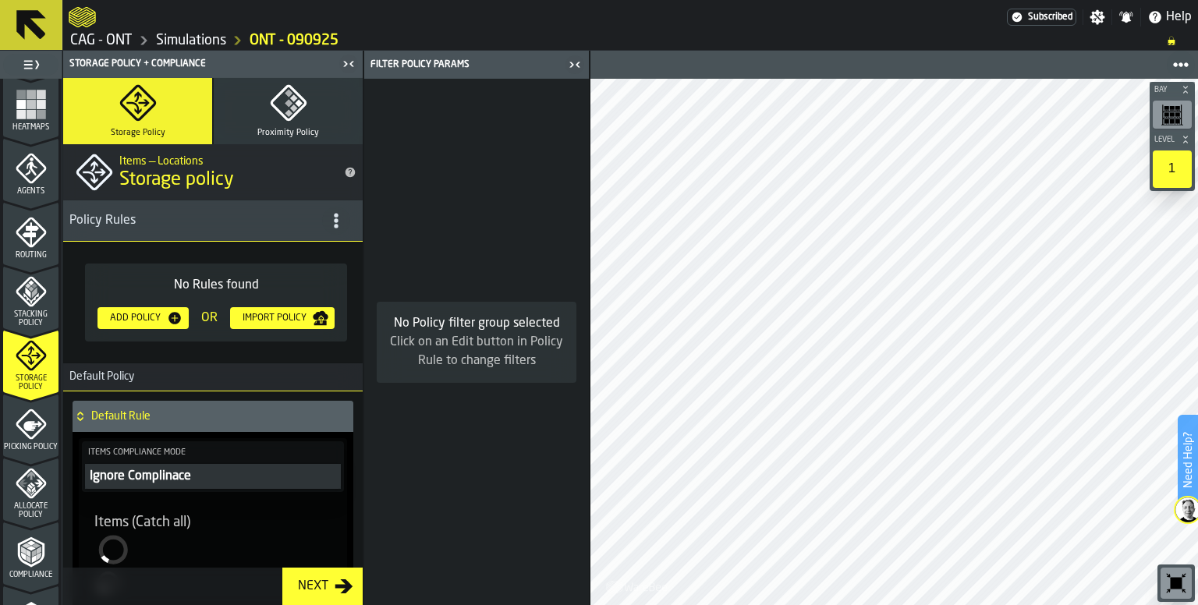
scroll to position [257, 0]
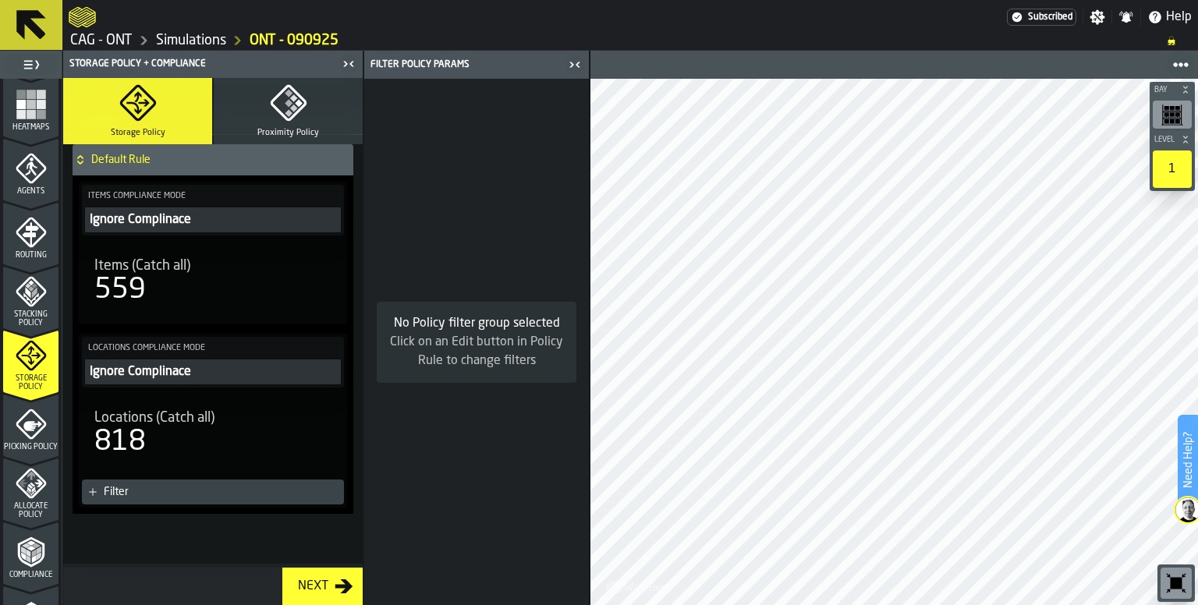
click at [331, 587] on div "Next" at bounding box center [313, 586] width 43 height 19
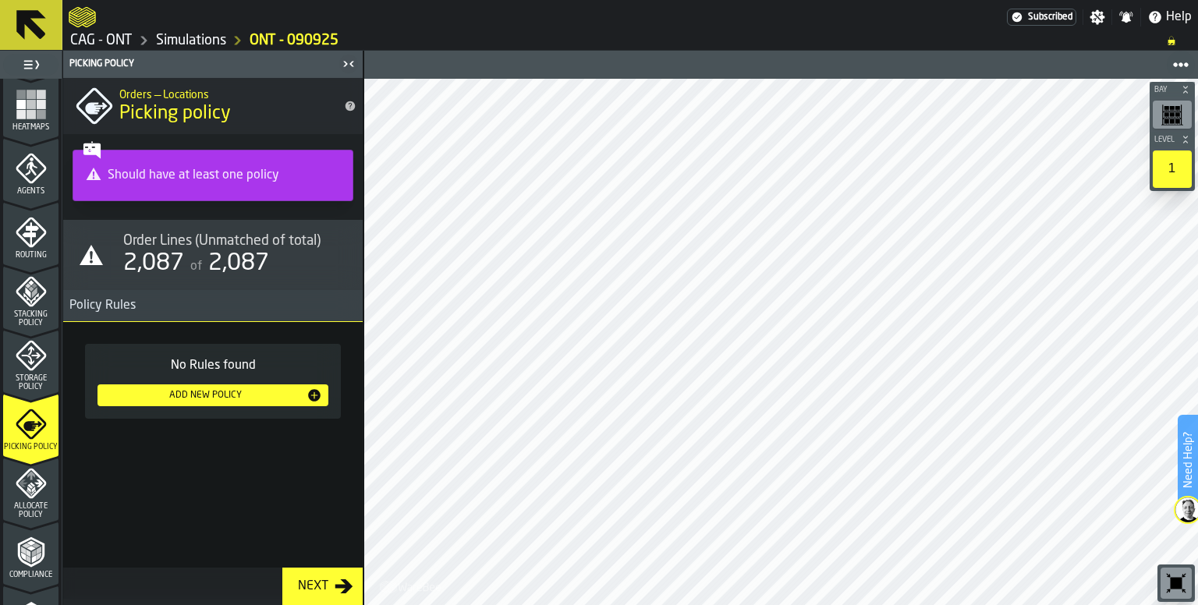
click at [206, 395] on div "Add New Policy" at bounding box center [205, 395] width 203 height 11
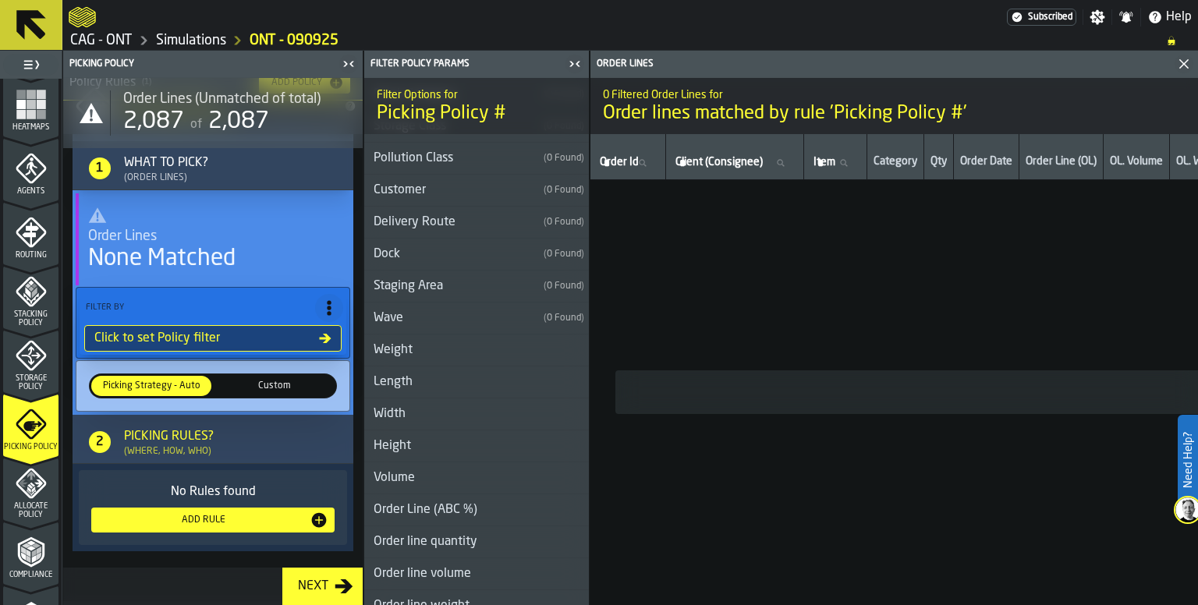
scroll to position [0, 0]
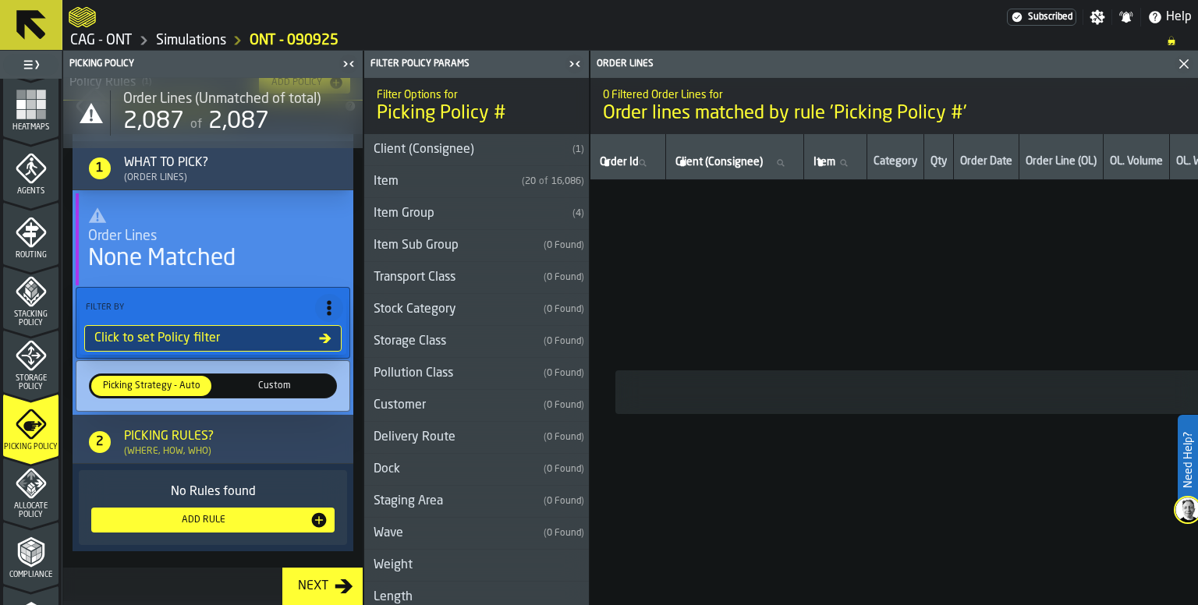
click at [333, 585] on div "Next" at bounding box center [313, 586] width 43 height 19
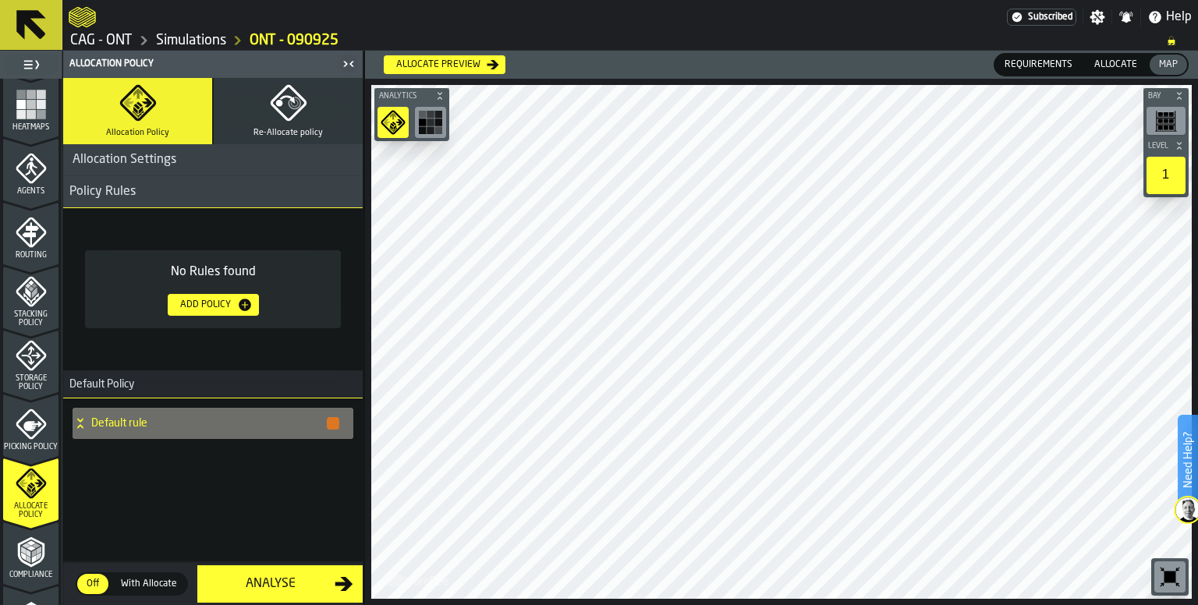
click at [296, 587] on div "Analyse" at bounding box center [271, 584] width 128 height 19
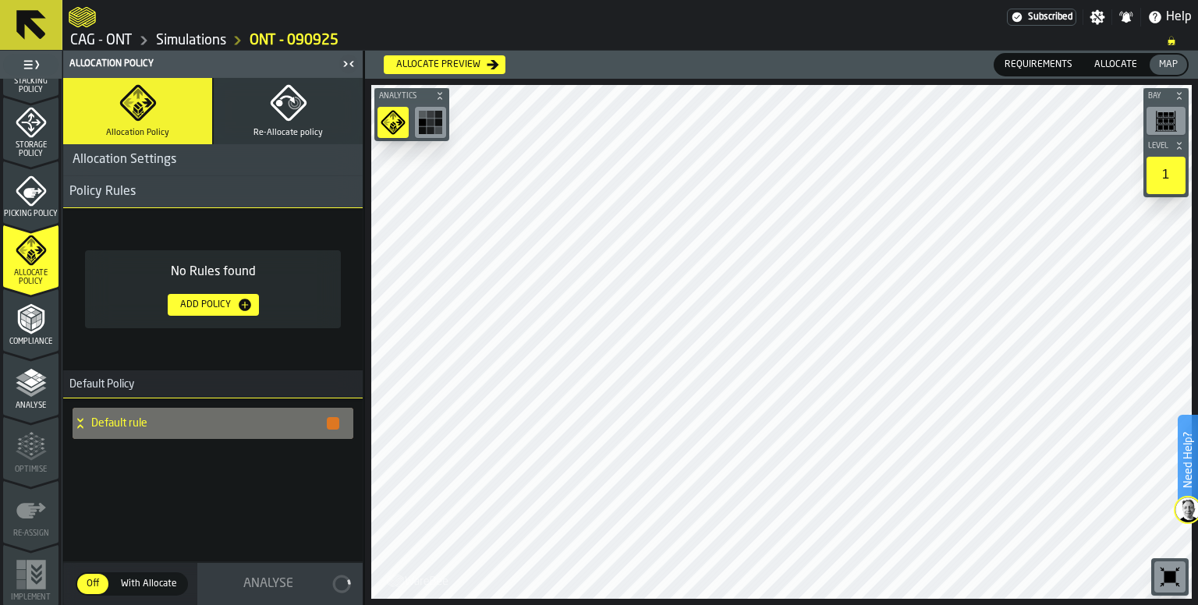
scroll to position [624, 0]
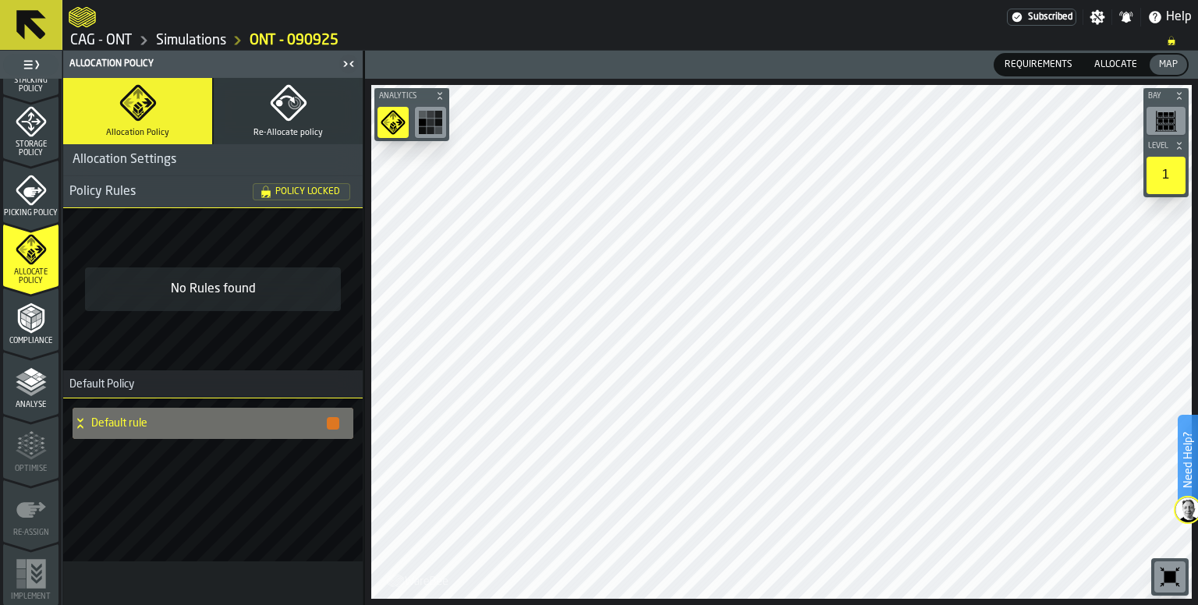
click at [33, 325] on polyline "menu Compliance" at bounding box center [33, 325] width 5 height 8
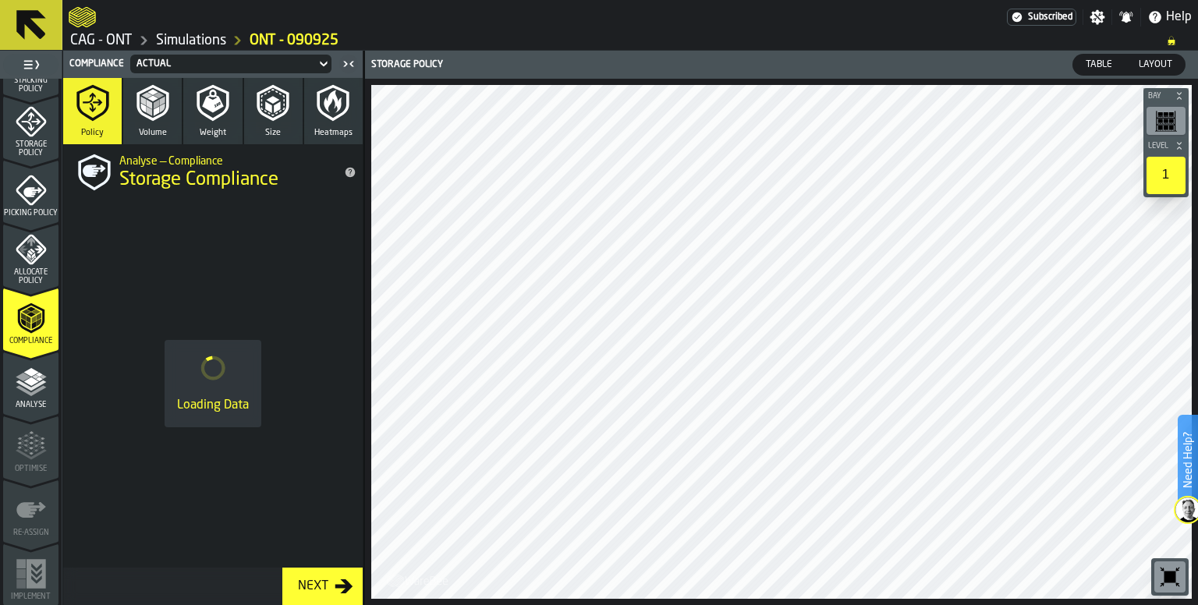
click at [150, 107] on polyline "button" at bounding box center [149, 104] width 5 height 9
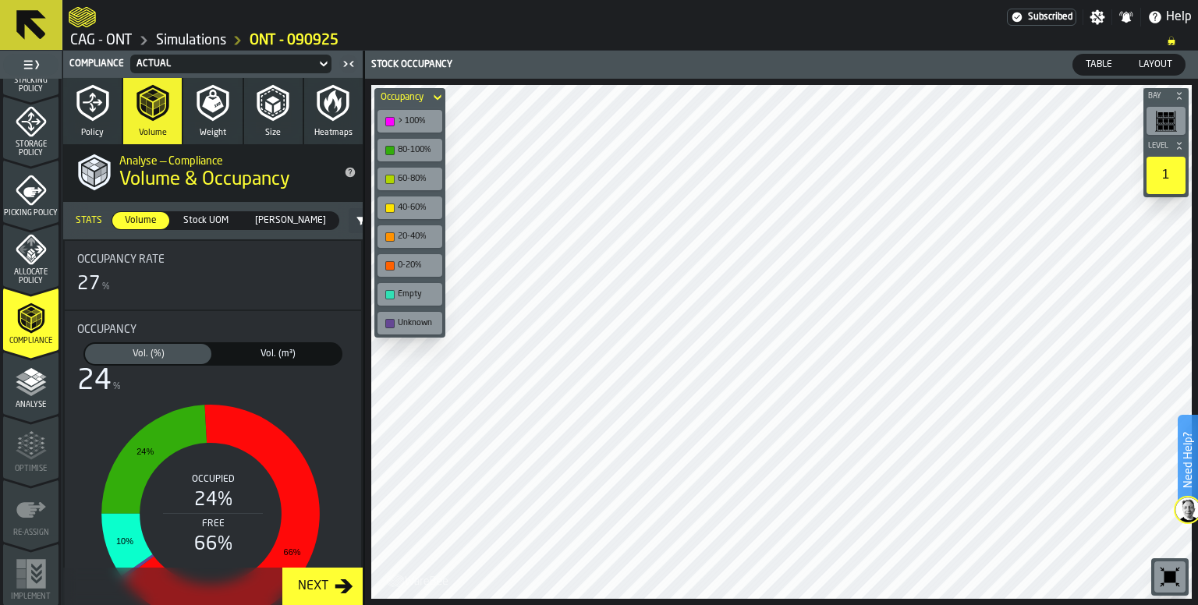
click at [218, 119] on icon "button" at bounding box center [212, 102] width 37 height 37
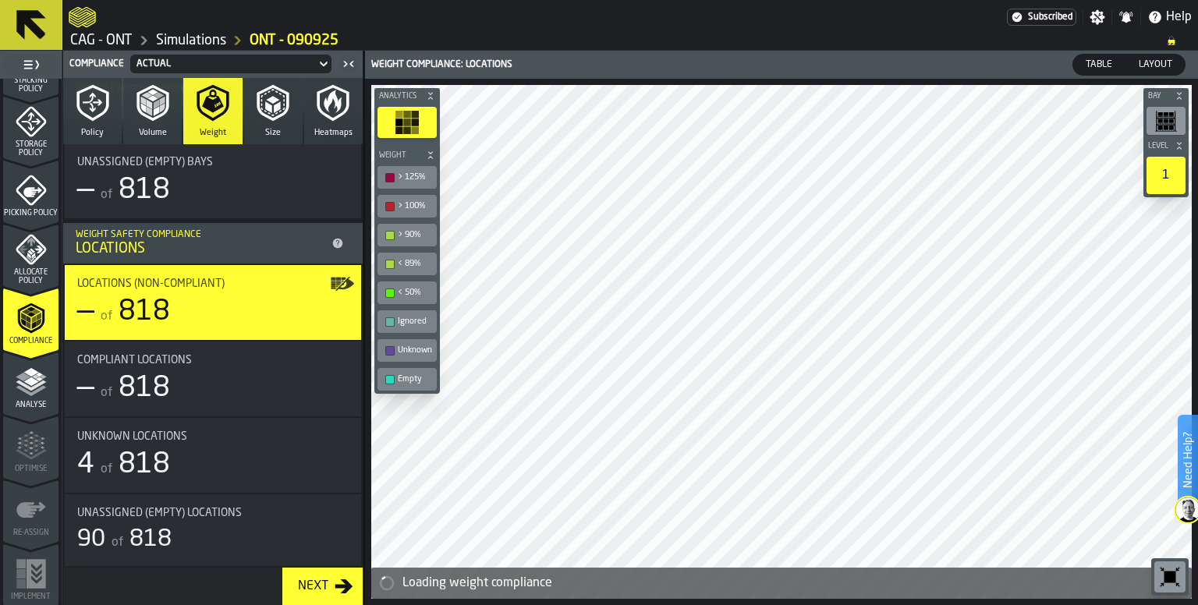
scroll to position [328, 0]
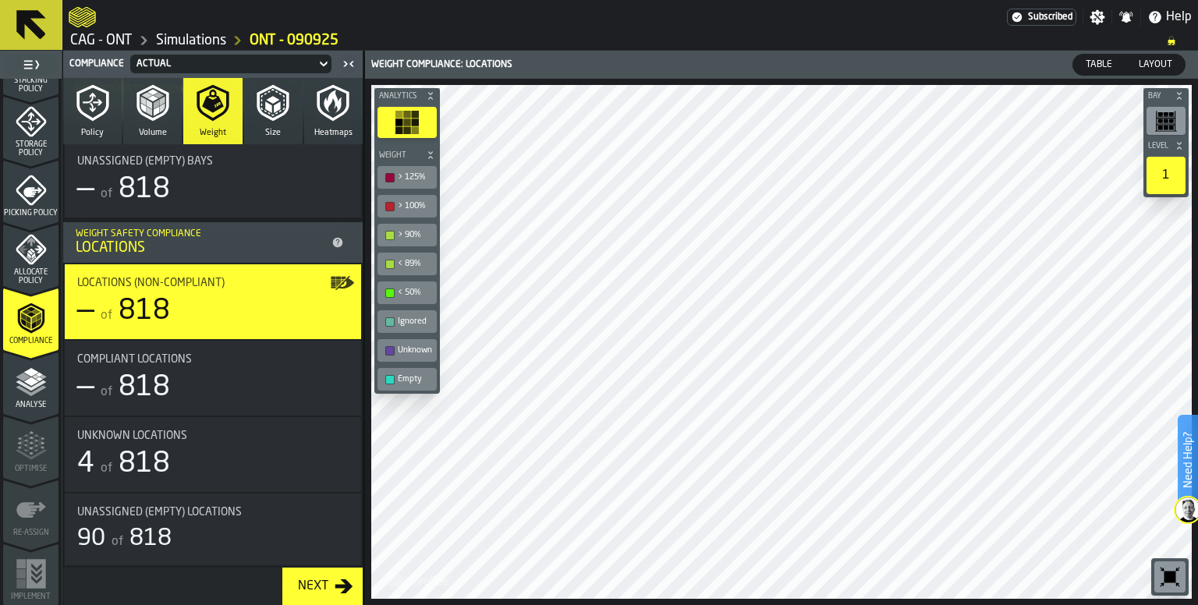
click at [317, 104] on icon "button" at bounding box center [332, 102] width 37 height 37
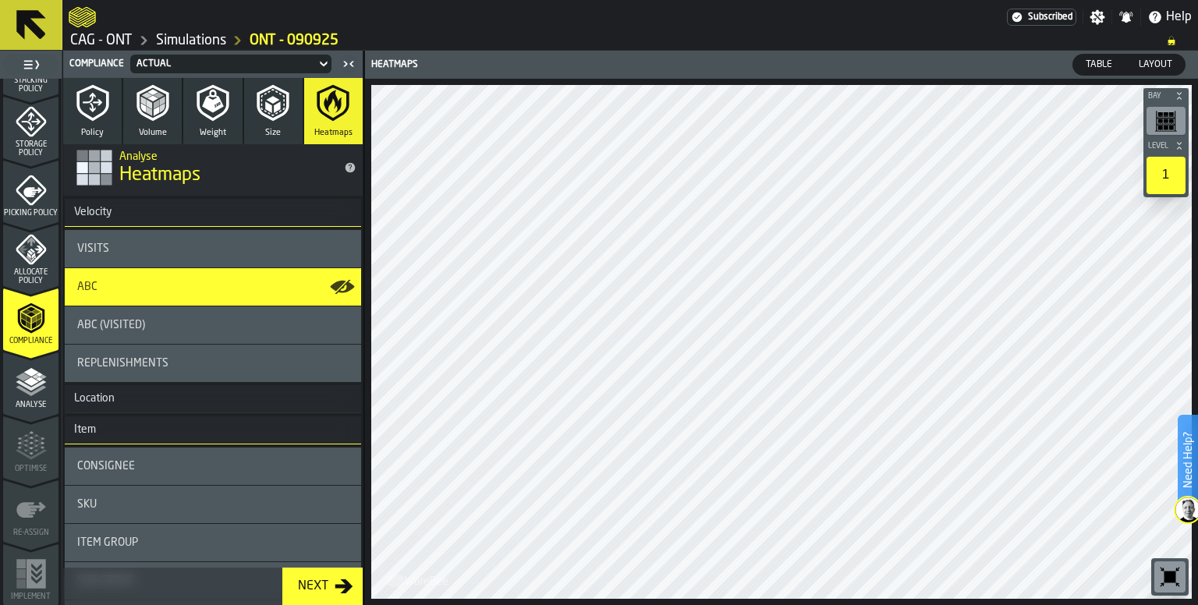
scroll to position [0, 0]
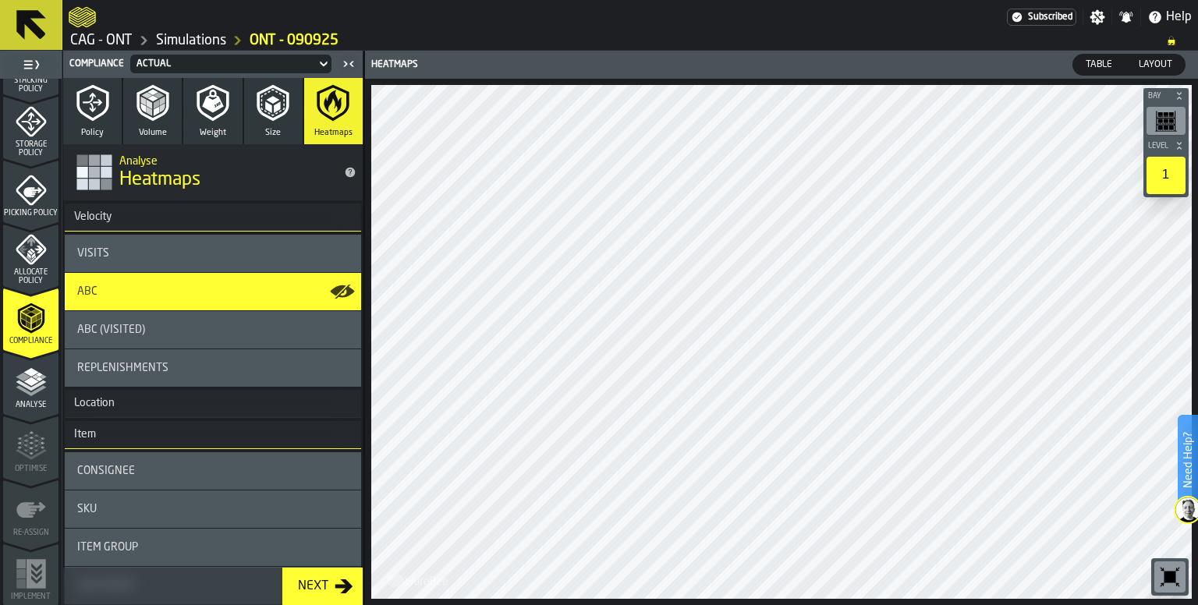
click at [316, 586] on div "Next" at bounding box center [313, 586] width 43 height 19
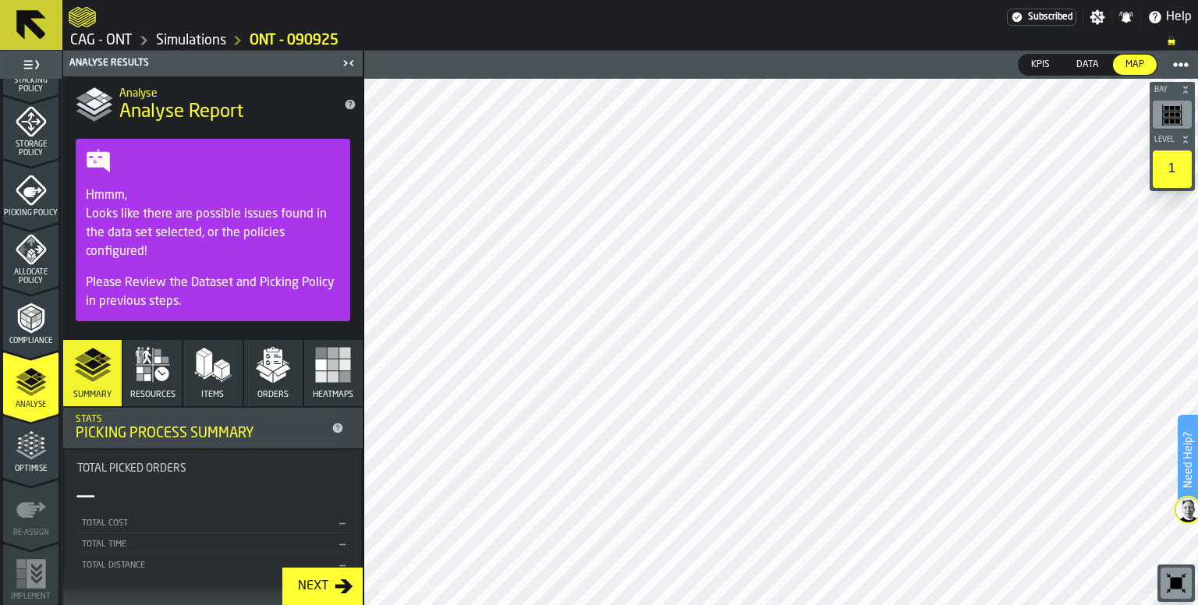
click at [110, 172] on div "Hmmm, Looks like there are possible issues found in the data set selected, or t…" at bounding box center [213, 230] width 254 height 162
click at [168, 381] on icon "button" at bounding box center [152, 364] width 37 height 37
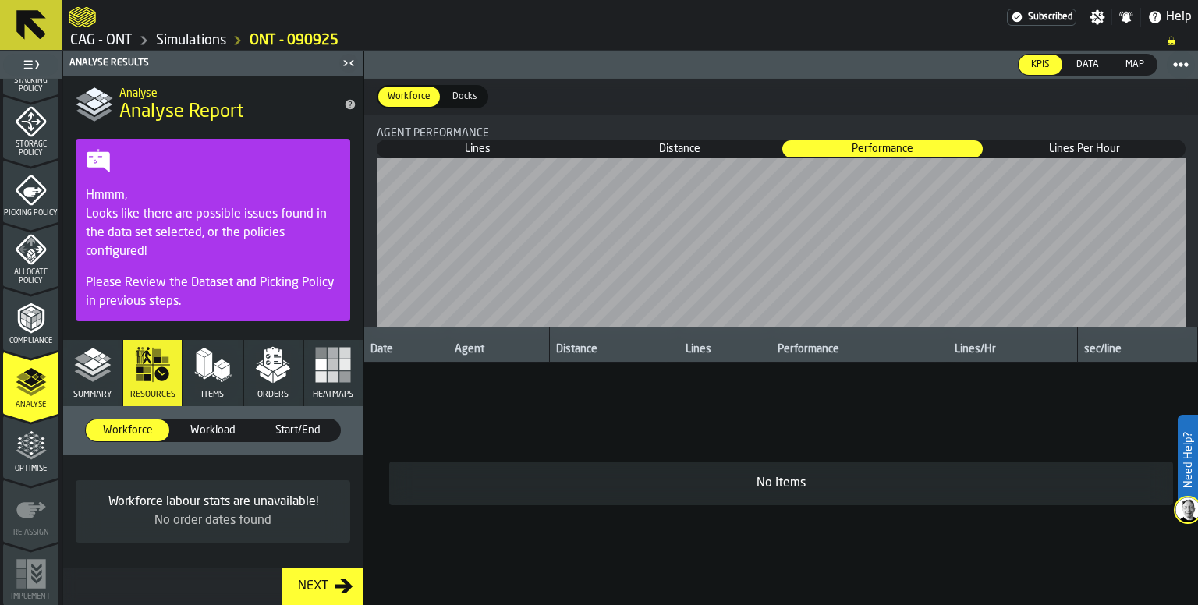
drag, startPoint x: 209, startPoint y: 367, endPoint x: 245, endPoint y: 405, distance: 52.4
click at [208, 367] on polygon "button" at bounding box center [208, 364] width 8 height 23
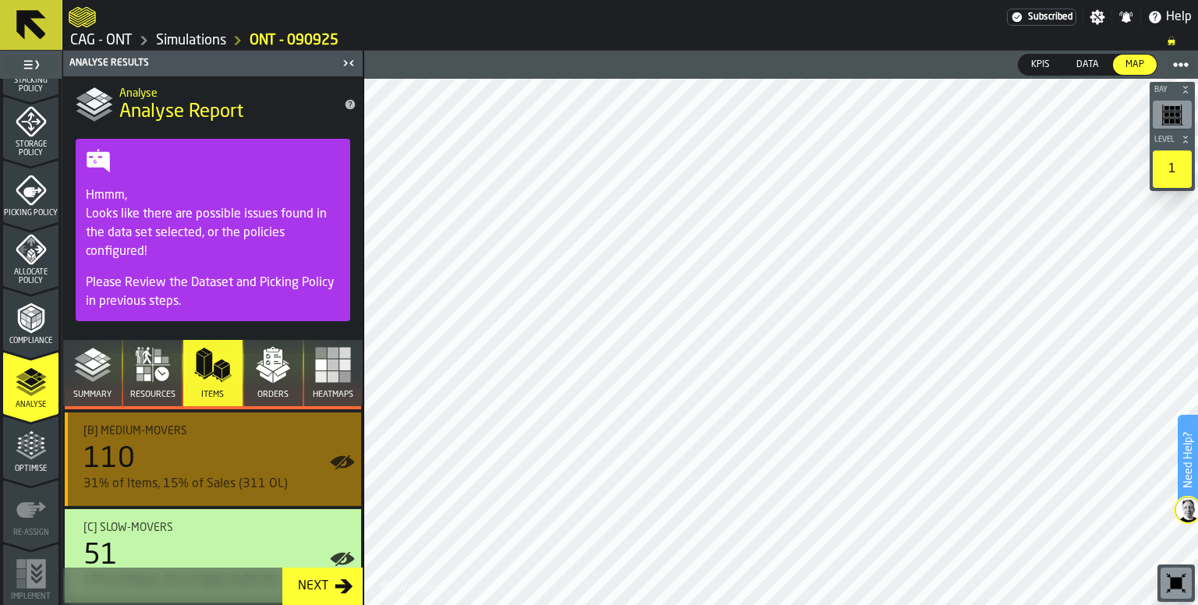
scroll to position [571, 0]
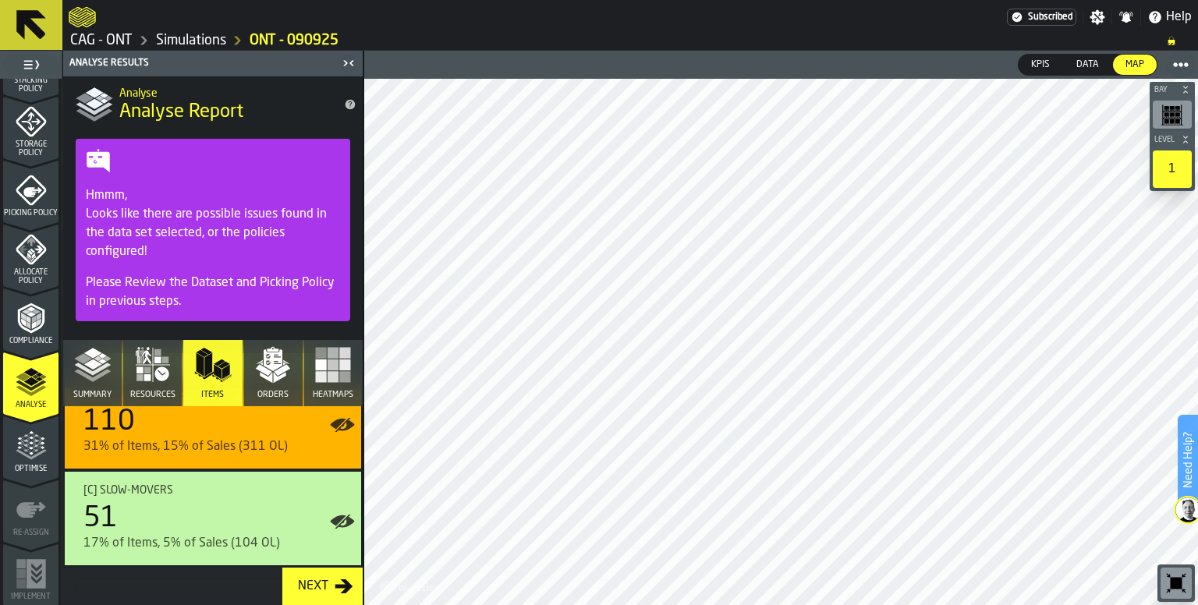
click at [319, 587] on div "Next" at bounding box center [313, 586] width 43 height 19
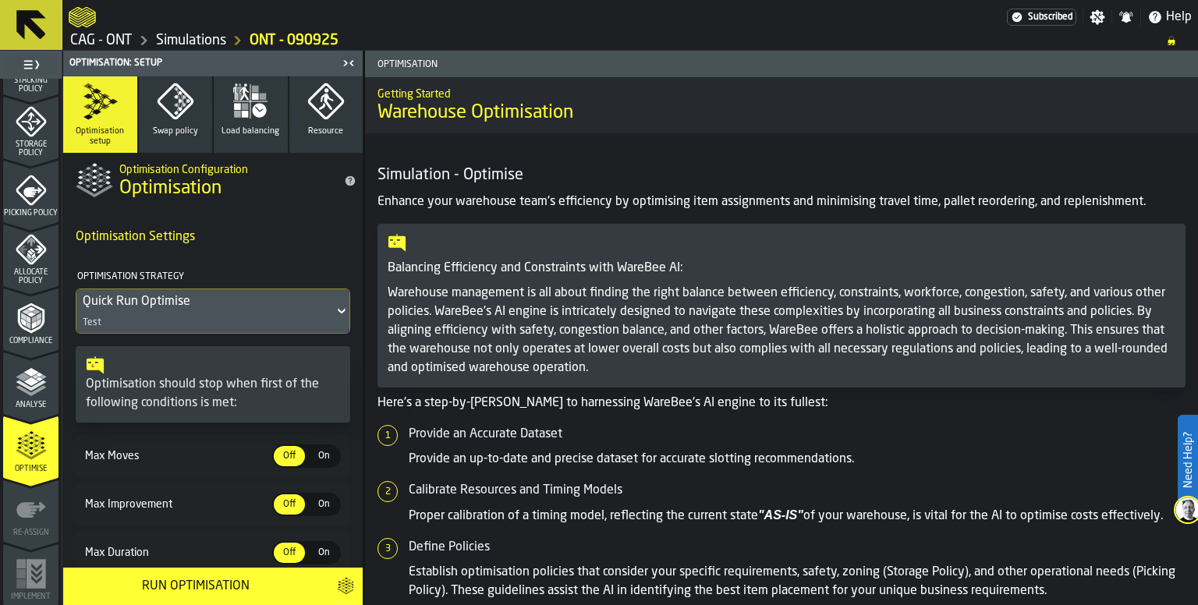
click at [312, 319] on div "Quick Run Optimise Test" at bounding box center [204, 311] width 257 height 44
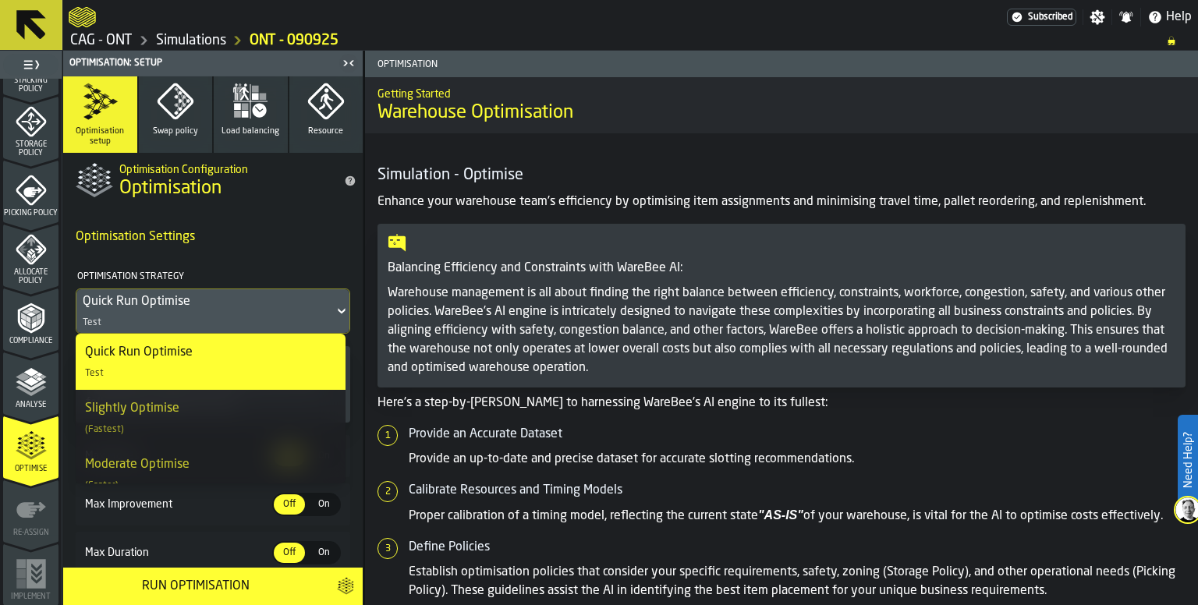
click at [218, 349] on div "Quick Run Optimise Test" at bounding box center [210, 361] width 251 height 37
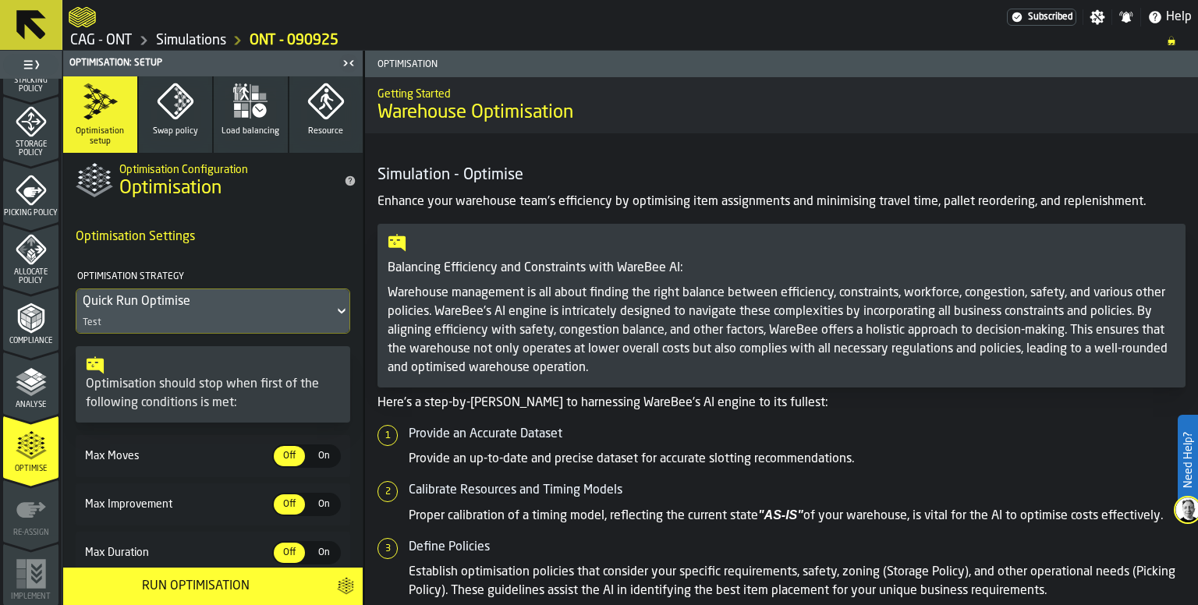
click at [253, 322] on div "Quick Run Optimise Test" at bounding box center [204, 311] width 257 height 44
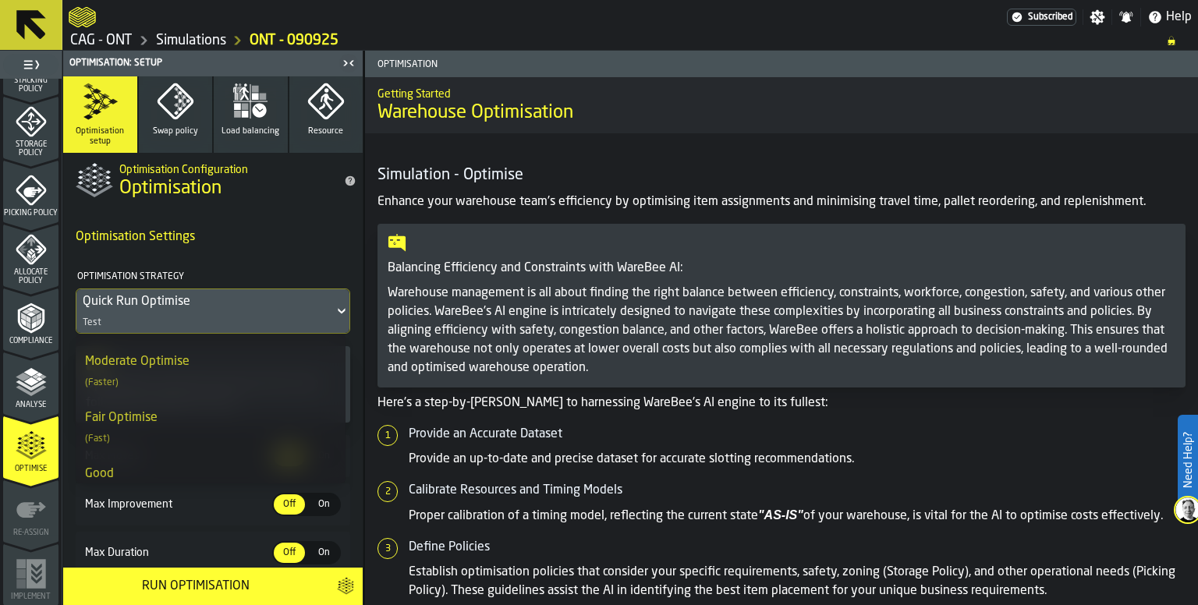
scroll to position [0, 0]
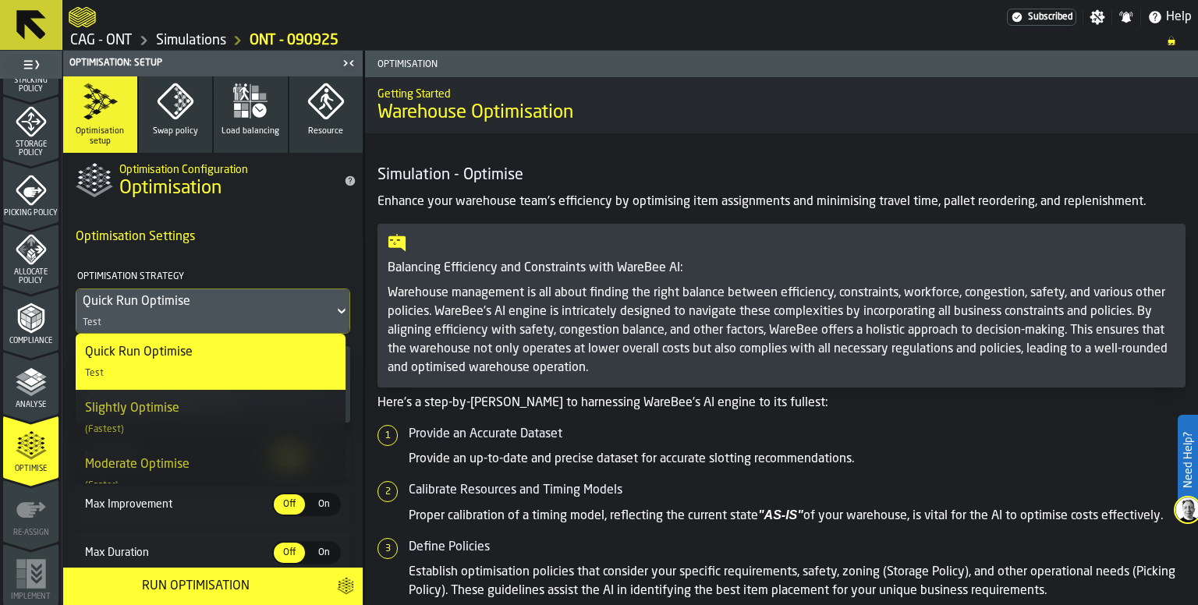
click at [218, 240] on h4 "Optimisation Settings" at bounding box center [213, 237] width 275 height 31
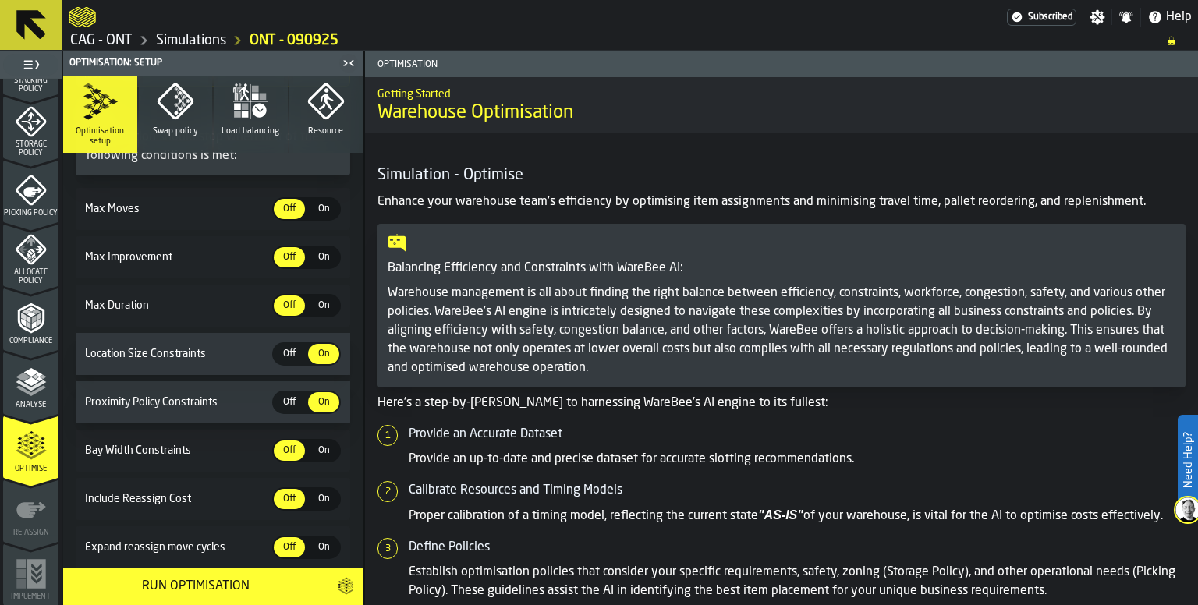
scroll to position [156, 0]
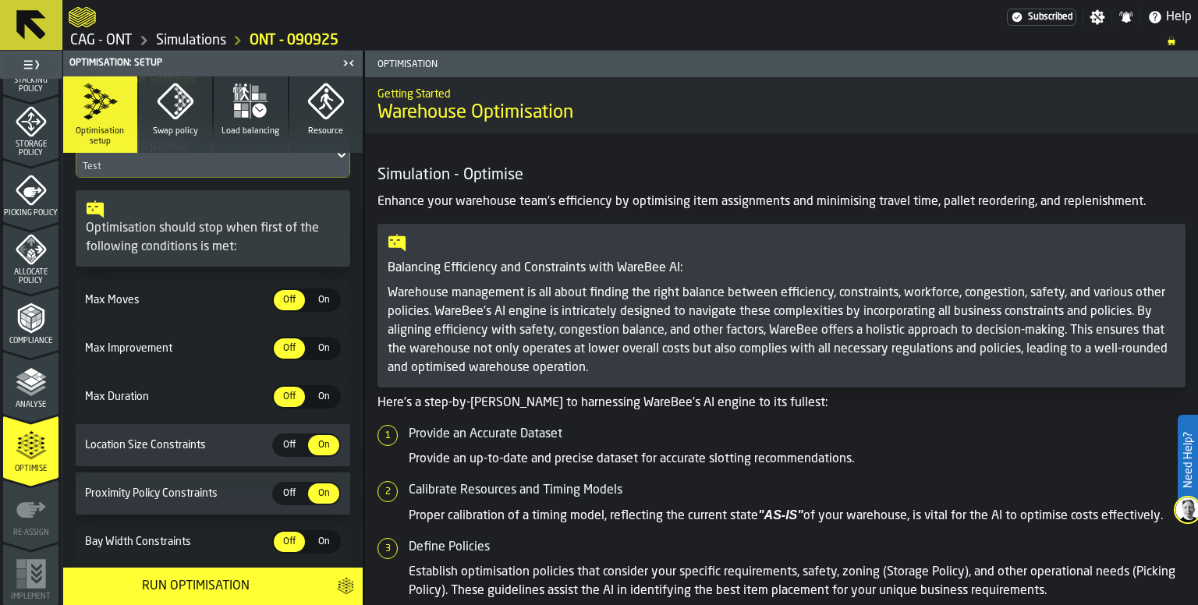
click at [286, 447] on span "Off" at bounding box center [289, 445] width 25 height 14
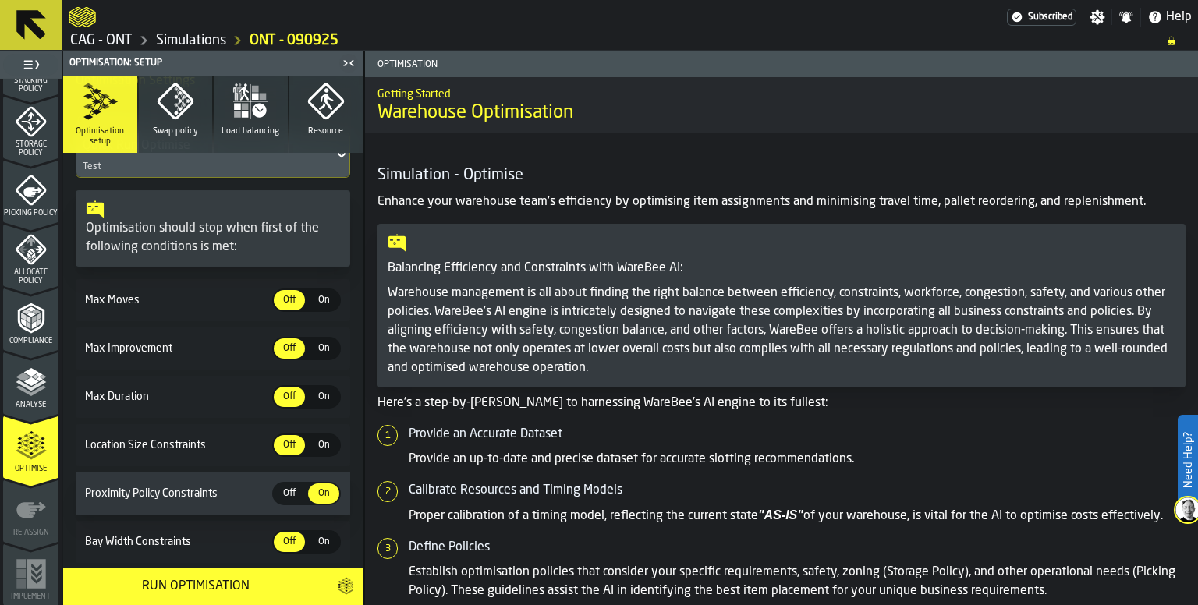
click at [282, 498] on span "Off" at bounding box center [289, 494] width 25 height 14
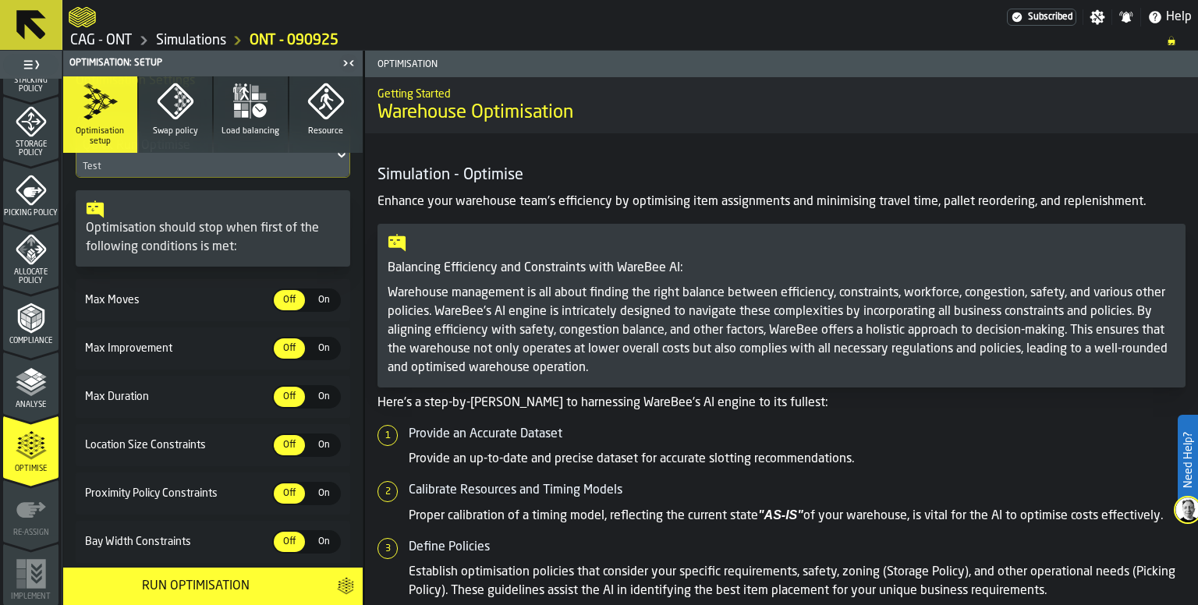
click at [315, 297] on span "On" at bounding box center [323, 300] width 25 height 14
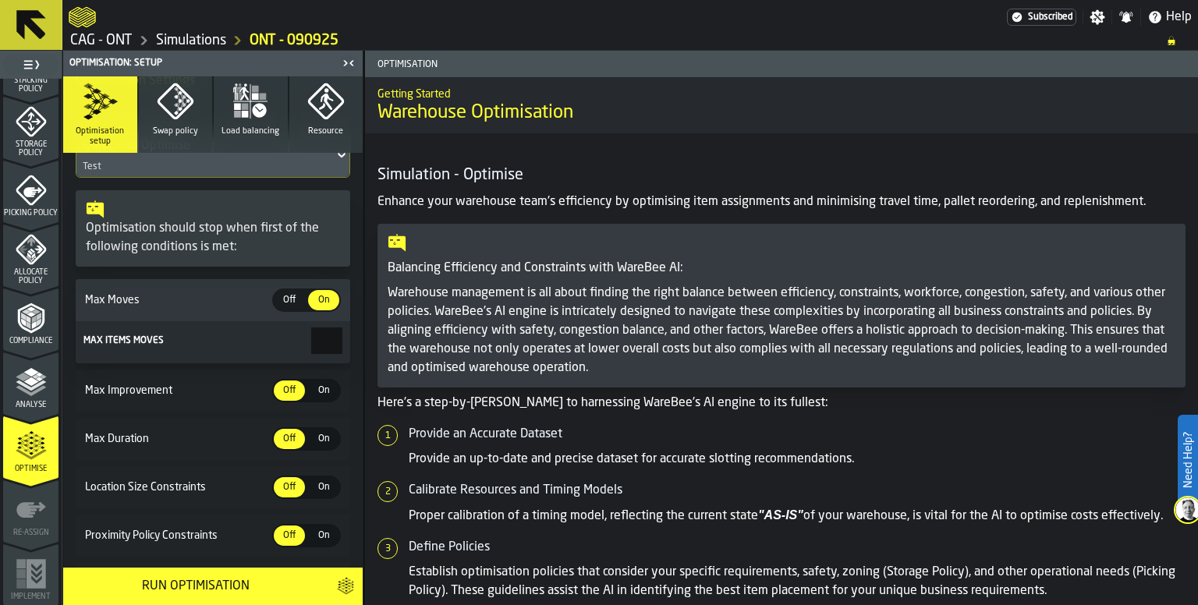
click at [281, 300] on span "Off" at bounding box center [289, 300] width 25 height 14
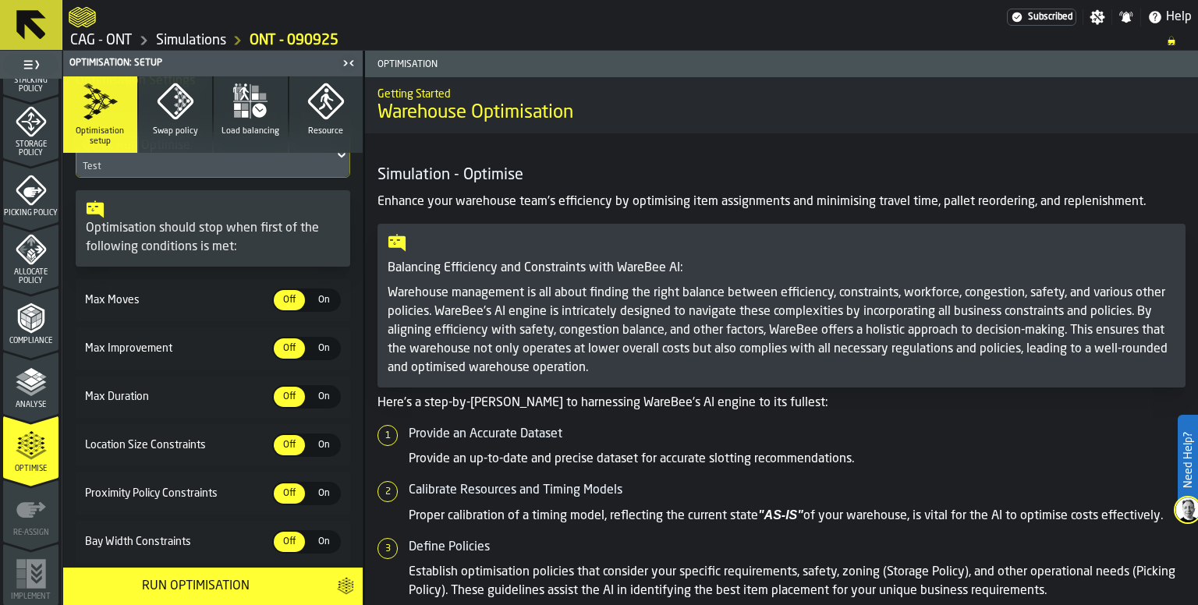
click at [254, 587] on div "Run Optimisation" at bounding box center [196, 586] width 246 height 19
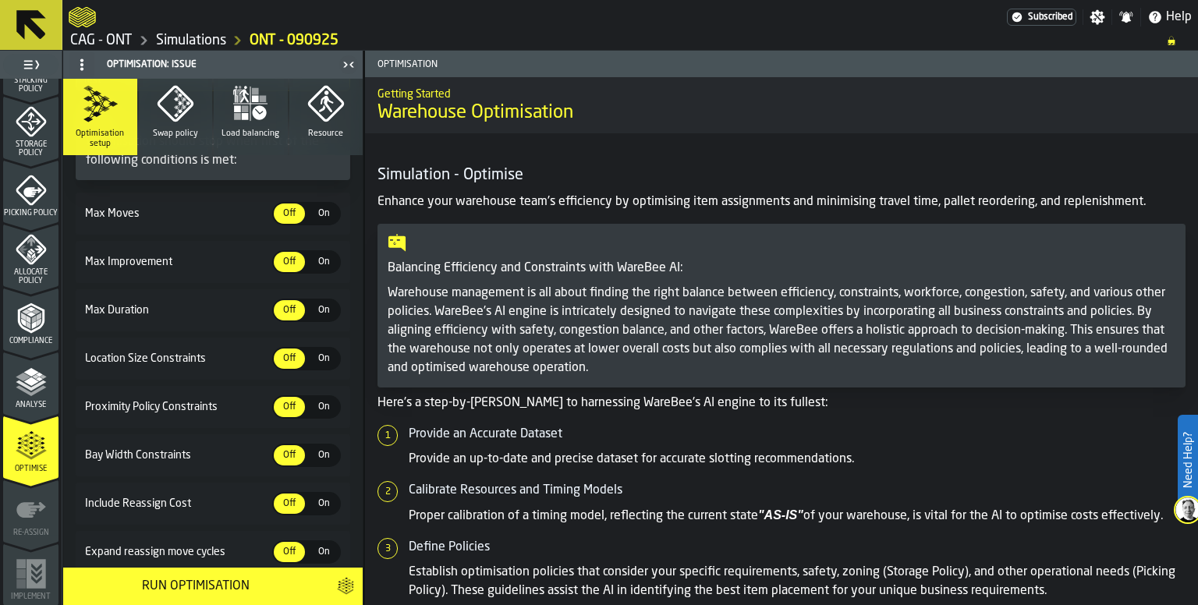
scroll to position [313, 0]
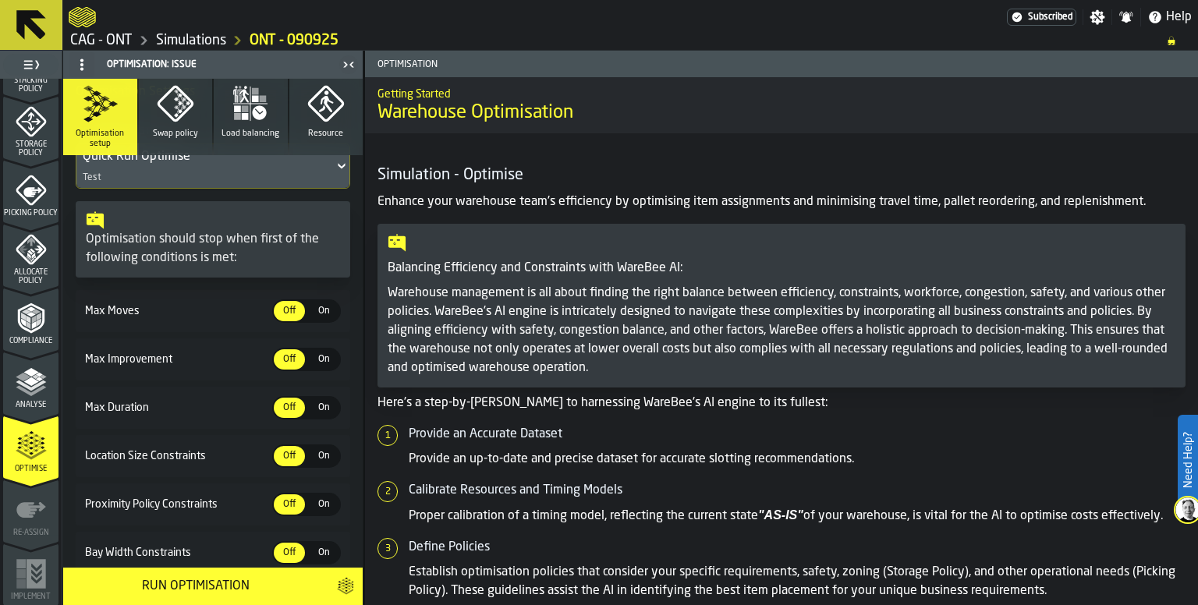
click at [27, 15] on icon at bounding box center [31, 25] width 30 height 30
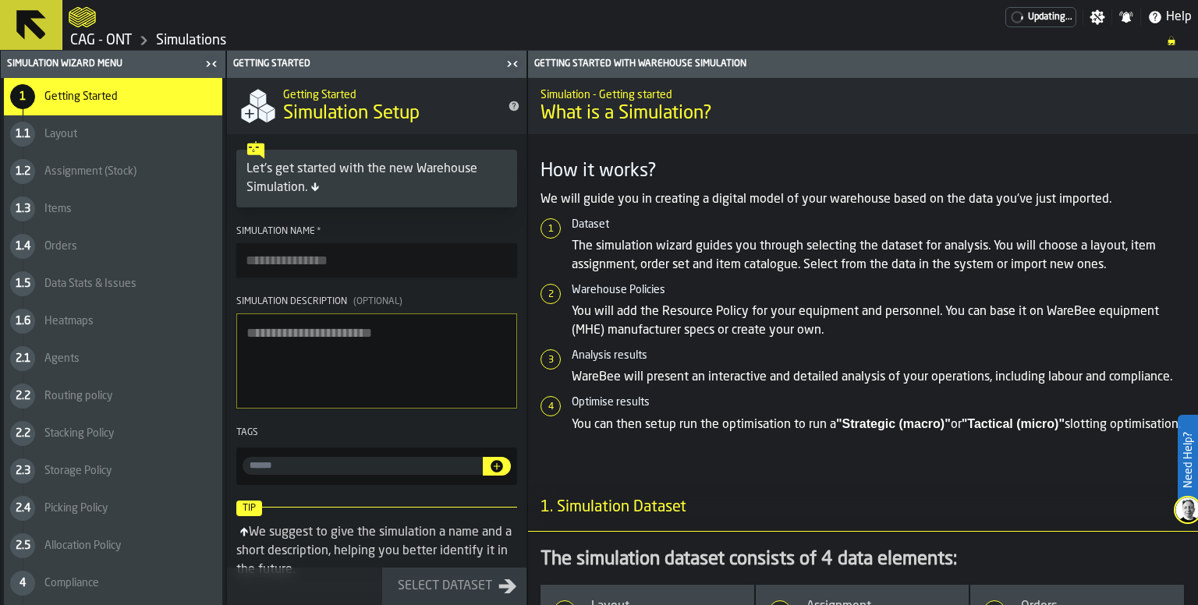
click at [20, 23] on icon at bounding box center [31, 25] width 30 height 30
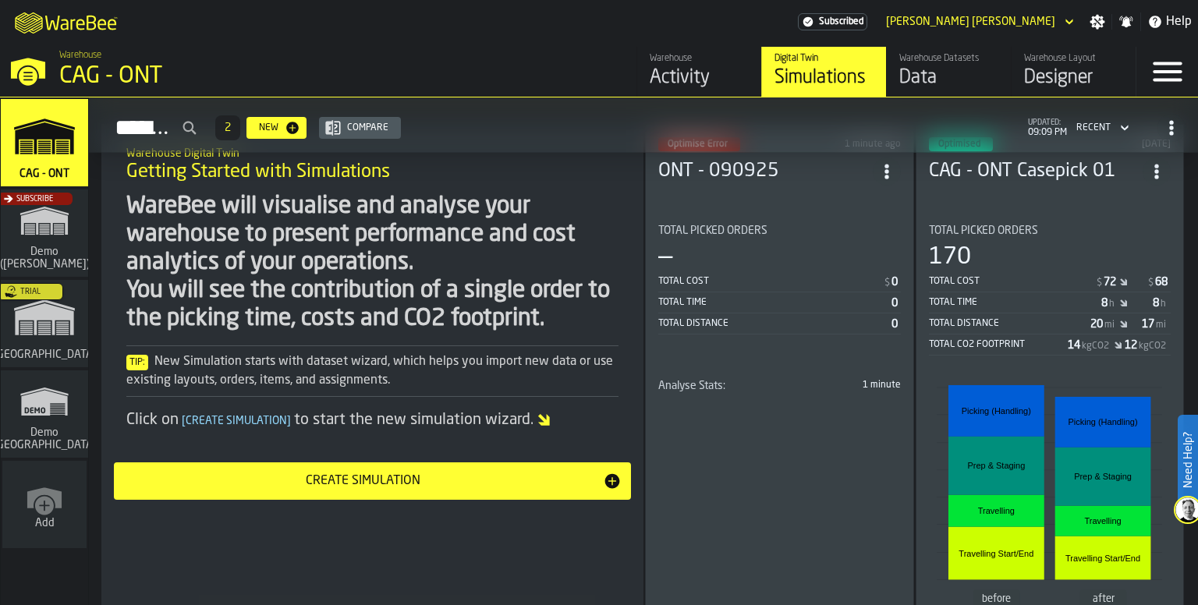
scroll to position [78, 0]
